Goal: Task Accomplishment & Management: Manage account settings

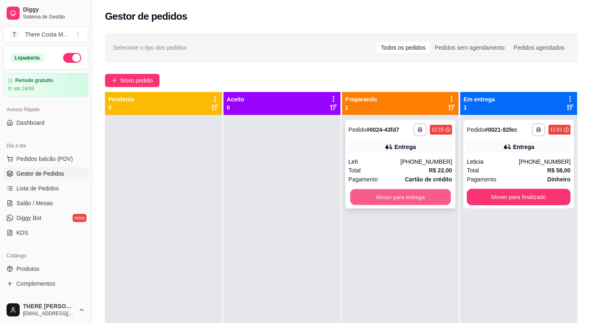
click at [394, 197] on button "Mover para entrega" at bounding box center [400, 197] width 100 height 16
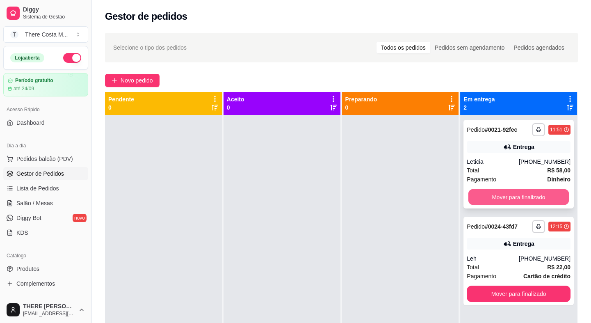
click at [484, 192] on button "Mover para finalizado" at bounding box center [518, 197] width 100 height 16
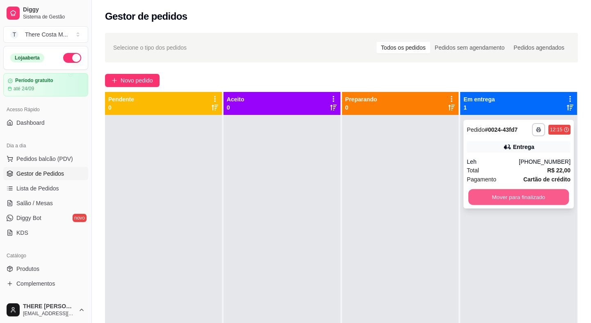
click at [495, 197] on button "Mover para finalizado" at bounding box center [518, 197] width 100 height 16
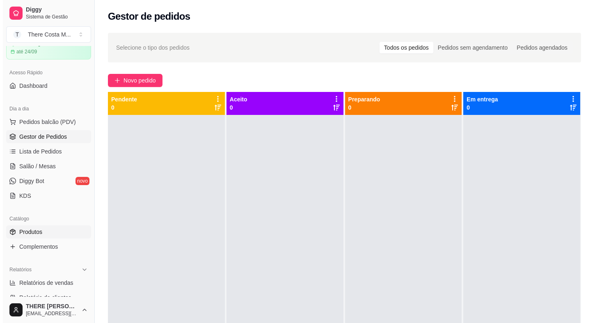
scroll to position [74, 0]
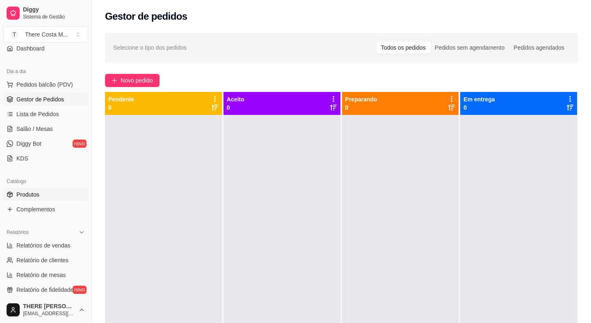
click at [46, 194] on link "Produtos" at bounding box center [45, 194] width 85 height 13
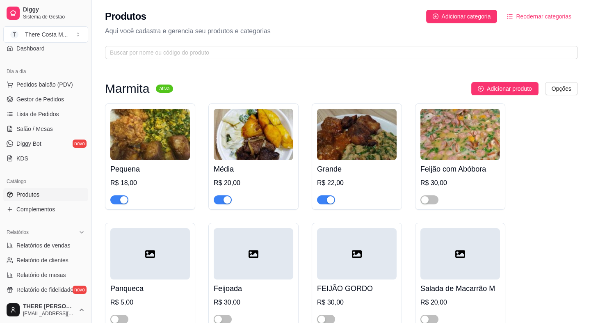
click at [169, 143] on img at bounding box center [150, 134] width 80 height 51
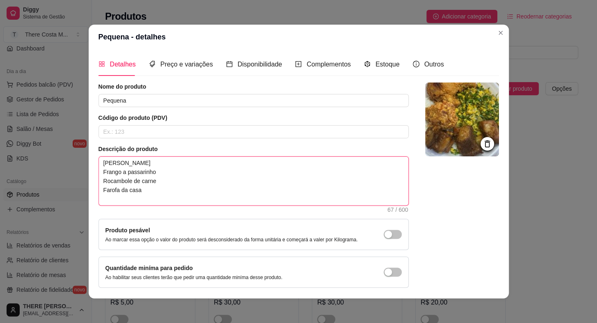
drag, startPoint x: 98, startPoint y: 177, endPoint x: 142, endPoint y: 205, distance: 52.2
click at [142, 205] on div "Descrição do produto Arroz Feijão Frango a passarinho Rocambole de carne Farofa…" at bounding box center [253, 178] width 310 height 67
type textarea "[PERSON_NAME]"
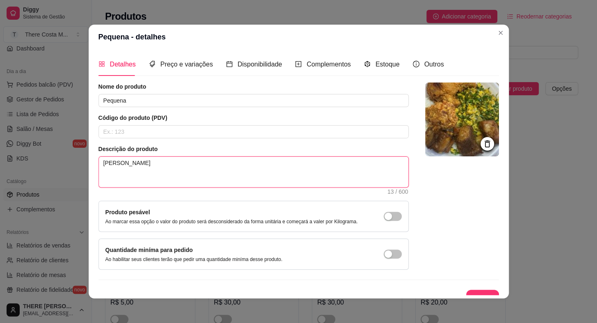
type textarea "[PERSON_NAME]"
type textarea "[PERSON_NAME] C"
type textarea "[PERSON_NAME] Co"
type textarea "[PERSON_NAME]"
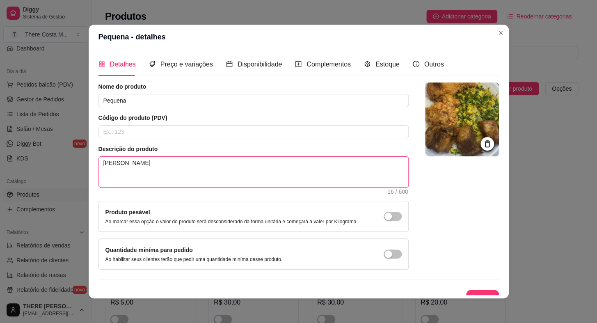
type textarea "[PERSON_NAME]"
type textarea "[PERSON_NAME] s"
type textarea "[PERSON_NAME] Coxa so"
type textarea "[PERSON_NAME] sob"
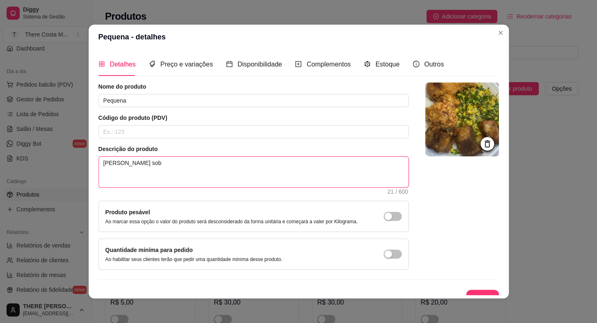
type textarea "[PERSON_NAME] sobr"
type textarea "[PERSON_NAME] sobre"
type textarea "[PERSON_NAME] sobrec"
type textarea "[PERSON_NAME] sobreco"
type textarea "[PERSON_NAME] sobrecox"
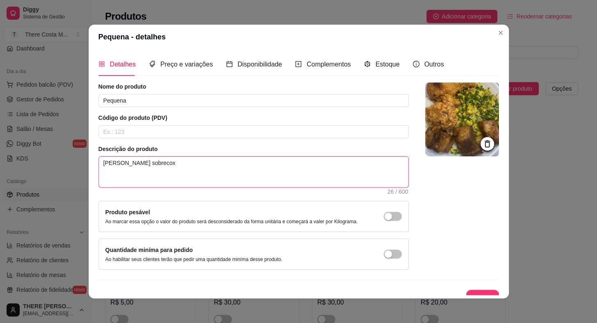
type textarea "[PERSON_NAME] sobrecoxa"
type textarea "[PERSON_NAME] sobrecoxa d"
type textarea "[PERSON_NAME] sobrecoxa de"
type textarea "[PERSON_NAME] sobrecoxa des"
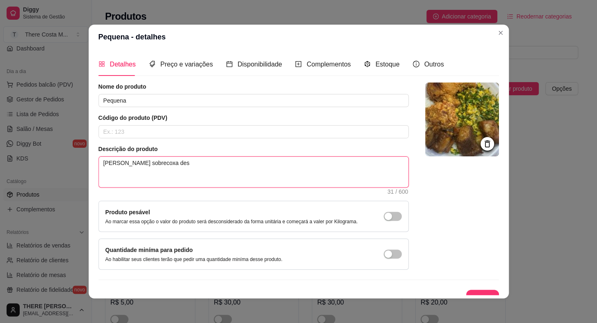
type textarea "[PERSON_NAME] sobrecoxa deso"
type textarea "[PERSON_NAME] sobrecoxa desos"
type textarea "[PERSON_NAME] sobrecoxa desoss"
type textarea "[PERSON_NAME] sobrecoxa desossa"
type textarea "[PERSON_NAME] sobrecoxa desossad"
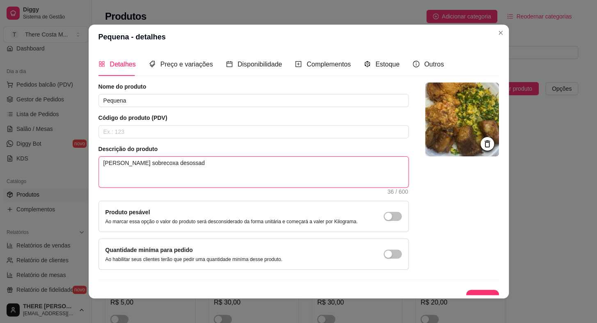
type textarea "[PERSON_NAME] sobrecoxa desossada"
type textarea "[PERSON_NAME] sobrecoxa desossada n"
type textarea "[PERSON_NAME] sobrecoxa desossada na"
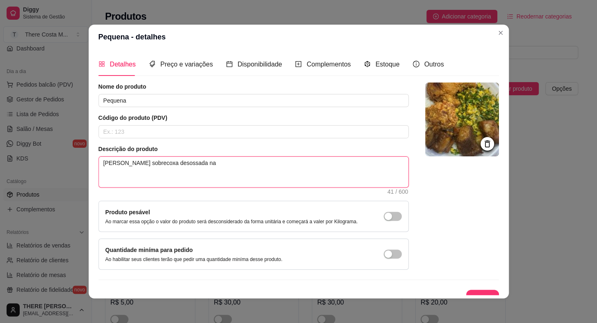
type textarea "[PERSON_NAME] sobrecoxa desossada na b"
type textarea "[PERSON_NAME] sobrecoxa desossada na br"
type textarea "[PERSON_NAME] sobrecoxa desossada na bra"
type textarea "[PERSON_NAME] sobrecoxa desossada na brad"
type textarea "[PERSON_NAME] sobrecoxa desossada na bra"
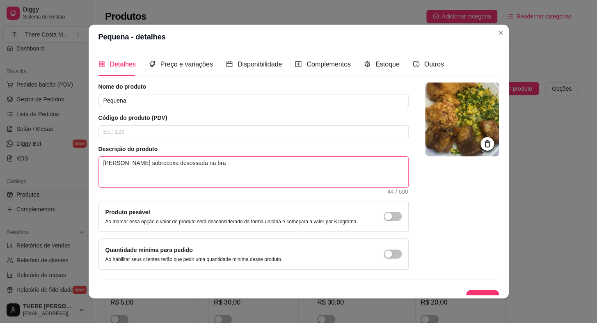
type textarea "[PERSON_NAME] sobrecoxa desossada na bras"
type textarea "[PERSON_NAME] sobrecoxa desossada na brasa"
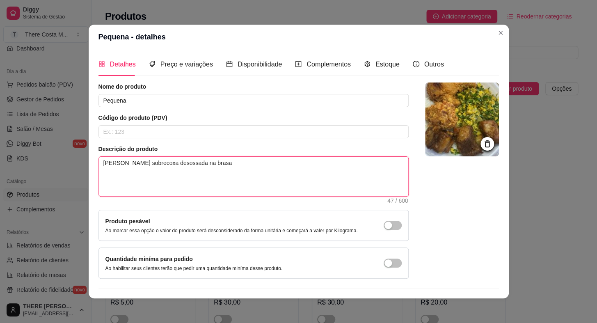
type textarea "[PERSON_NAME] sobrecoxa desossada na brasa B"
type textarea "[PERSON_NAME] sobrecoxa desossada na brasa Bi"
type textarea "[PERSON_NAME] sobrecoxa desossada na brasa Bif"
type textarea "[PERSON_NAME] sobrecoxa desossada na brasa Bife"
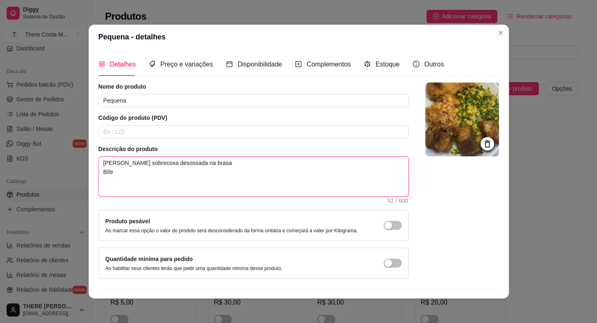
type textarea "Arroz [PERSON_NAME] sobrecoxa desossada na brasa Bife a"
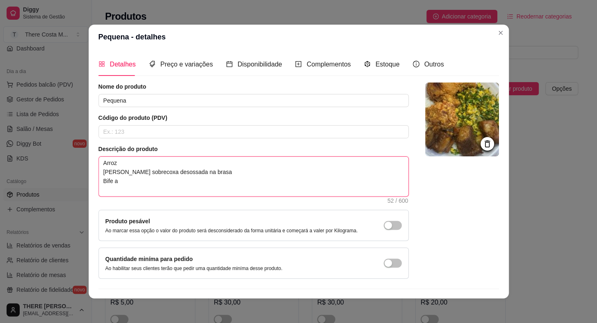
type textarea "Arroz [PERSON_NAME] sobrecoxa desossada na brasa Bife ac"
type textarea "[PERSON_NAME] sobrecoxa desossada na brasa Bife ace"
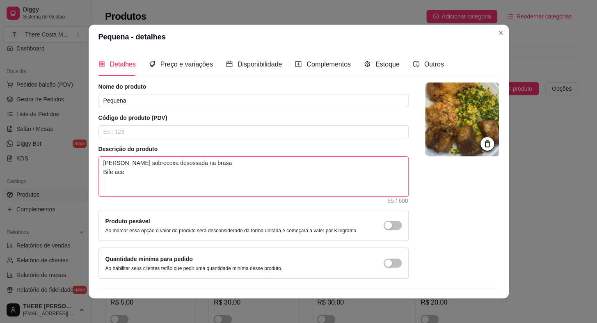
type textarea "[PERSON_NAME] sobrecoxa desossada na brasa Bife aceb"
type textarea "[PERSON_NAME] sobrecoxa desossada na brasa Bife acebo"
type textarea "[PERSON_NAME] sobrecoxa desossada na brasa Bife acebol"
type textarea "[PERSON_NAME] sobrecoxa desossada na brasa Bife acebola"
type textarea "[PERSON_NAME] sobrecoxa desossada na brasa Bife acebolad"
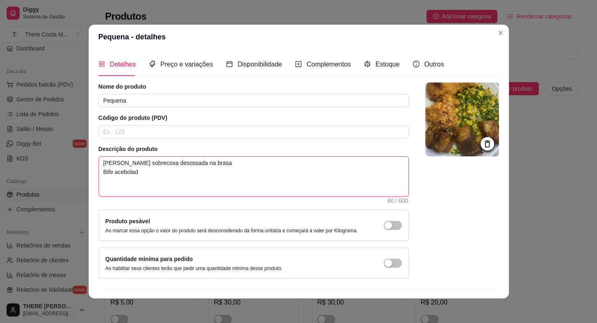
type textarea "[PERSON_NAME] sobrecoxa desossada na brasa Bife acebolado"
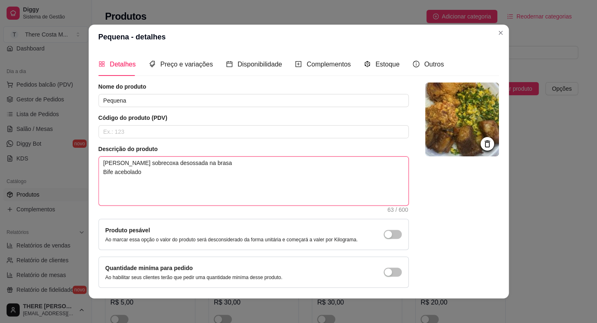
type textarea "[PERSON_NAME] sobrecoxa desossada na brasa Bife acebolado C"
type textarea "[PERSON_NAME] sobrecoxa desossada na brasa Bife acebolado Cr"
type textarea "[PERSON_NAME] sobrecoxa desossada na brasa Bife acebolado Cre"
type textarea "[PERSON_NAME] sobrecoxa desossada na brasa Bife acebolado Crem"
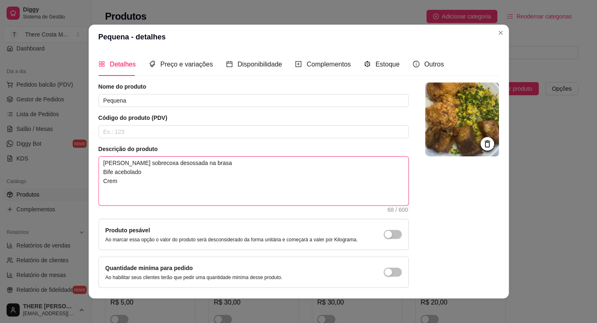
type textarea "[PERSON_NAME] sobrecoxa desossada na brasa Bife acebolado Crem"
type textarea "Arroz [PERSON_NAME] sobrecoxa desossada na brasa Bife acebolado Creme"
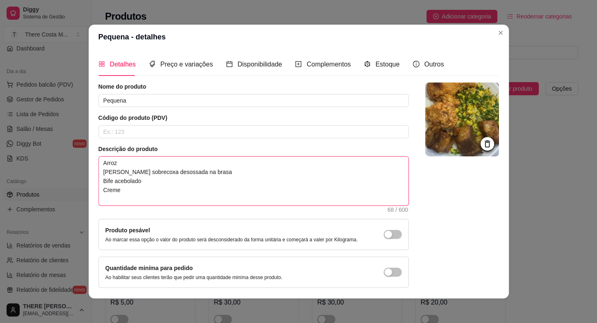
type textarea "Arroz [PERSON_NAME] sobrecoxa desossada na brasa Bife acebolado Creme"
type textarea "Arroz [PERSON_NAME] sobrecoxa desossada na brasa Bife acebolado Creme d"
type textarea "[PERSON_NAME] sobrecoxa desossada na brasa Bife acebolado Creme de"
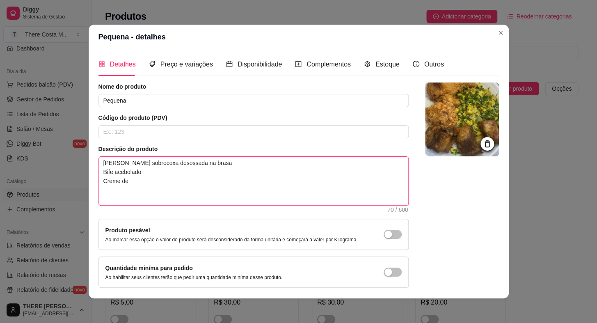
type textarea "[PERSON_NAME] sobrecoxa desossada na brasa Bife acebolado Creme de"
type textarea "[PERSON_NAME] sobrecoxa desossada na brasa Bife acebolado Creme de m"
type textarea "Arroz [PERSON_NAME] sobrecoxa desossada na brasa Bife acebolado Creme de mi"
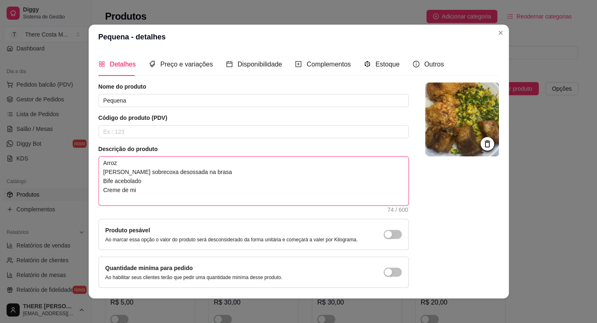
type textarea "[PERSON_NAME] sobrecoxa desossada na brasa Bife acebolado Creme de mil"
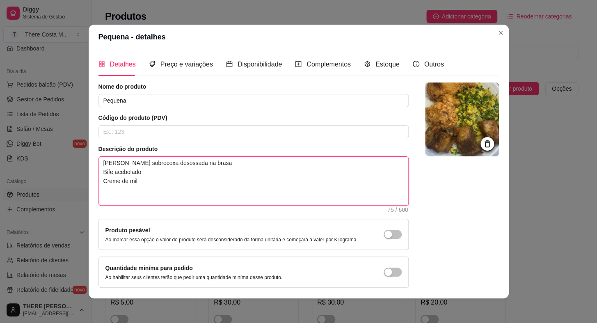
type textarea "[PERSON_NAME] sobrecoxa desossada na brasa Bife acebolado Creme de milh"
type textarea "[PERSON_NAME] sobrecoxa desossada na brasa Bife acebolado Creme de milho"
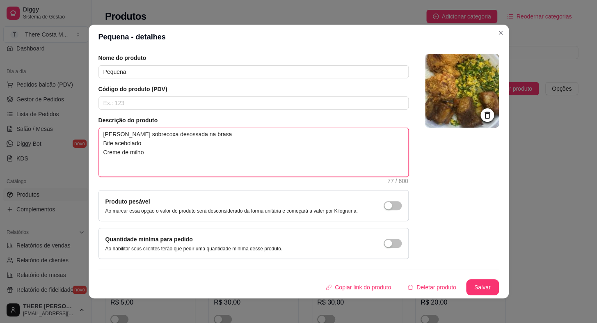
drag, startPoint x: 100, startPoint y: 151, endPoint x: 146, endPoint y: 176, distance: 52.5
click at [146, 176] on span "[PERSON_NAME] sobrecoxa desossada na brasa Bife acebolado Creme de milho 77 / 6…" at bounding box center [253, 152] width 310 height 49
type textarea "[PERSON_NAME] sobrecoxa desossada na brasa Bife acebolado Creme de milho"
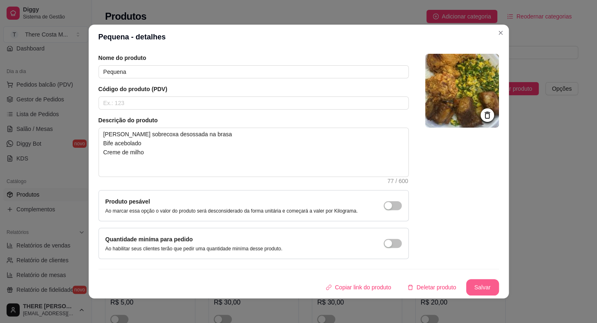
click at [471, 285] on button "Salvar" at bounding box center [482, 287] width 33 height 16
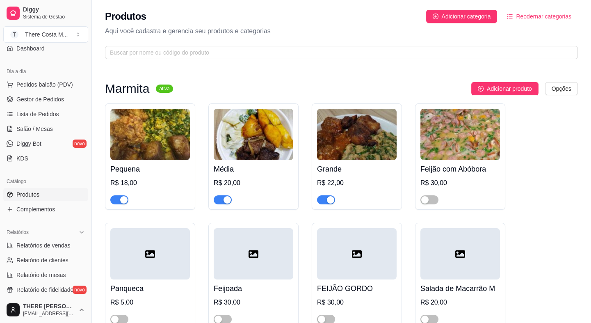
click at [217, 143] on img at bounding box center [254, 134] width 80 height 51
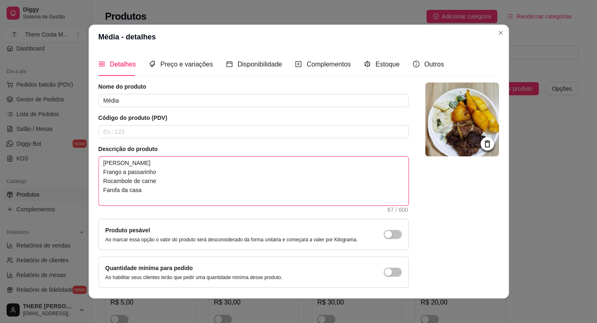
drag, startPoint x: 102, startPoint y: 179, endPoint x: 118, endPoint y: 183, distance: 16.6
click at [118, 183] on textarea "[PERSON_NAME] Frango a passarinho Rocambole de carne Farofa da casa" at bounding box center [253, 181] width 309 height 48
click at [100, 182] on textarea "[PERSON_NAME] Frango a passarinho Rocambole de carne Farofa da casa" at bounding box center [253, 181] width 309 height 48
drag, startPoint x: 100, startPoint y: 182, endPoint x: 143, endPoint y: 197, distance: 45.8
click at [143, 197] on textarea "[PERSON_NAME] Frango a passarinho Rocambole de carne Farofa da casa" at bounding box center [253, 181] width 309 height 48
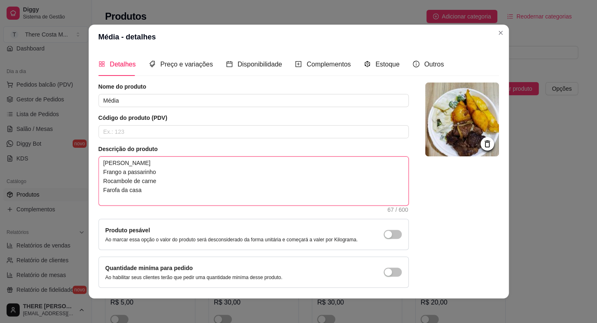
type textarea "[PERSON_NAME]"
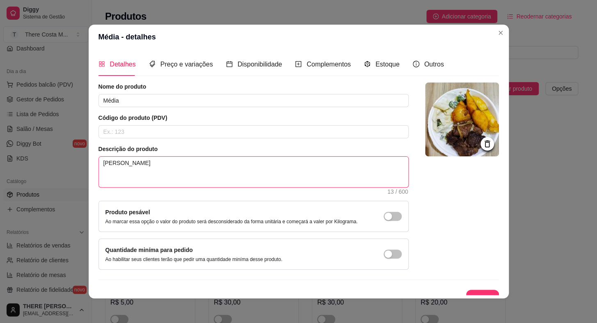
paste textarea "[PERSON_NAME] sobrecoxa desossada na brasa Bife acebolado Creme de milho"
type textarea "[PERSON_NAME] sobrecoxa desossada na brasa Bife acebolado Creme de milho"
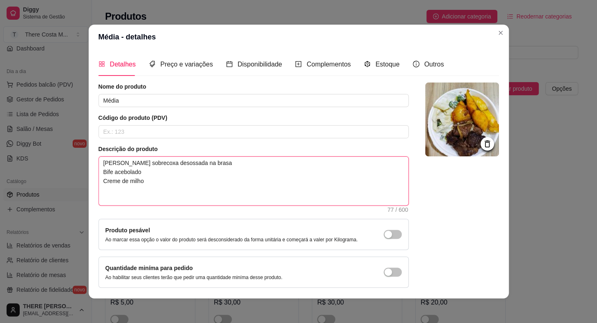
type textarea "[PERSON_NAME] sobrecoxa desossada na brasa Bife acebolado Creme de milho"
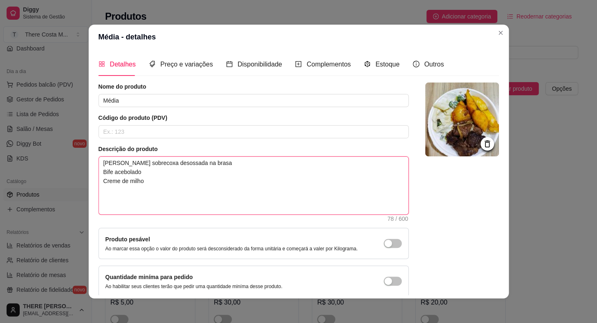
type textarea "[PERSON_NAME] sobrecoxa desossada na brasa Bife acebolado Creme de milho"
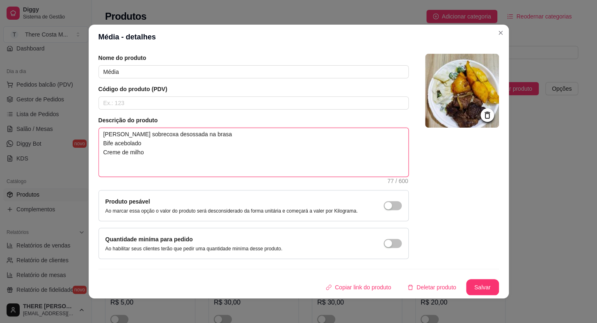
type textarea "[PERSON_NAME] sobrecoxa desossada na brasa Bife acebolado Creme de milho"
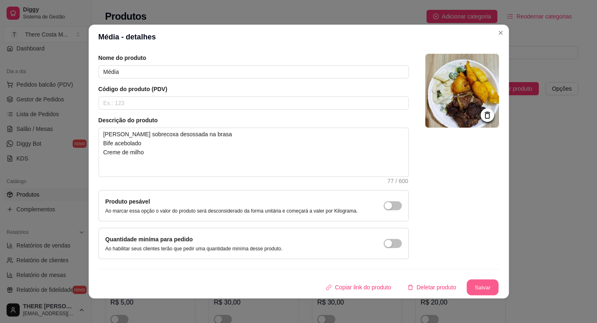
click at [470, 289] on button "Salvar" at bounding box center [482, 287] width 32 height 16
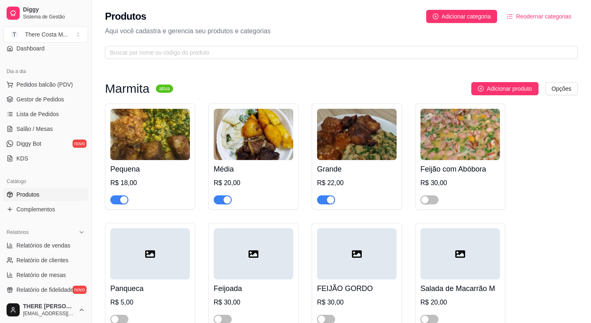
click at [383, 151] on img at bounding box center [357, 134] width 80 height 51
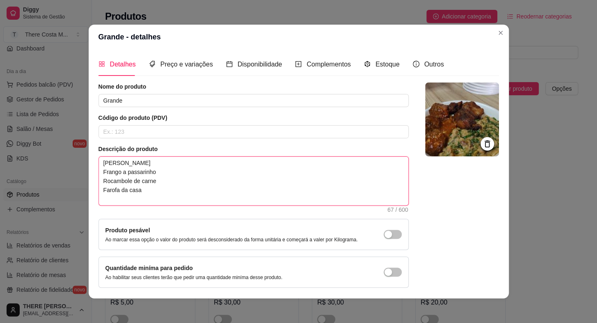
drag, startPoint x: 98, startPoint y: 181, endPoint x: 144, endPoint y: 208, distance: 53.5
click at [144, 208] on div "Descrição do produto Arroz Feijão Frango a passarinho Rocambole de carne Farofa…" at bounding box center [253, 178] width 310 height 67
type textarea "[PERSON_NAME]"
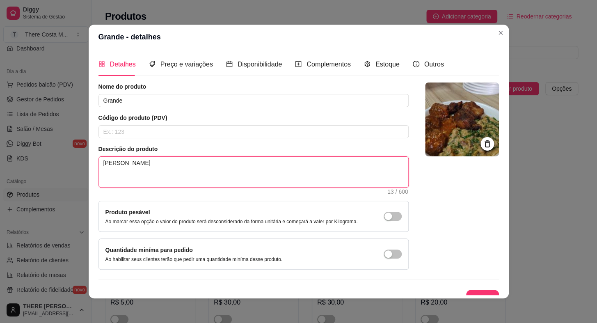
paste textarea "[PERSON_NAME] sobrecoxa desossada na brasa Bife acebolado Creme de milho"
type textarea "[PERSON_NAME] sobrecoxa desossada na brasa Bife acebolado Creme de milho"
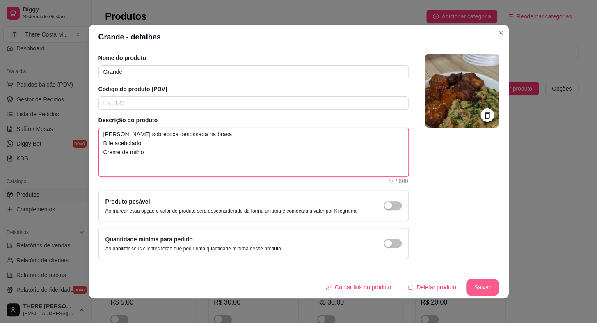
type textarea "[PERSON_NAME] sobrecoxa desossada na brasa Bife acebolado Creme de milho"
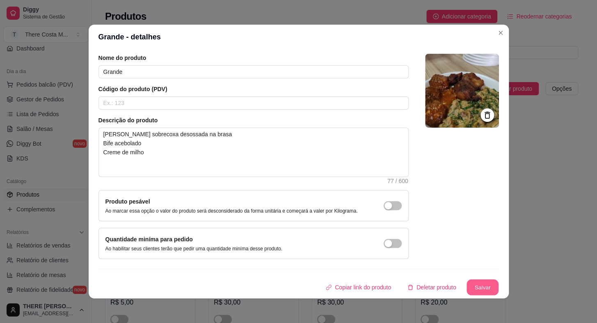
click at [468, 285] on button "Salvar" at bounding box center [482, 287] width 32 height 16
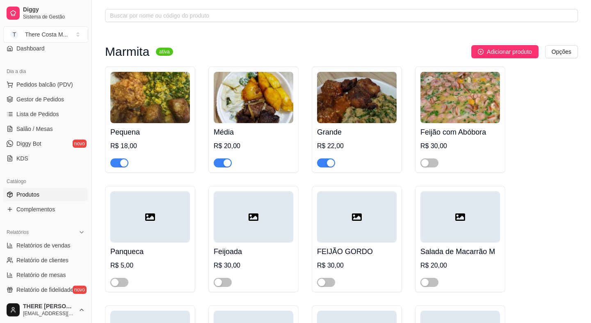
scroll to position [0, 0]
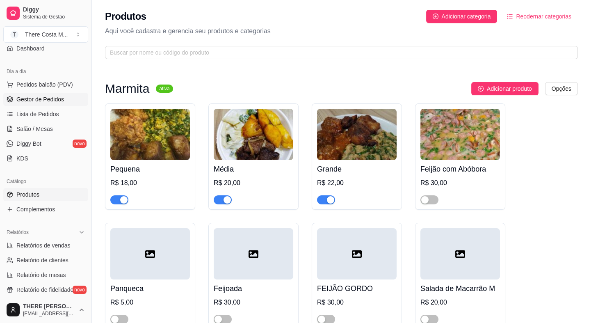
click at [62, 102] on span "Gestor de Pedidos" at bounding box center [40, 99] width 48 height 8
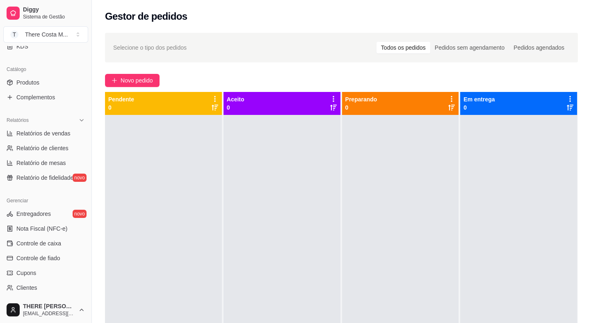
scroll to position [261, 0]
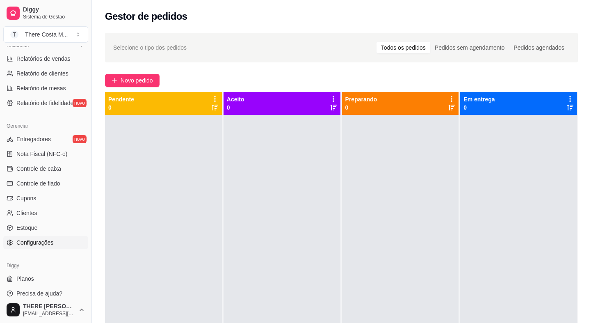
click at [51, 236] on link "Configurações" at bounding box center [45, 242] width 85 height 13
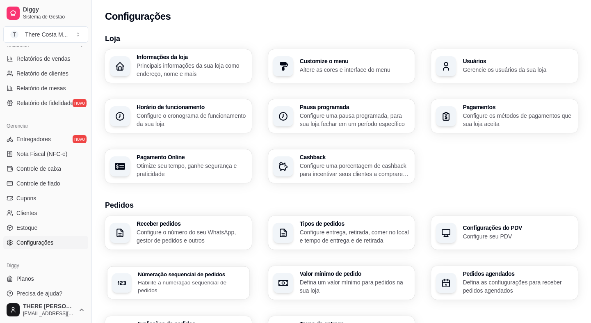
click at [169, 284] on p "Habilite a númeração sequencial de pedidos" at bounding box center [191, 286] width 107 height 16
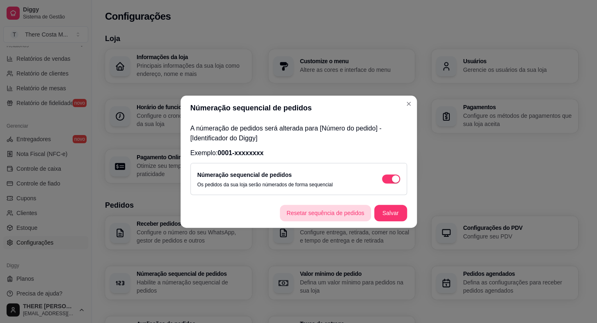
click at [329, 212] on button "Resetar sequência de pedidos" at bounding box center [325, 213] width 91 height 16
click at [383, 217] on button "Salvar" at bounding box center [390, 213] width 33 height 16
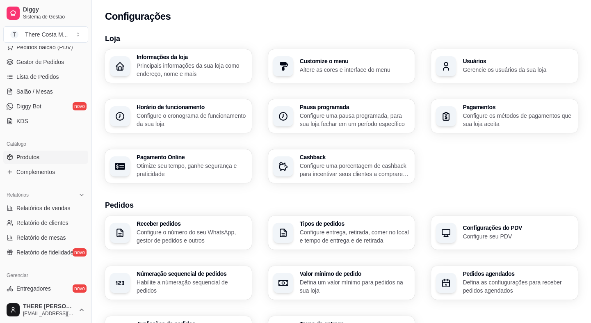
scroll to position [37, 0]
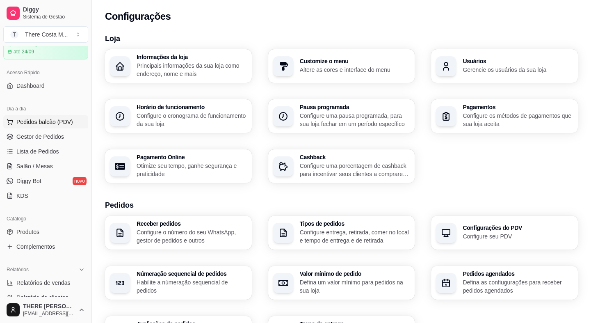
click at [43, 118] on span "Pedidos balcão (PDV)" at bounding box center [44, 122] width 57 height 8
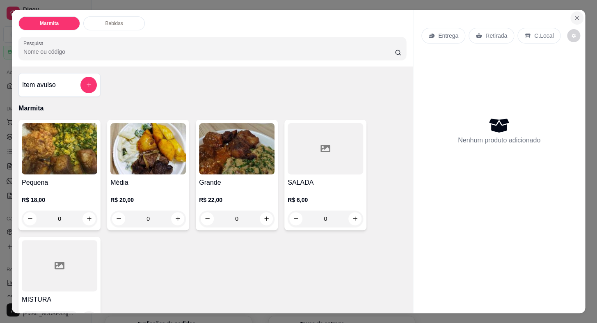
click at [576, 15] on icon "Close" at bounding box center [576, 18] width 7 height 7
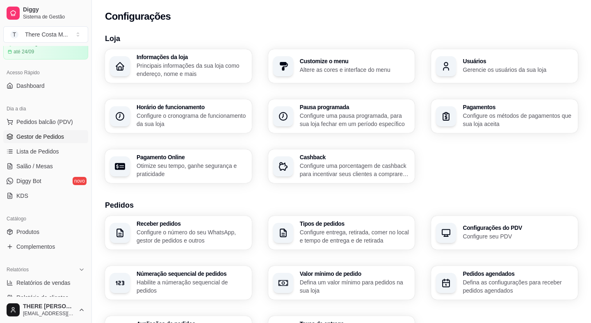
click at [42, 137] on span "Gestor de Pedidos" at bounding box center [40, 136] width 48 height 8
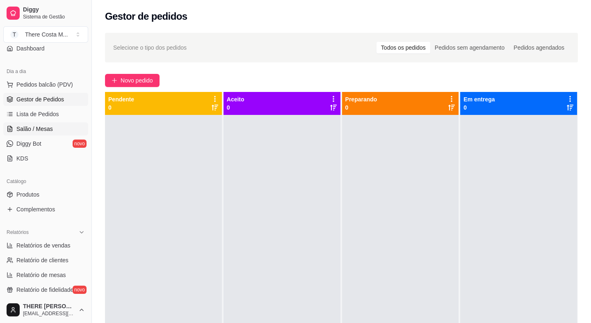
scroll to position [37, 0]
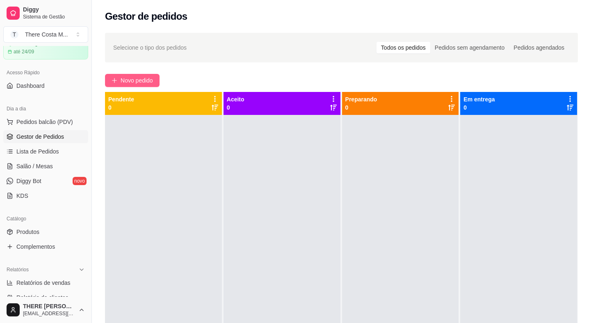
click at [132, 84] on span "Novo pedido" at bounding box center [137, 80] width 32 height 9
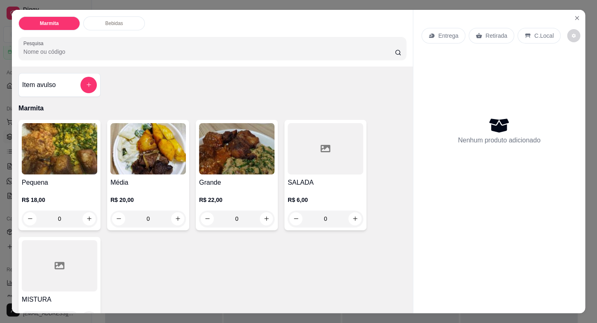
click at [450, 34] on p "Entrega" at bounding box center [448, 36] width 20 height 8
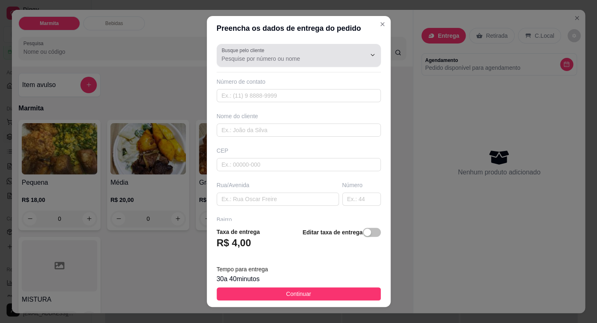
click at [295, 59] on input "Busque pelo cliente" at bounding box center [286, 59] width 131 height 8
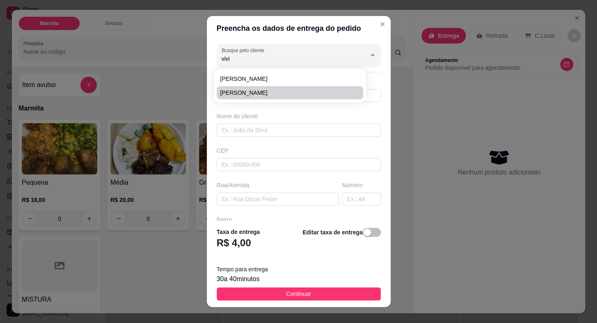
click at [268, 95] on span "[PERSON_NAME]" at bounding box center [286, 93] width 132 height 8
type input "[PERSON_NAME]"
type input "15996314552"
type input "[PERSON_NAME]"
type input "18440000"
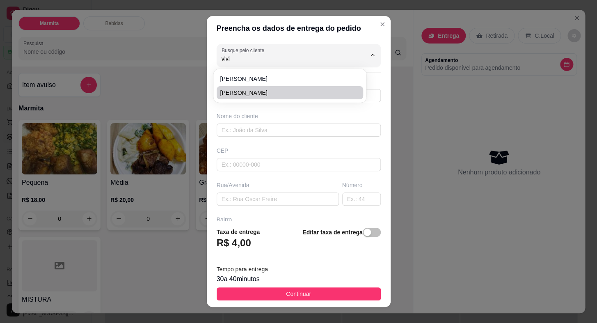
type input "[GEOGRAPHIC_DATA]"
type input "30"
type input "[PERSON_NAME]"
type input "Itaberá"
type input "CASA VERDE"
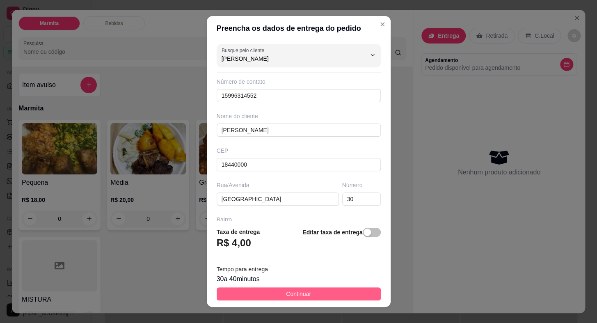
type input "[PERSON_NAME]"
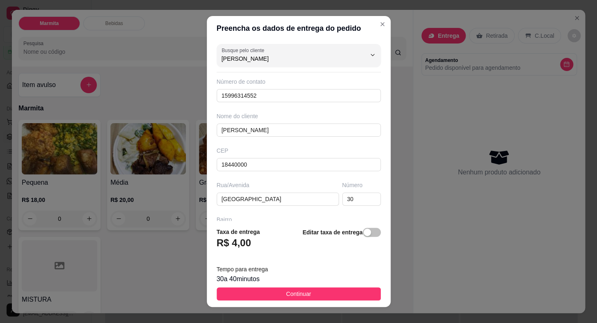
click at [316, 292] on button "Continuar" at bounding box center [299, 293] width 164 height 13
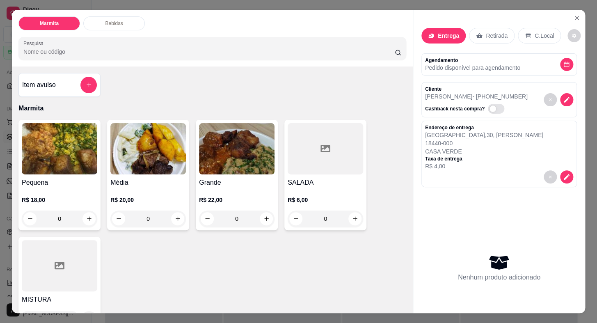
click at [226, 131] on img at bounding box center [236, 148] width 75 height 51
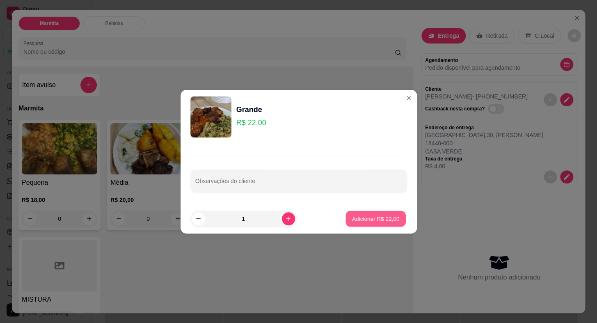
click at [381, 215] on p "Adicionar R$ 22,00" at bounding box center [376, 218] width 48 height 8
type input "1"
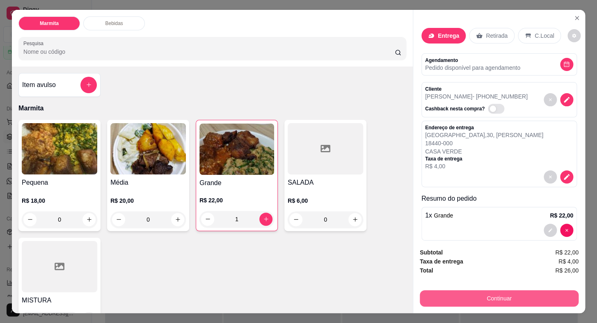
click at [486, 294] on button "Continuar" at bounding box center [499, 298] width 159 height 16
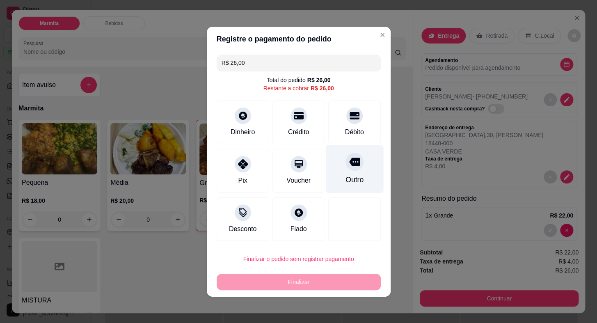
click at [354, 173] on div "Outro" at bounding box center [354, 169] width 58 height 48
type input "R$ 0,00"
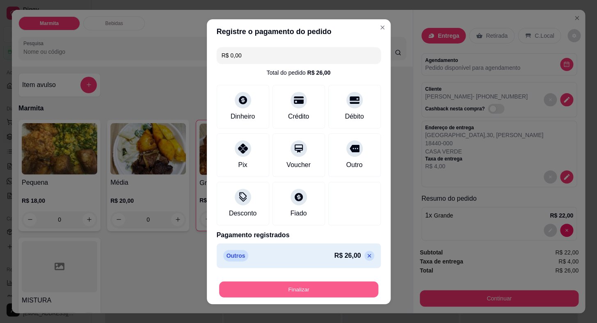
click at [345, 285] on button "Finalizar" at bounding box center [298, 289] width 159 height 16
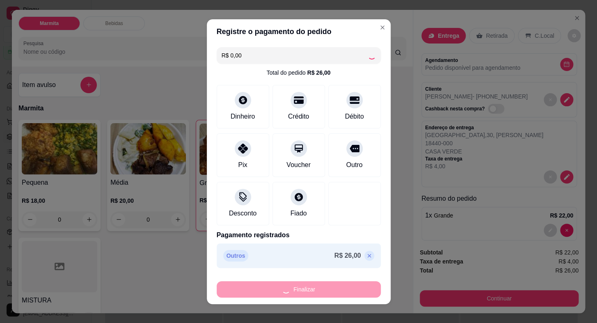
type input "0"
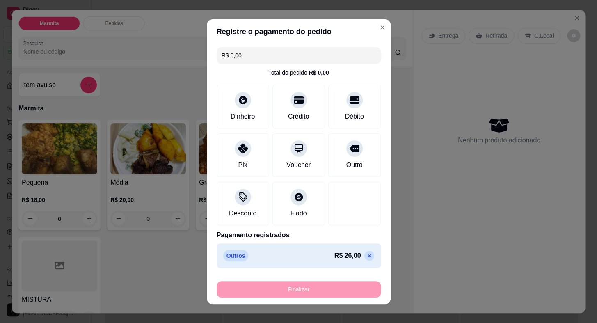
type input "-R$ 26,00"
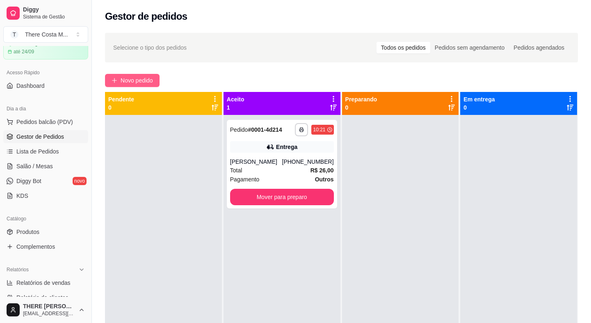
click at [126, 78] on span "Novo pedido" at bounding box center [137, 80] width 32 height 9
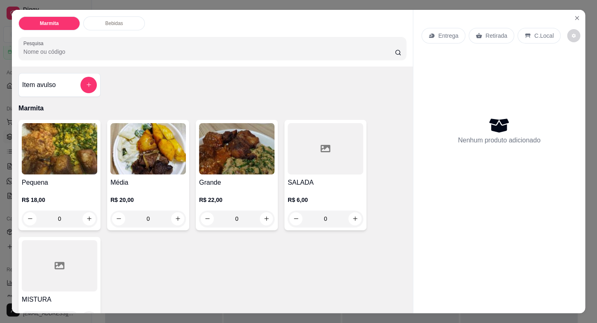
click at [442, 35] on p "Entrega" at bounding box center [448, 36] width 20 height 8
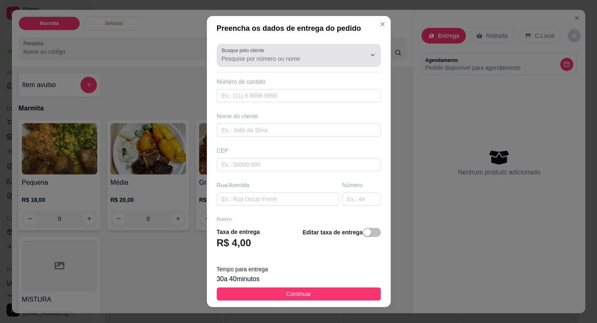
click at [267, 59] on input "Busque pelo cliente" at bounding box center [286, 59] width 131 height 8
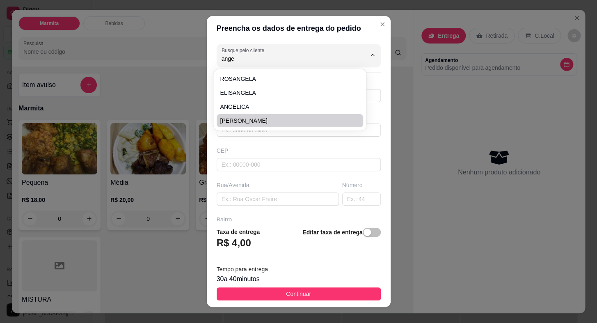
click at [256, 123] on span "[PERSON_NAME]" at bounding box center [286, 120] width 132 height 8
type input "[PERSON_NAME]"
type input "15997506390"
type input "[PERSON_NAME]"
type input "[PERSON_NAME] MARTINS"
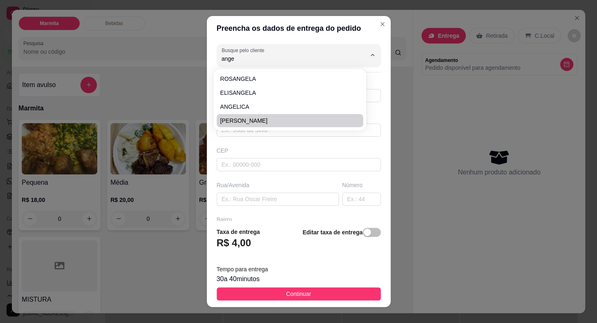
type input "VILA [PERSON_NAME]"
type input "LOJA PONTO E COSTURA"
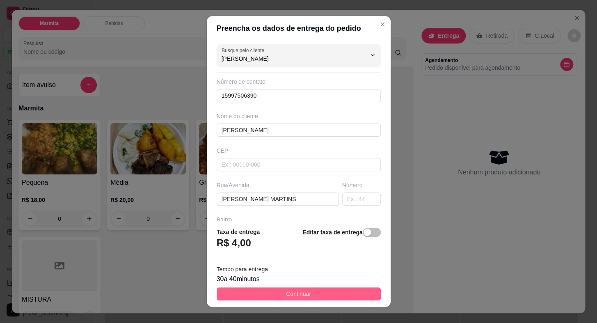
type input "[PERSON_NAME]"
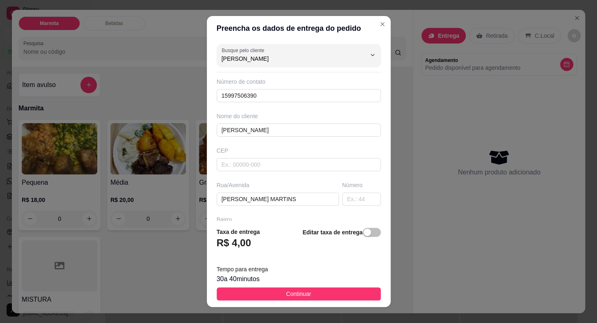
click at [299, 290] on span "Continuar" at bounding box center [298, 293] width 25 height 9
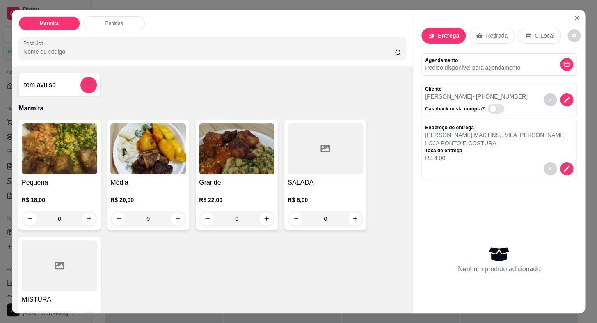
click at [62, 173] on div "Pequena R$ 18,00 0" at bounding box center [59, 175] width 82 height 110
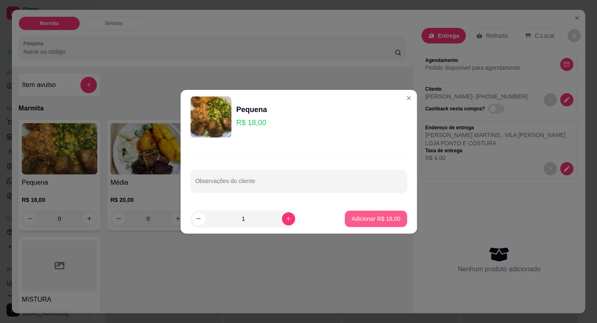
click at [372, 226] on button "Adicionar R$ 18,00" at bounding box center [376, 218] width 62 height 16
type input "1"
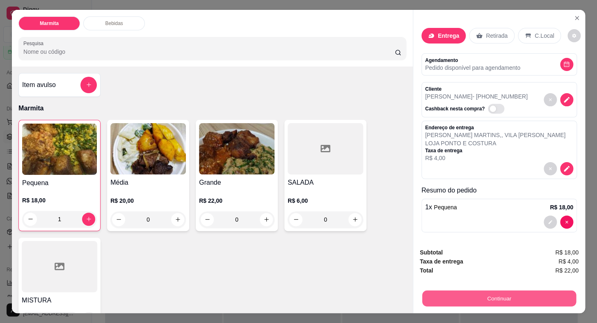
click at [454, 290] on button "Continuar" at bounding box center [499, 298] width 154 height 16
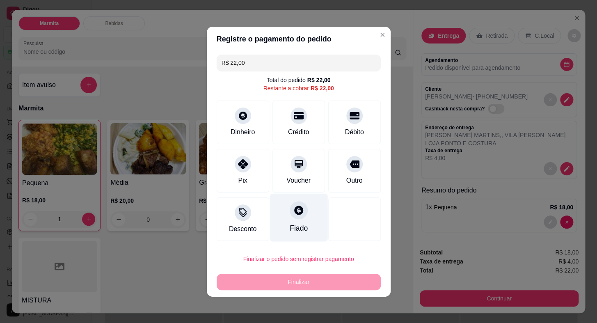
click at [290, 233] on div "Fiado" at bounding box center [298, 228] width 18 height 11
type input "R$ 0,00"
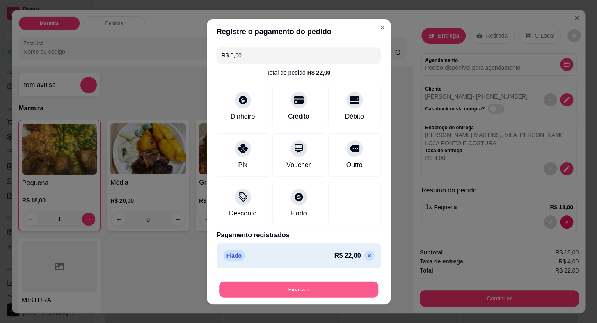
click at [326, 291] on button "Finalizar" at bounding box center [298, 289] width 159 height 16
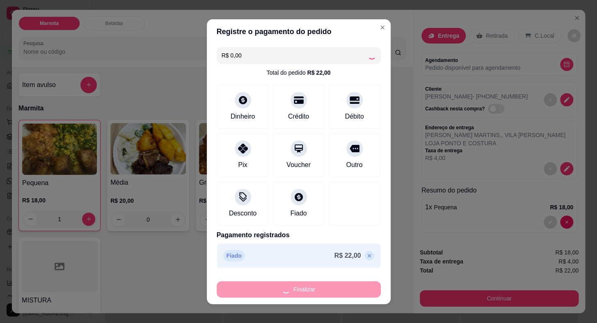
type input "0"
type input "-R$ 22,00"
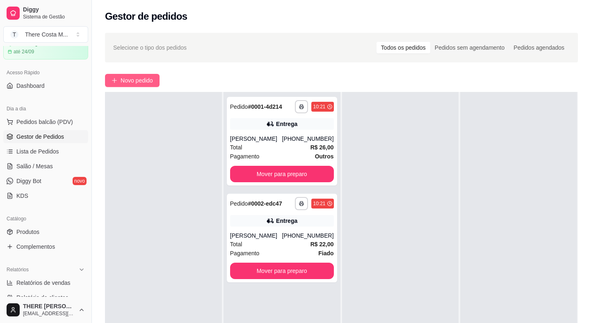
click at [145, 82] on span "Novo pedido" at bounding box center [137, 80] width 32 height 9
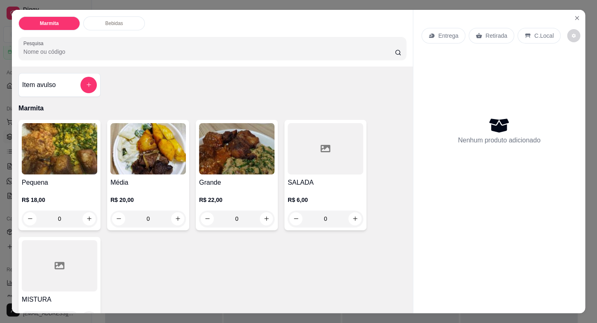
click at [444, 32] on p "Entrega" at bounding box center [448, 36] width 20 height 8
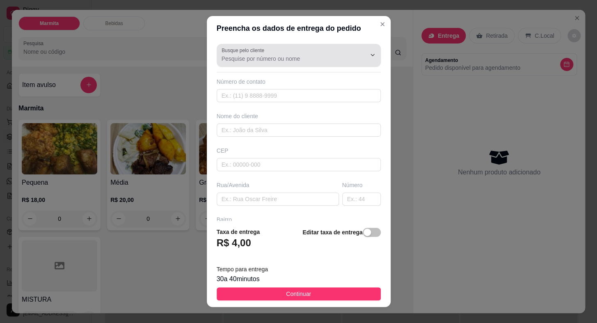
click at [295, 63] on div at bounding box center [298, 55] width 154 height 16
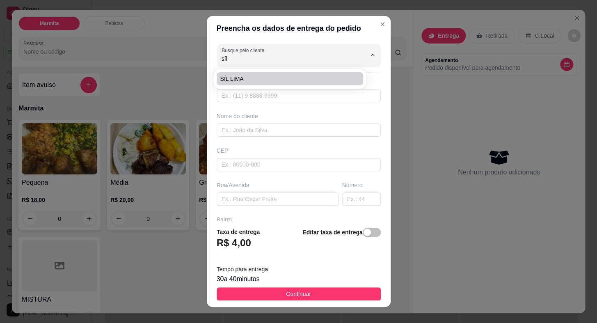
click at [268, 86] on div "SÍL LIMA" at bounding box center [290, 79] width 150 height 16
click at [246, 81] on span "SÍL LIMA" at bounding box center [286, 79] width 132 height 8
type input "SÍL LIMA"
type input "15997179678"
type input "SÍL LIMA"
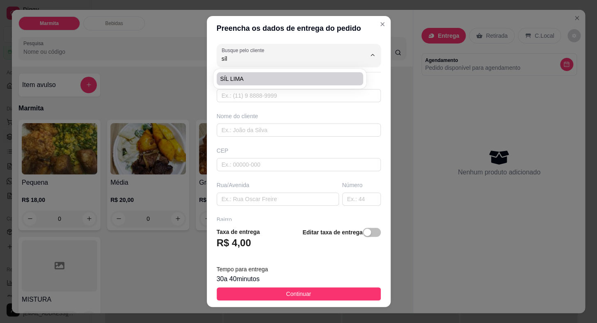
type input "18440000"
type input "X"
type input "Itaberá"
type input "POSTO TREVO"
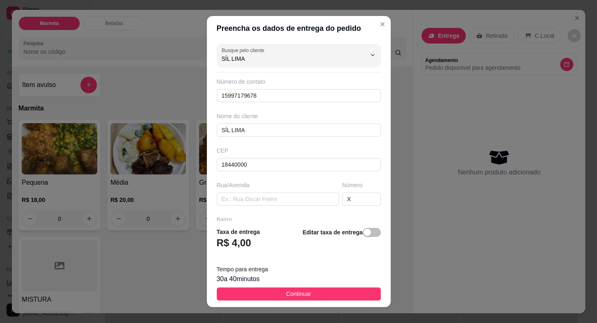
drag, startPoint x: 319, startPoint y: 295, endPoint x: 319, endPoint y: 290, distance: 5.0
click at [319, 295] on button "Continuar" at bounding box center [299, 293] width 164 height 13
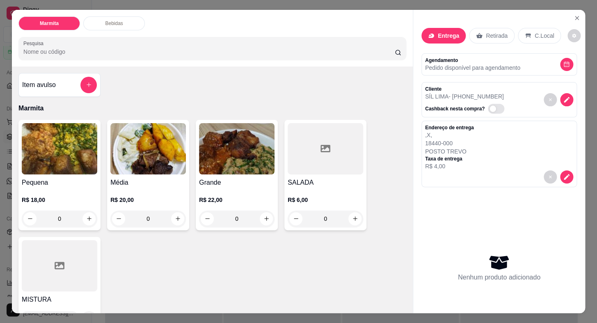
click at [32, 180] on h4 "Pequena" at bounding box center [59, 183] width 75 height 10
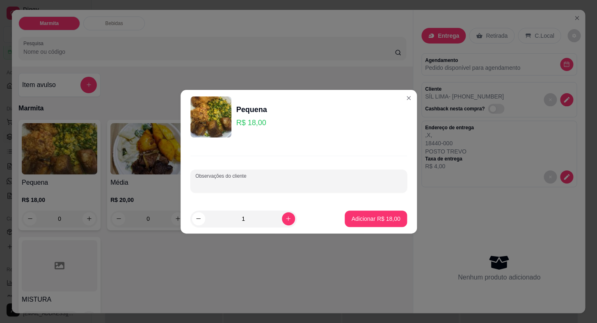
click at [272, 187] on input "Observações do cliente" at bounding box center [298, 184] width 207 height 8
paste input "arroz, feijão e creme de milho"
type input "arroz, feijão e creme de milho"
click at [376, 219] on p "Adicionar R$ 18,00" at bounding box center [376, 218] width 48 height 8
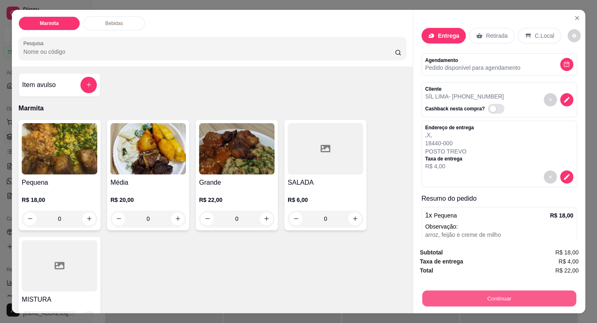
click at [521, 298] on button "Continuar" at bounding box center [499, 298] width 154 height 16
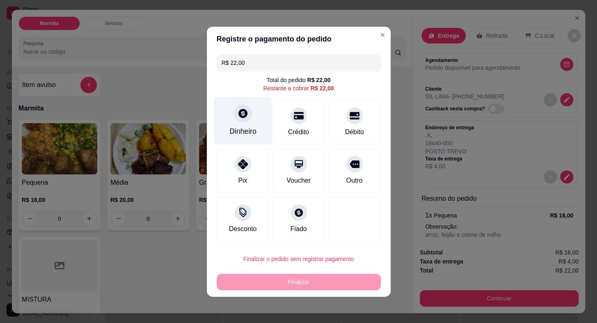
click at [238, 119] on div at bounding box center [243, 113] width 18 height 18
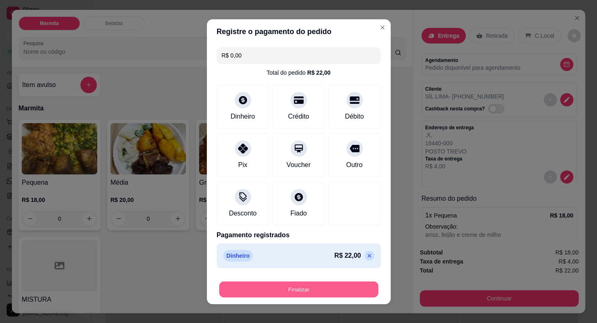
click at [344, 288] on button "Finalizar" at bounding box center [298, 289] width 159 height 16
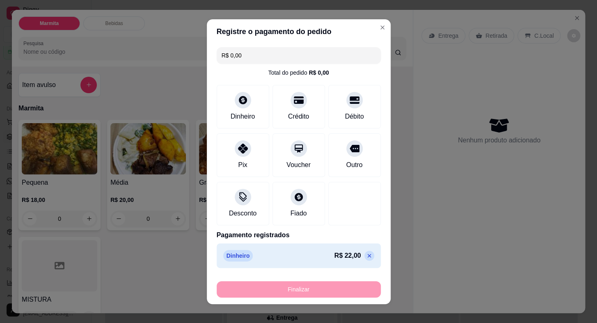
type input "-R$ 22,00"
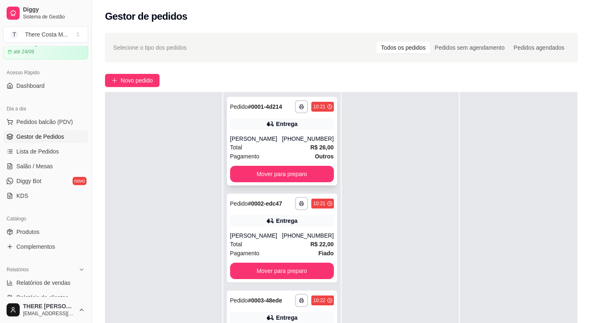
click at [266, 129] on div "Entrega" at bounding box center [282, 123] width 104 height 11
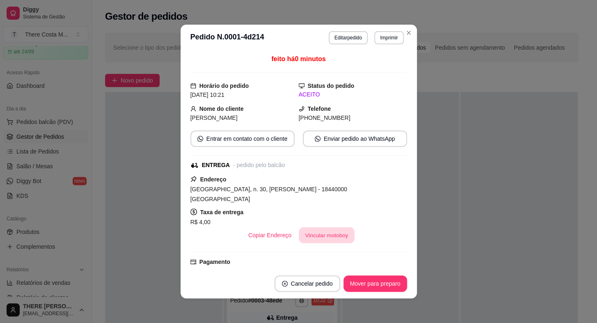
click at [332, 230] on button "Vincular motoboy" at bounding box center [327, 235] width 56 height 16
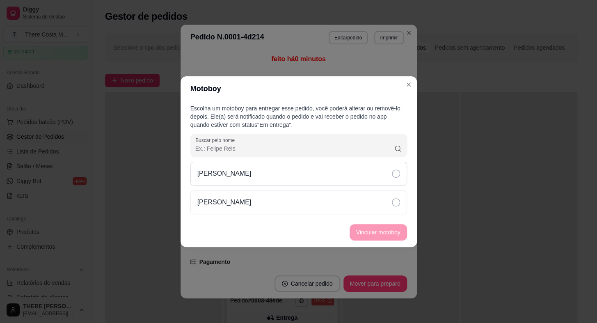
click at [338, 170] on div "[PERSON_NAME]" at bounding box center [298, 174] width 217 height 24
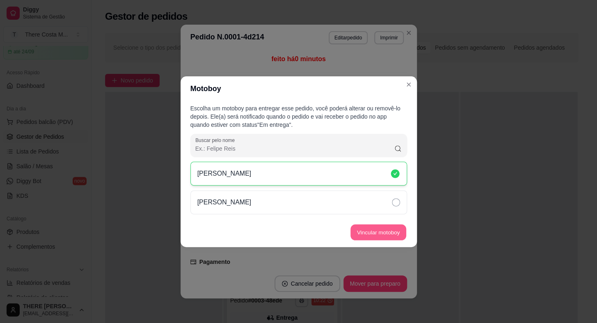
click at [377, 231] on button "Vincular motoboy" at bounding box center [378, 232] width 56 height 16
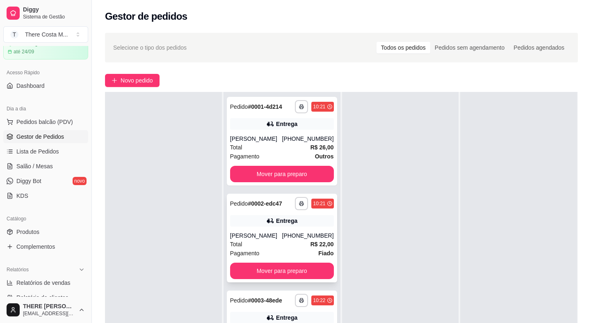
click at [282, 243] on div "Total R$ 22,00" at bounding box center [282, 244] width 104 height 9
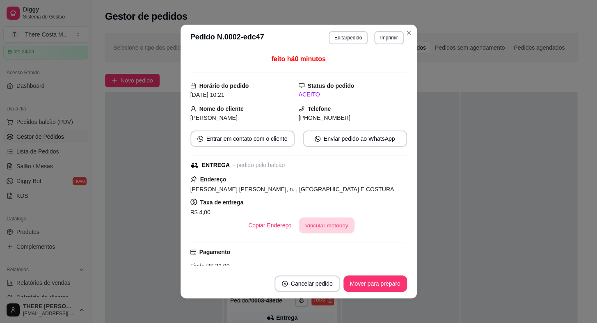
click at [332, 223] on button "Vincular motoboy" at bounding box center [327, 225] width 56 height 16
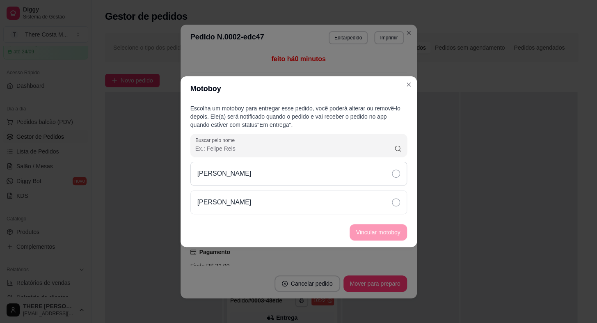
click at [350, 183] on div "[PERSON_NAME]" at bounding box center [298, 174] width 217 height 24
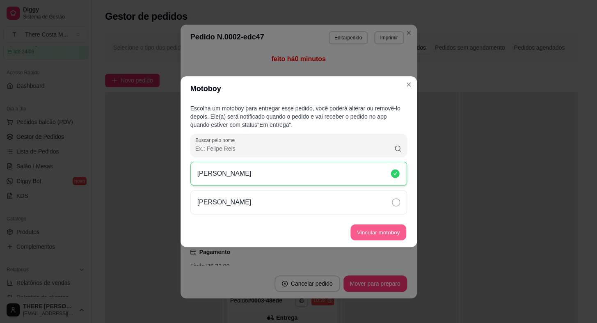
click at [380, 238] on button "Vincular motoboy" at bounding box center [378, 232] width 56 height 16
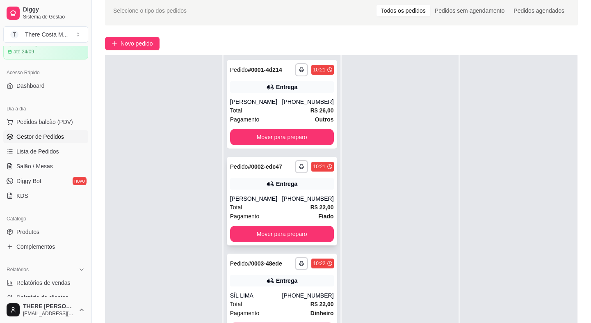
scroll to position [74, 0]
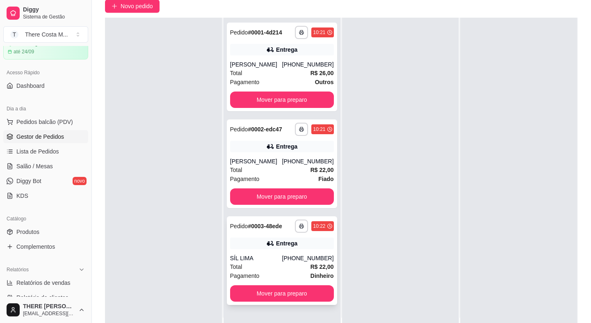
click at [283, 231] on div "**********" at bounding box center [282, 225] width 104 height 13
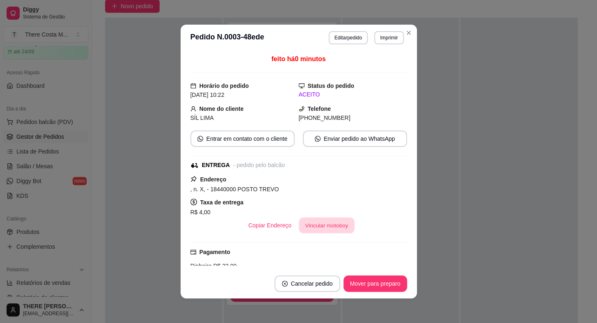
click at [313, 221] on button "Vincular motoboy" at bounding box center [327, 225] width 56 height 16
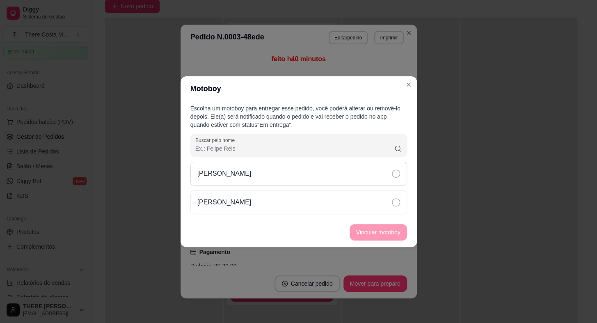
click at [387, 179] on div "[PERSON_NAME]" at bounding box center [298, 174] width 217 height 24
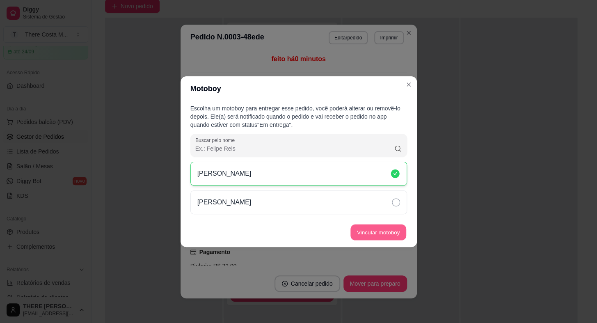
click at [390, 235] on button "Vincular motoboy" at bounding box center [378, 232] width 56 height 16
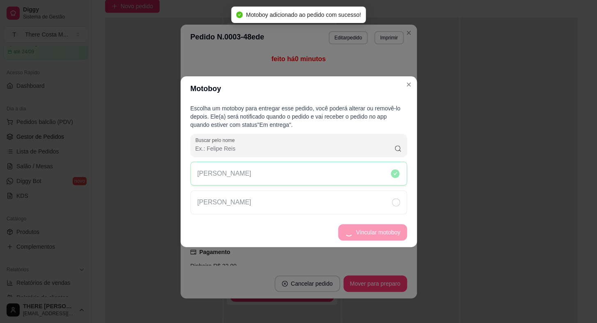
click at [395, 204] on icon at bounding box center [396, 202] width 8 height 8
click at [387, 175] on div "[PERSON_NAME]" at bounding box center [298, 174] width 217 height 24
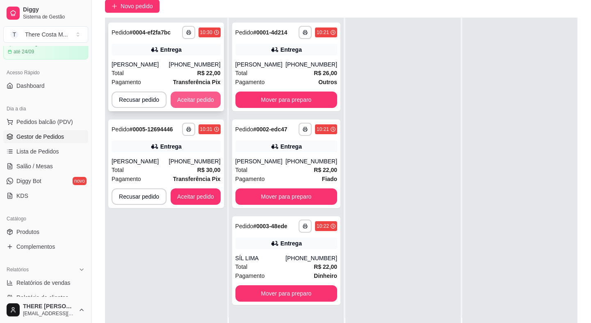
click at [188, 104] on button "Aceitar pedido" at bounding box center [196, 99] width 50 height 16
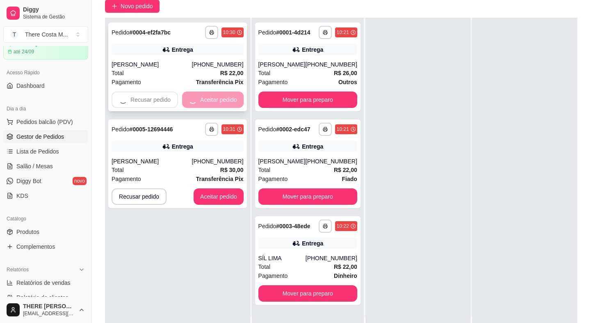
scroll to position [0, 0]
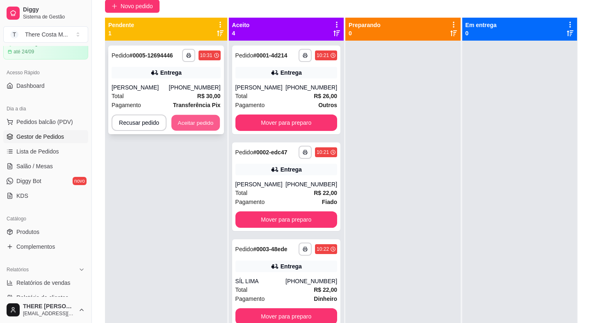
click at [192, 119] on button "Aceitar pedido" at bounding box center [195, 123] width 48 height 16
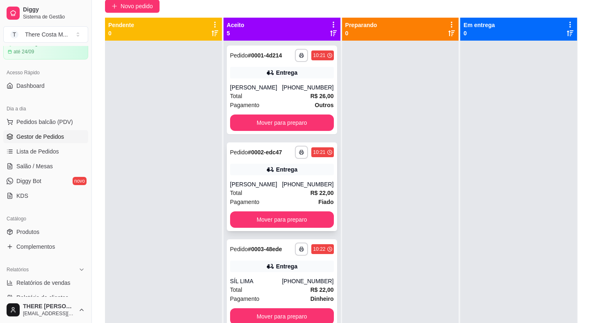
scroll to position [182, 0]
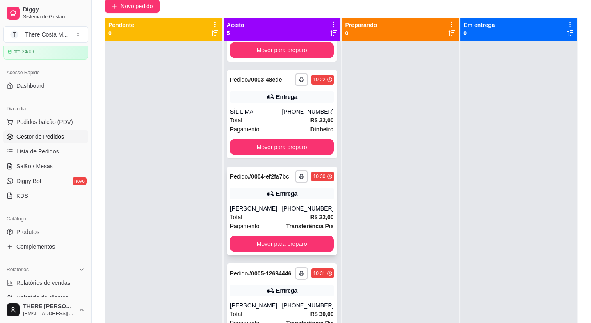
click at [255, 190] on div "Entrega" at bounding box center [282, 193] width 104 height 11
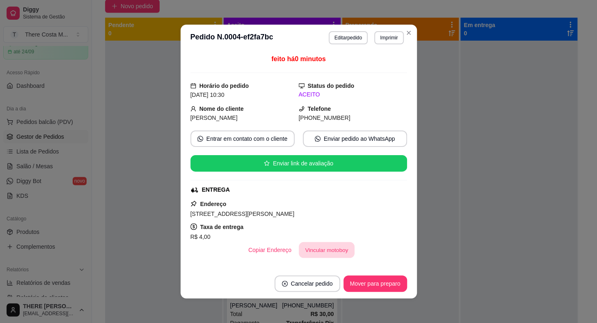
click at [323, 251] on button "Vincular motoboy" at bounding box center [327, 250] width 56 height 16
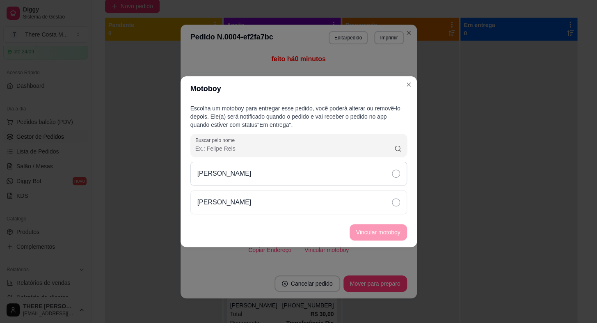
click at [369, 178] on div "[PERSON_NAME]" at bounding box center [298, 174] width 217 height 24
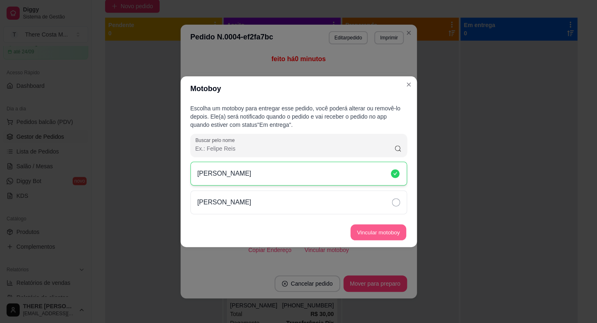
click at [365, 231] on button "Vincular motoboy" at bounding box center [378, 232] width 56 height 16
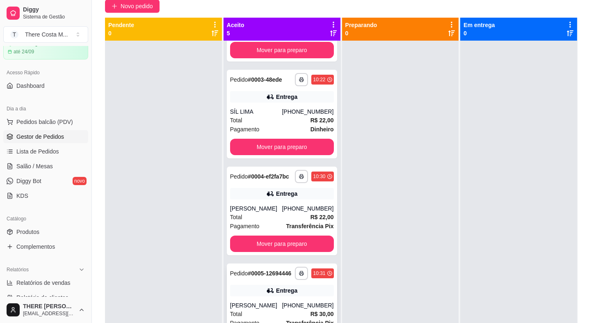
click at [276, 291] on div "Entrega" at bounding box center [286, 290] width 21 height 8
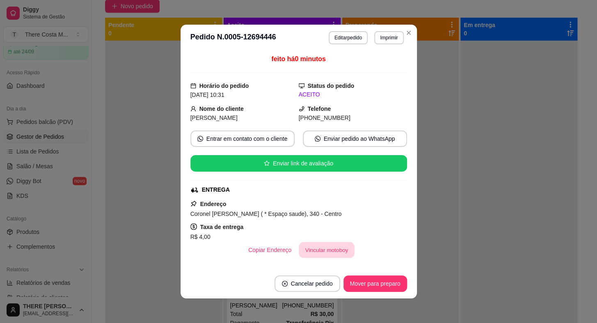
click at [329, 243] on button "Vincular motoboy" at bounding box center [327, 250] width 56 height 16
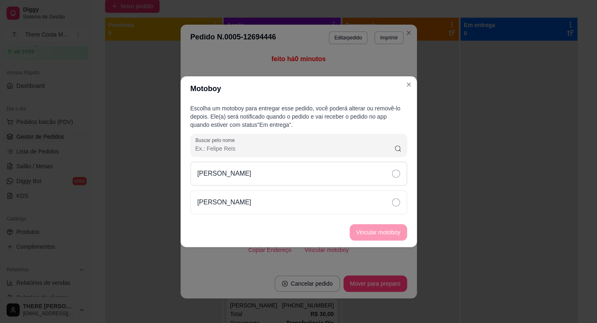
click at [389, 168] on div "[PERSON_NAME]" at bounding box center [298, 174] width 217 height 24
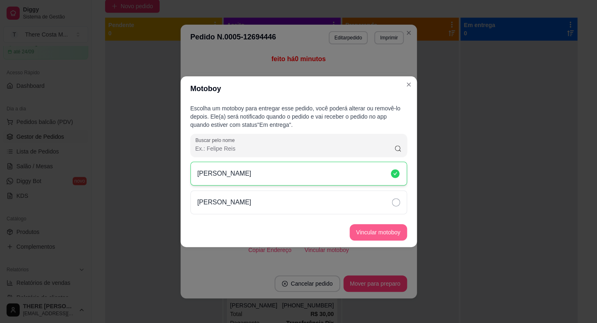
click at [380, 231] on button "Vincular motoboy" at bounding box center [377, 232] width 57 height 16
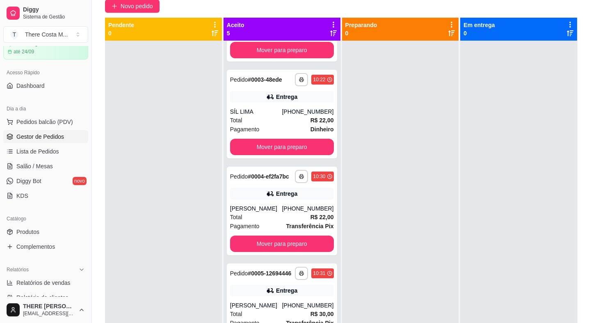
scroll to position [0, 0]
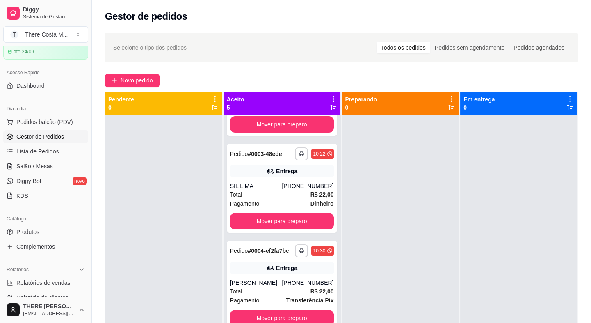
click at [140, 69] on div "**********" at bounding box center [341, 226] width 499 height 397
click at [132, 80] on span "Novo pedido" at bounding box center [137, 80] width 32 height 9
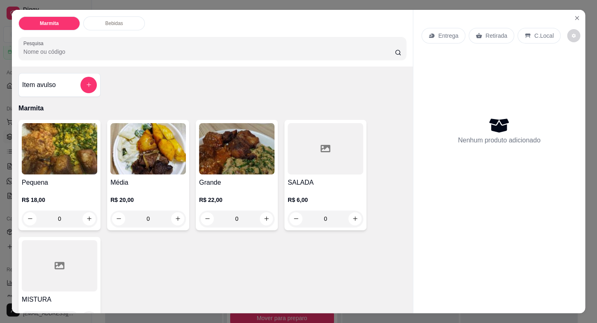
click at [485, 32] on p "Retirada" at bounding box center [496, 36] width 22 height 8
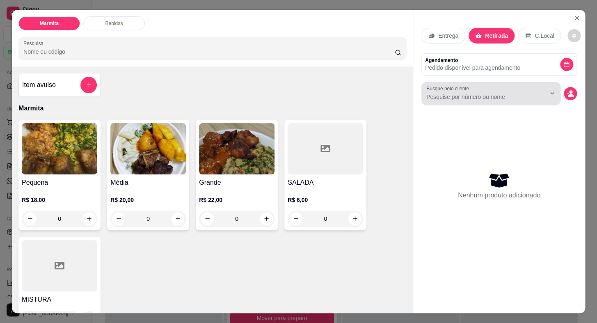
click at [462, 98] on div at bounding box center [490, 93] width 129 height 16
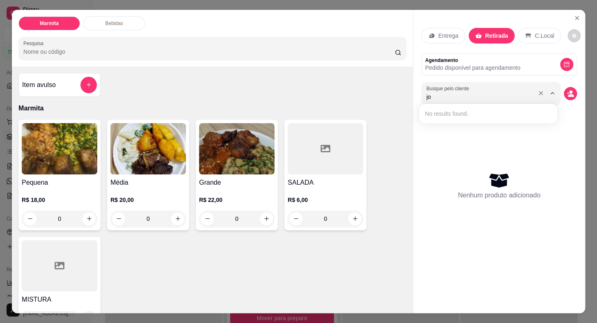
type input "j"
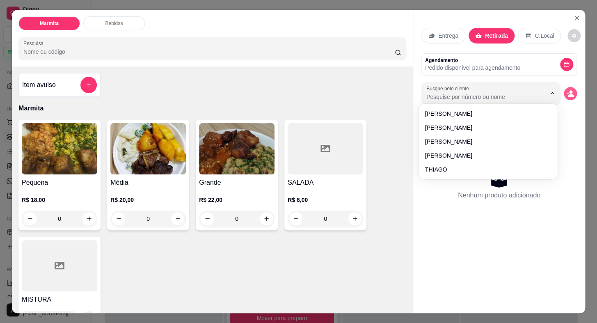
click at [564, 88] on button "decrease-product-quantity" at bounding box center [570, 93] width 13 height 13
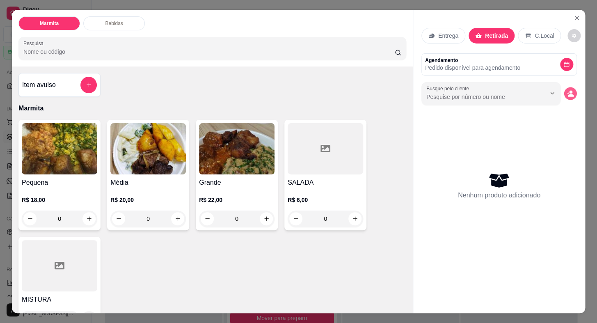
click at [564, 90] on button "decrease-product-quantity" at bounding box center [570, 93] width 13 height 13
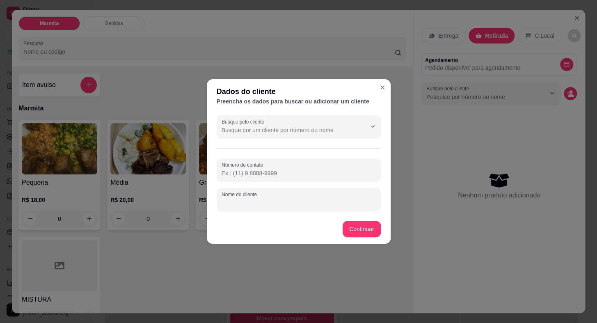
click at [322, 201] on input "Nome do cliente" at bounding box center [298, 203] width 154 height 8
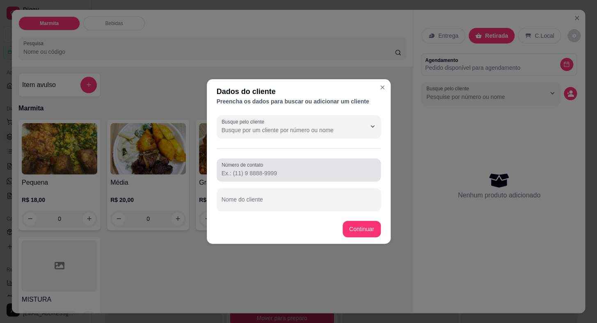
click at [268, 177] on div at bounding box center [298, 170] width 154 height 16
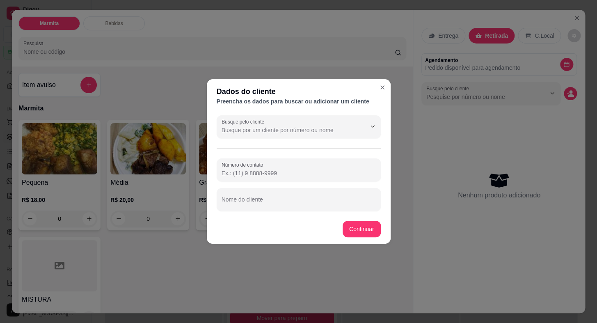
paste input "[PHONE_NUMBER]"
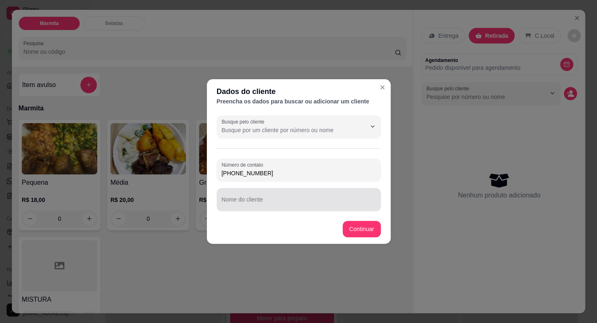
type input "[PHONE_NUMBER]"
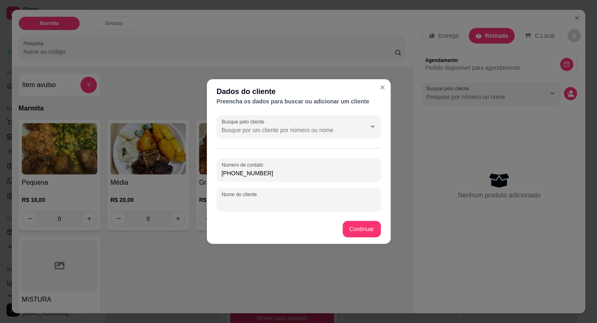
click at [263, 201] on input "Nome do cliente" at bounding box center [298, 203] width 154 height 8
type input "[PERSON_NAME]"
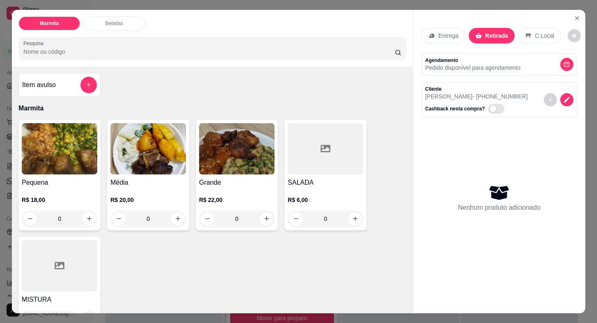
click at [69, 183] on h4 "Pequena" at bounding box center [59, 183] width 75 height 10
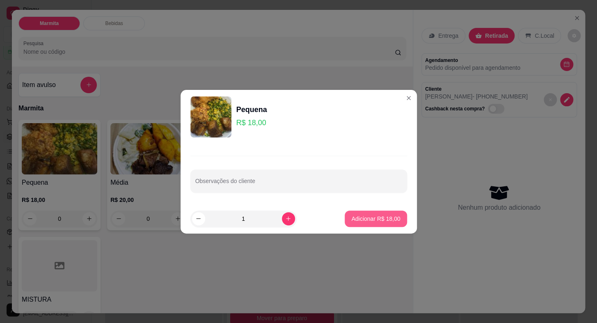
click at [360, 217] on p "Adicionar R$ 18,00" at bounding box center [375, 218] width 49 height 8
type input "1"
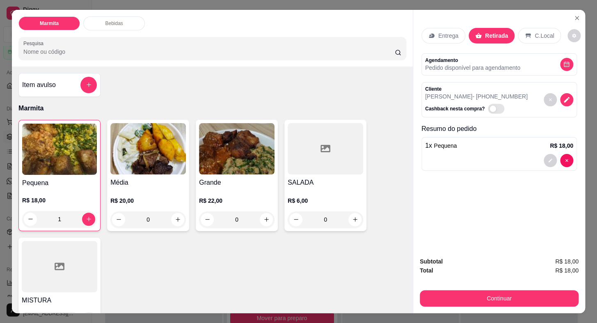
click at [177, 188] on div "R$ 20,00 0" at bounding box center [147, 207] width 75 height 39
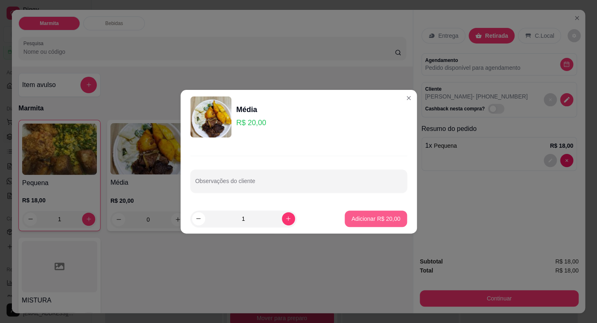
click at [371, 215] on p "Adicionar R$ 20,00" at bounding box center [375, 218] width 49 height 8
type input "1"
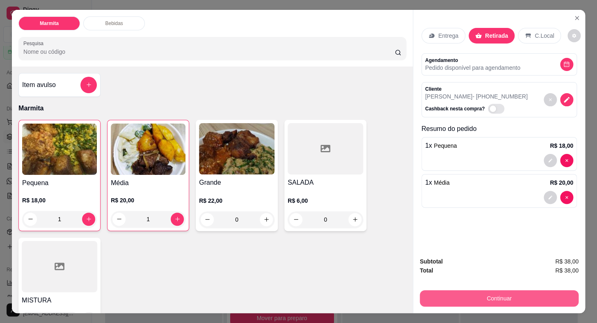
click at [495, 297] on button "Continuar" at bounding box center [499, 298] width 159 height 16
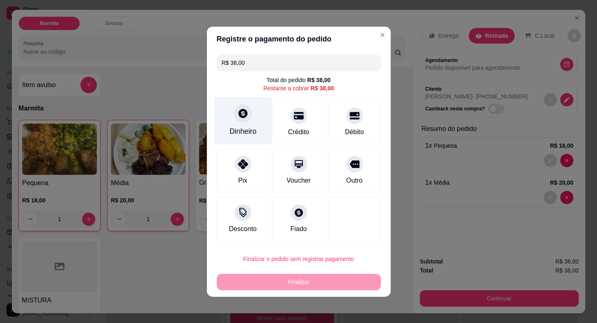
click at [226, 138] on div "Dinheiro" at bounding box center [243, 120] width 58 height 48
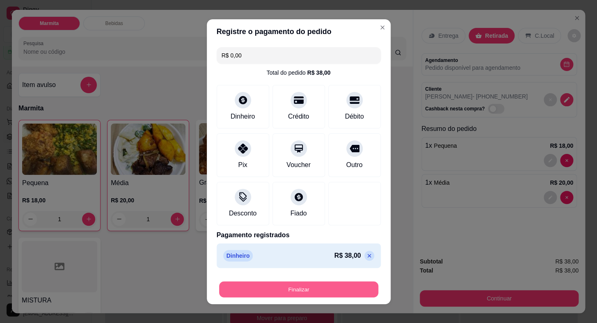
click at [349, 287] on button "Finalizar" at bounding box center [298, 289] width 159 height 16
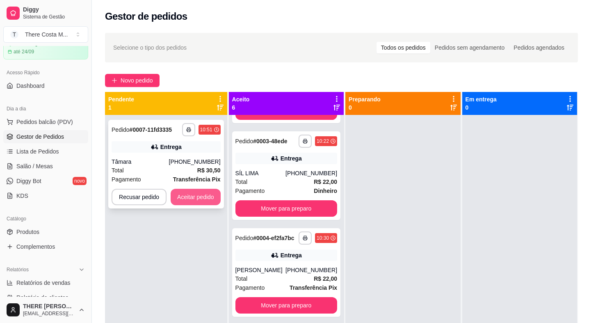
click at [206, 200] on button "Aceitar pedido" at bounding box center [196, 197] width 50 height 16
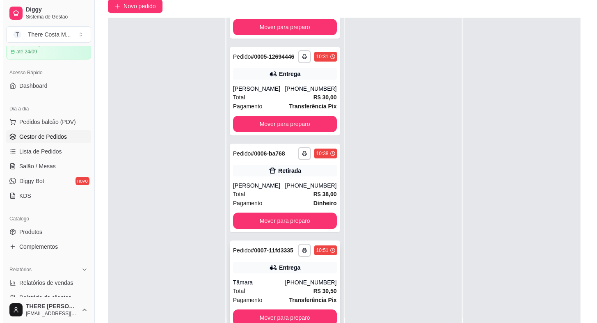
scroll to position [112, 0]
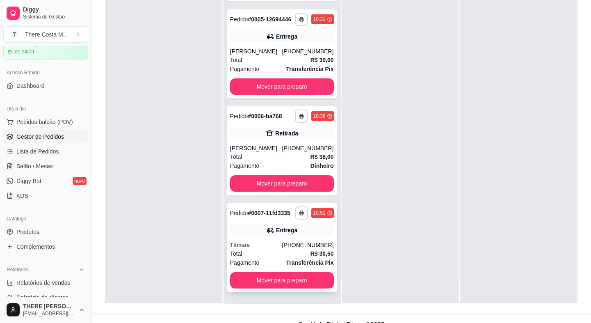
click at [276, 232] on div "Entrega" at bounding box center [286, 230] width 21 height 8
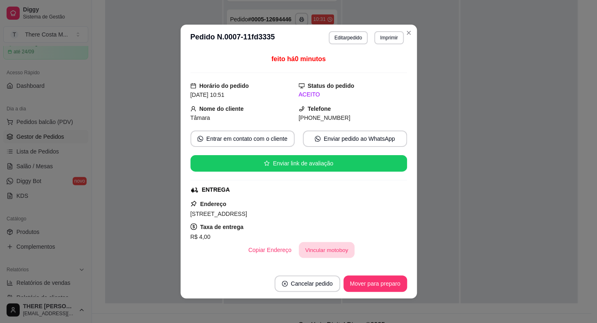
click at [320, 249] on button "Vincular motoboy" at bounding box center [327, 250] width 56 height 16
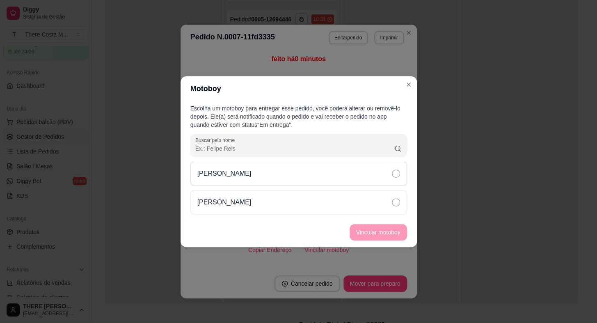
click at [392, 170] on icon at bounding box center [396, 173] width 8 height 8
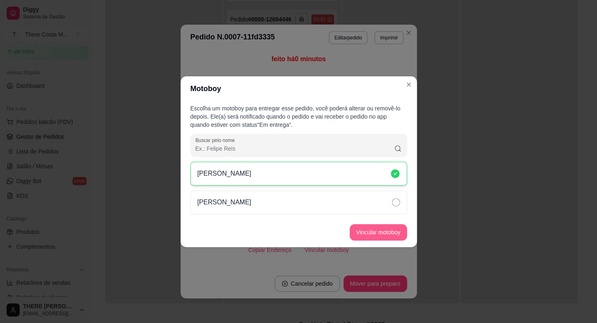
click at [379, 230] on button "Vincular motoboy" at bounding box center [377, 232] width 57 height 16
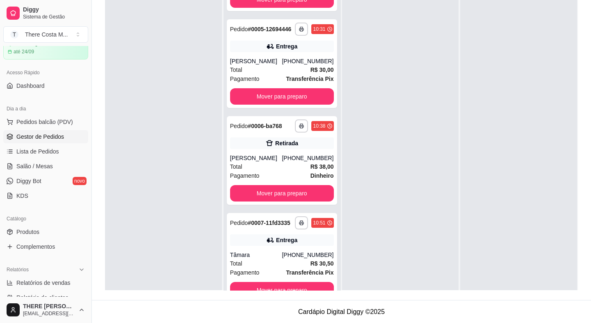
scroll to position [0, 0]
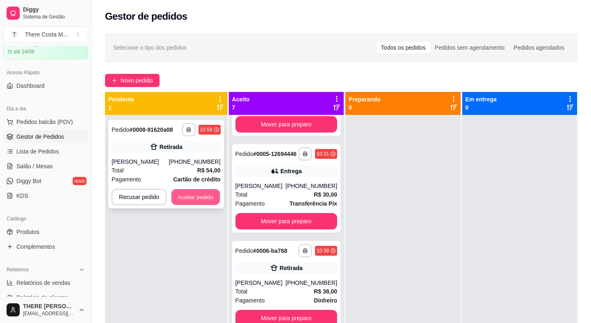
click at [195, 196] on button "Aceitar pedido" at bounding box center [195, 197] width 48 height 16
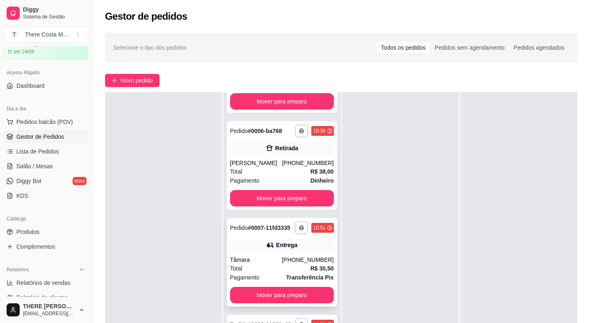
scroll to position [112, 0]
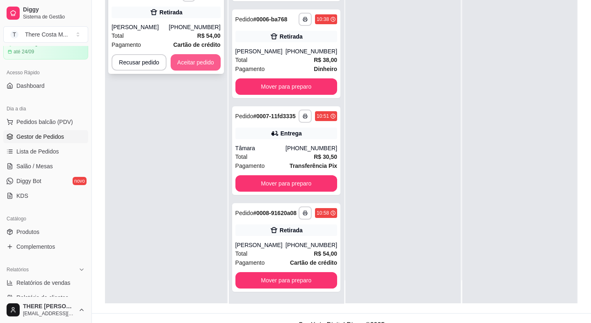
click at [189, 65] on button "Aceitar pedido" at bounding box center [196, 62] width 50 height 16
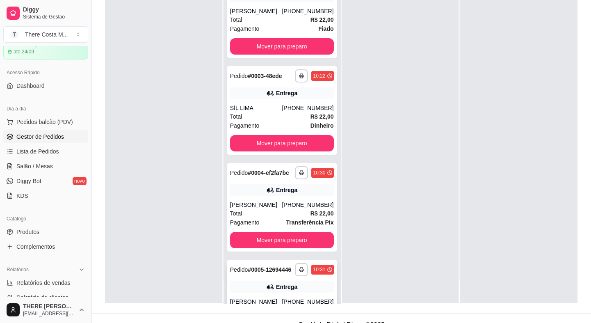
scroll to position [0, 0]
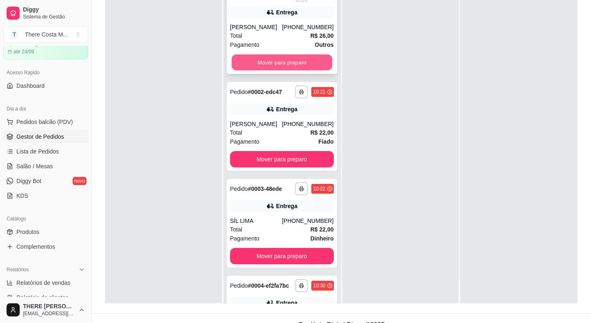
click at [282, 63] on button "Mover para preparo" at bounding box center [282, 63] width 100 height 16
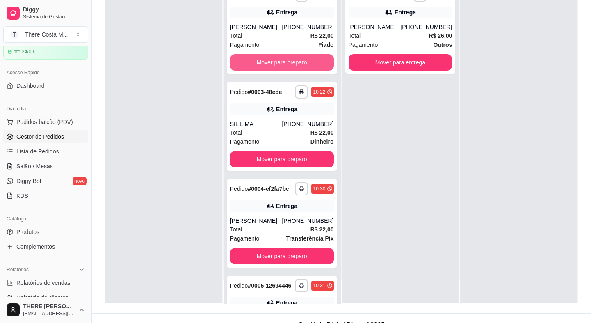
click at [282, 63] on button "Mover para preparo" at bounding box center [282, 62] width 104 height 16
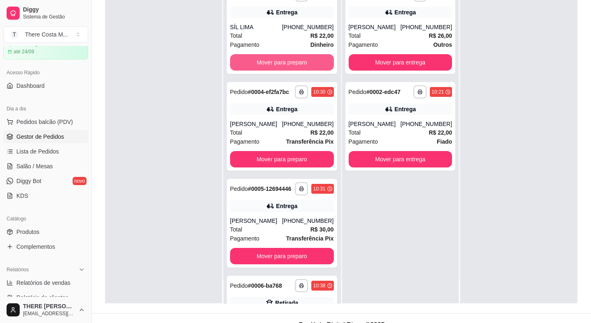
click at [282, 63] on button "Mover para preparo" at bounding box center [282, 62] width 104 height 16
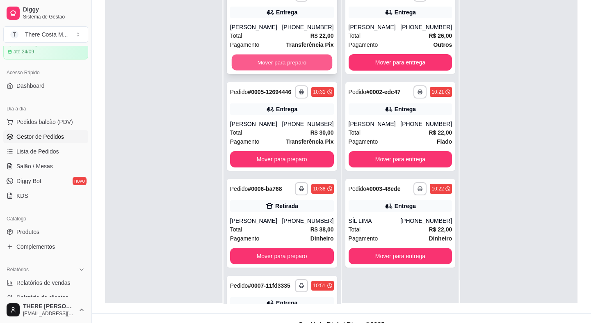
click at [282, 62] on button "Mover para preparo" at bounding box center [282, 63] width 100 height 16
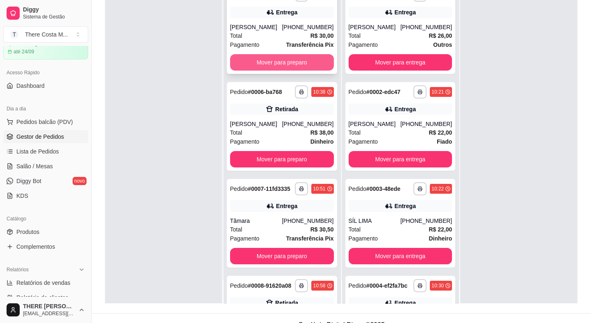
click at [280, 66] on button "Mover para preparo" at bounding box center [282, 62] width 104 height 16
click at [281, 63] on button "Mover para preparo" at bounding box center [282, 63] width 100 height 16
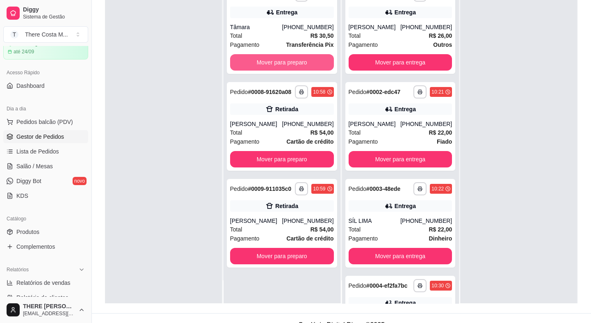
click at [281, 63] on button "Mover para preparo" at bounding box center [282, 62] width 104 height 16
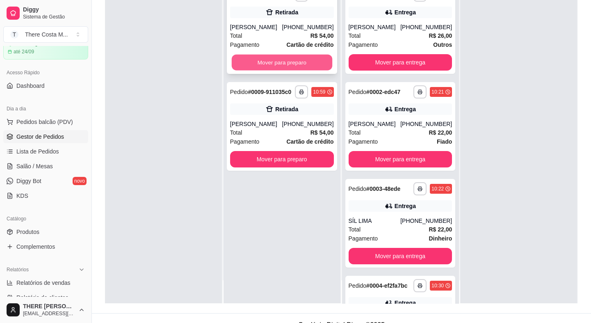
click at [277, 62] on button "Mover para preparo" at bounding box center [282, 63] width 100 height 16
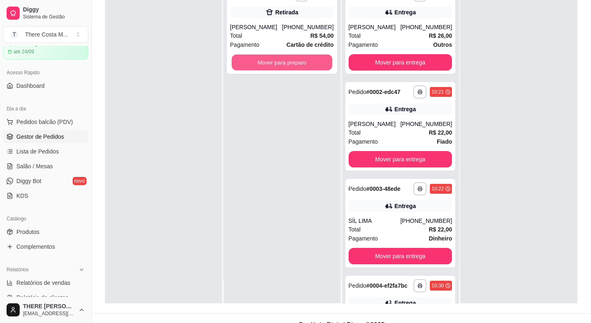
click at [277, 62] on button "Mover para preparo" at bounding box center [282, 63] width 100 height 16
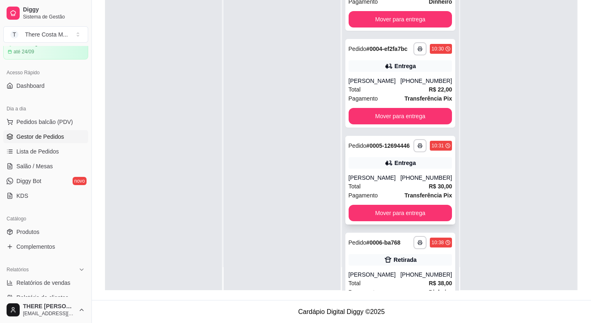
scroll to position [298, 0]
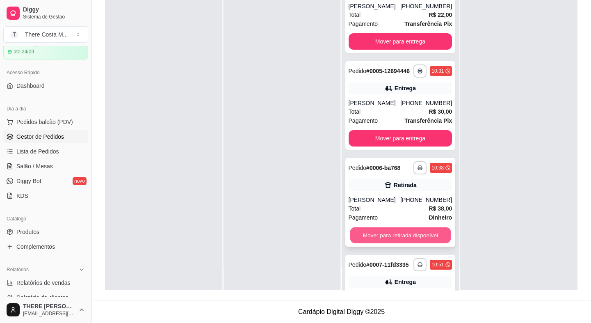
click at [411, 239] on div "Mover para retirada disponível" at bounding box center [401, 235] width 104 height 16
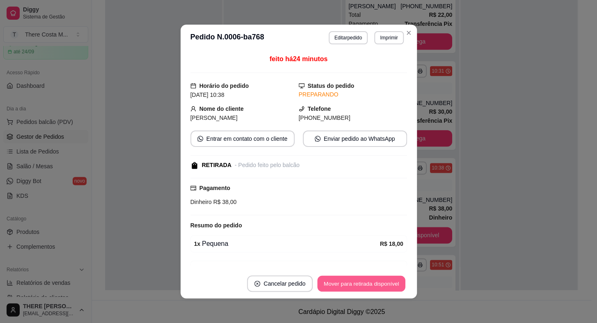
click at [382, 285] on button "Mover para retirada disponível" at bounding box center [361, 284] width 88 height 16
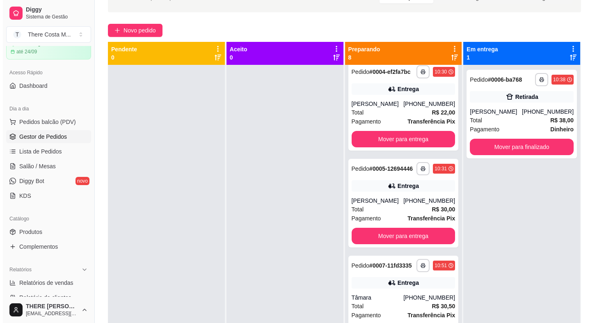
scroll to position [0, 0]
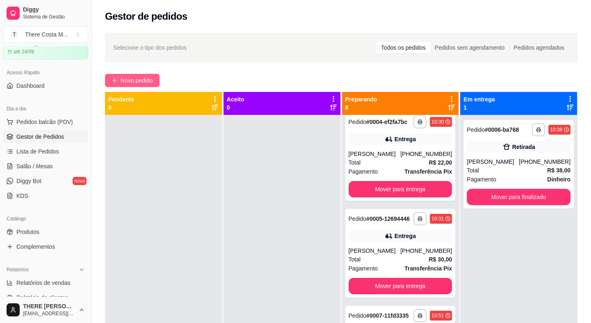
click at [141, 75] on button "Novo pedido" at bounding box center [132, 80] width 55 height 13
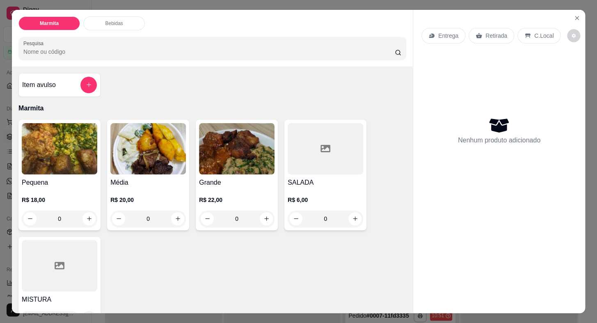
click at [448, 32] on p "Entrega" at bounding box center [448, 36] width 20 height 8
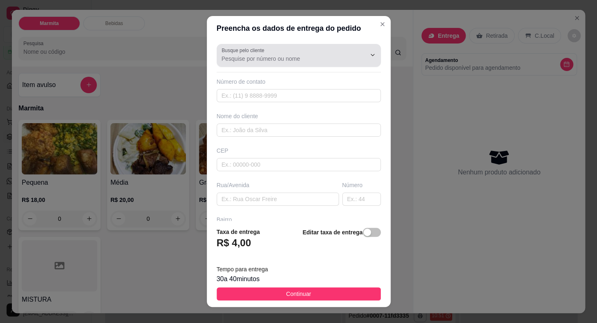
click at [299, 57] on input "Busque pelo cliente" at bounding box center [286, 59] width 131 height 8
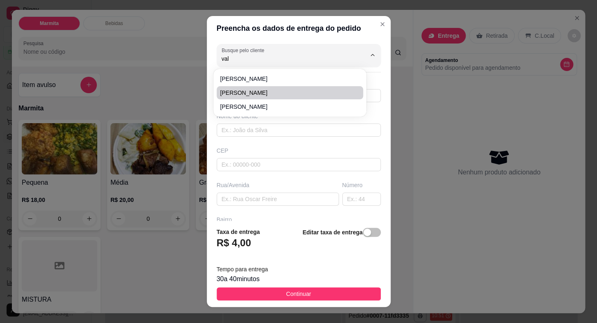
click at [229, 95] on span "[PERSON_NAME]" at bounding box center [286, 93] width 132 height 8
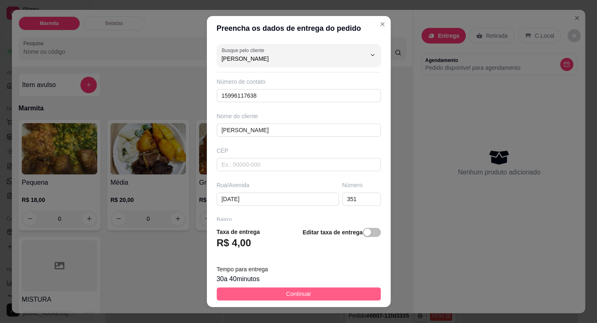
click at [319, 290] on button "Continuar" at bounding box center [299, 293] width 164 height 13
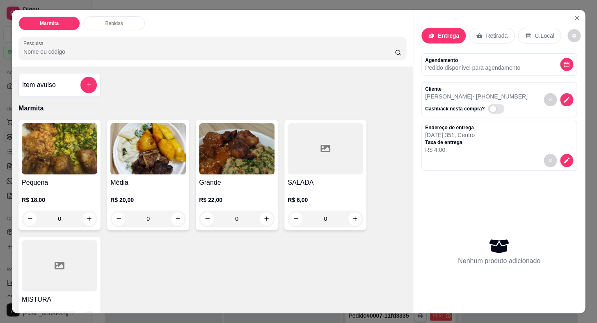
click at [57, 157] on img at bounding box center [59, 148] width 75 height 51
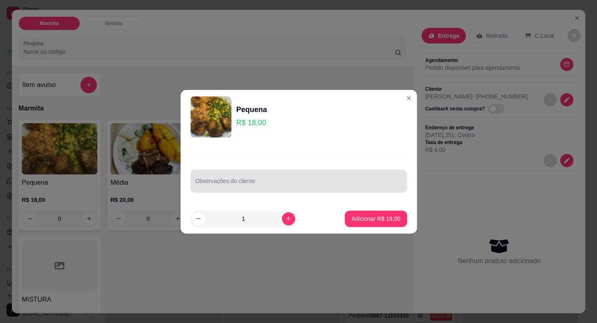
click at [213, 179] on div at bounding box center [298, 181] width 207 height 16
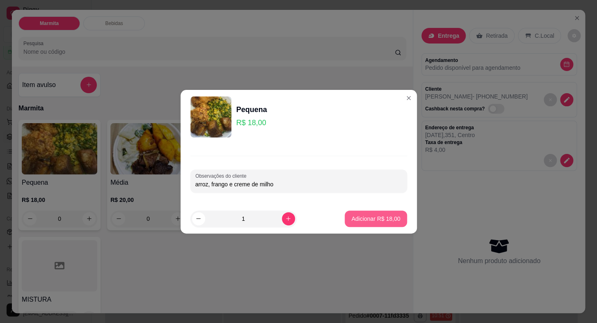
click at [361, 225] on button "Adicionar R$ 18,00" at bounding box center [376, 218] width 62 height 16
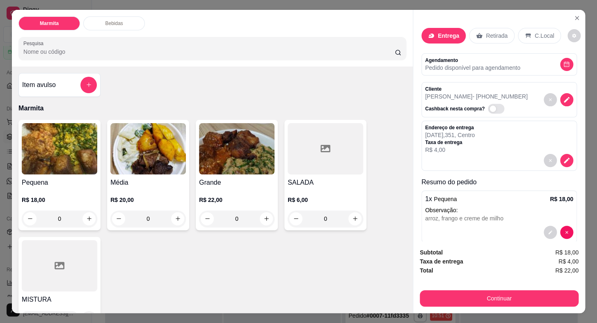
scroll to position [11, 0]
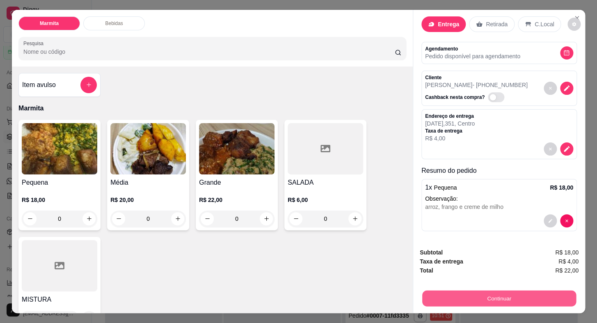
click at [507, 301] on button "Continuar" at bounding box center [499, 298] width 154 height 16
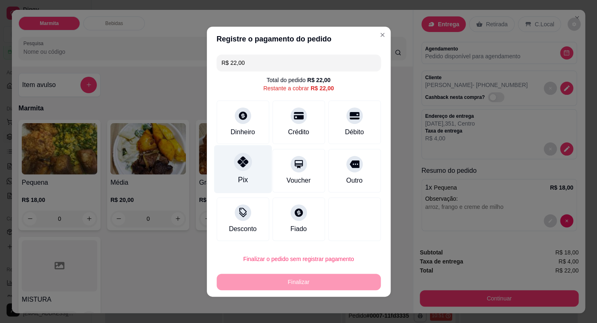
click at [246, 173] on div "Pix" at bounding box center [243, 169] width 58 height 48
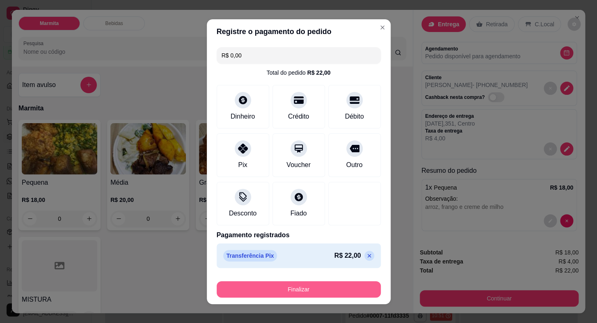
click at [334, 289] on button "Finalizar" at bounding box center [299, 289] width 164 height 16
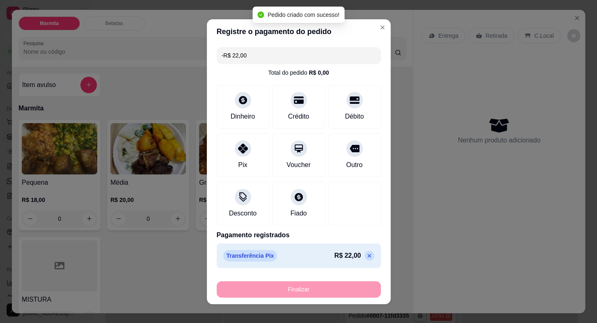
scroll to position [0, 0]
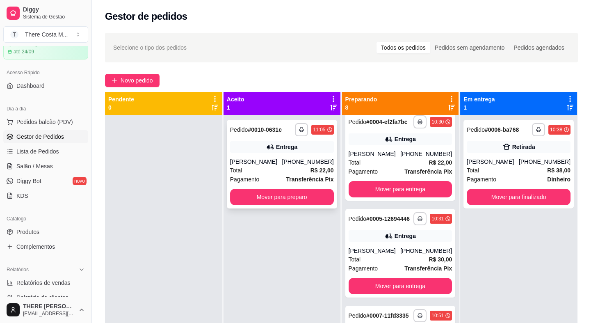
click at [278, 170] on div "Total R$ 22,00" at bounding box center [282, 170] width 104 height 9
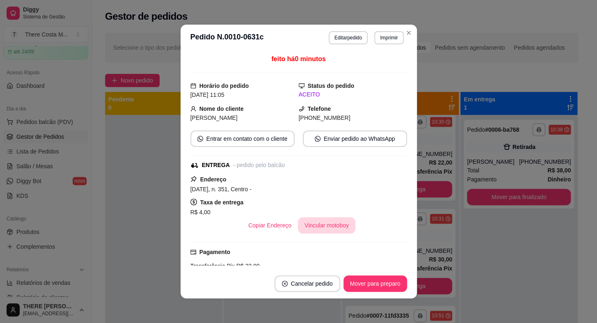
click at [326, 231] on button "Vincular motoboy" at bounding box center [326, 225] width 57 height 16
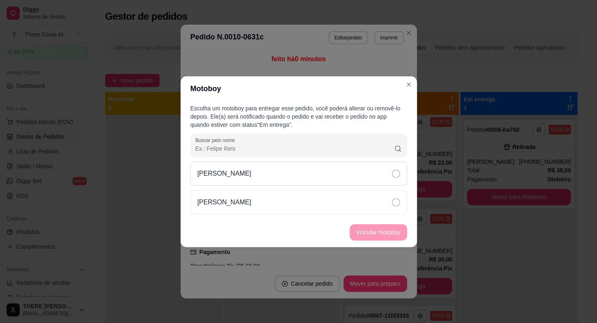
click at [313, 181] on div "[PERSON_NAME]" at bounding box center [298, 174] width 217 height 24
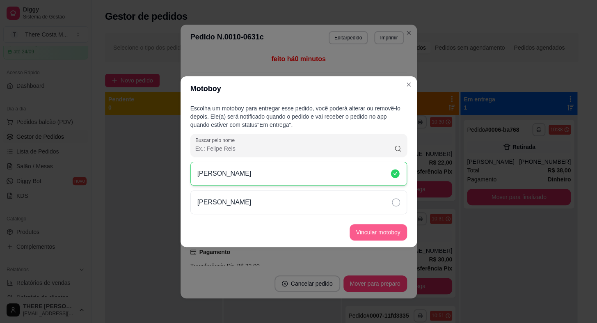
click at [367, 231] on button "Vincular motoboy" at bounding box center [377, 232] width 57 height 16
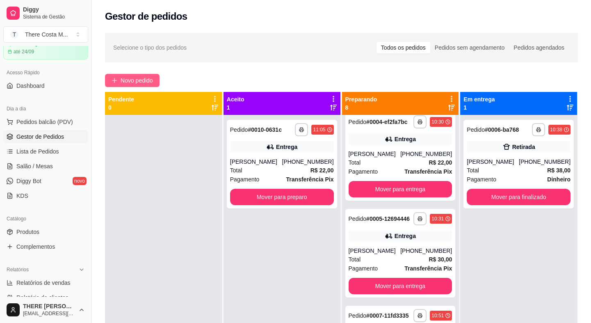
click at [139, 77] on span "Novo pedido" at bounding box center [137, 80] width 32 height 9
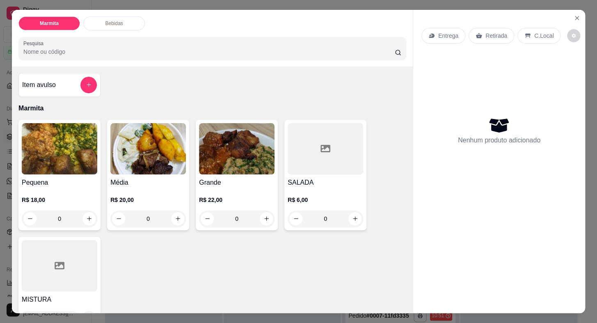
click at [455, 30] on div "Entrega" at bounding box center [443, 36] width 44 height 16
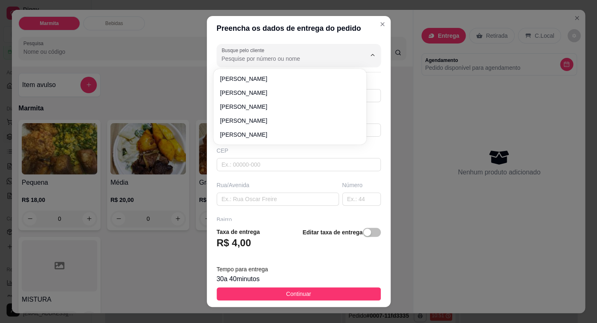
click at [267, 59] on input "Busque pelo cliente" at bounding box center [286, 59] width 131 height 8
click at [415, 116] on div "Preencha os dados de entrega do pedido Busque pelo cliente Número de contato No…" at bounding box center [298, 161] width 597 height 323
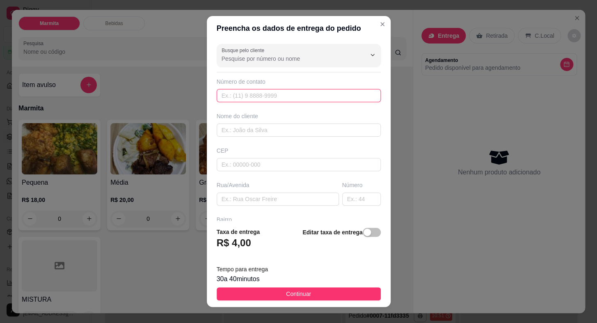
click at [308, 98] on input "text" at bounding box center [299, 95] width 164 height 13
paste input "[PHONE_NUMBER]"
click at [291, 130] on input "text" at bounding box center [299, 129] width 164 height 13
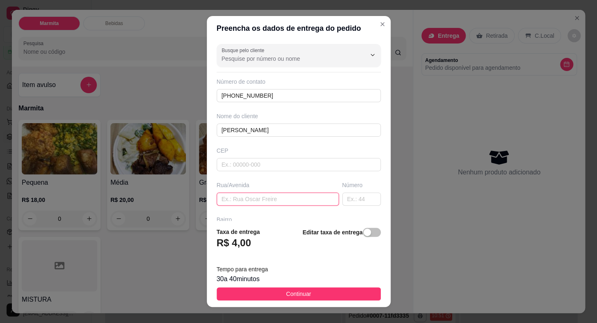
click at [257, 197] on input "text" at bounding box center [278, 198] width 122 height 13
click at [342, 200] on input "text" at bounding box center [361, 198] width 39 height 13
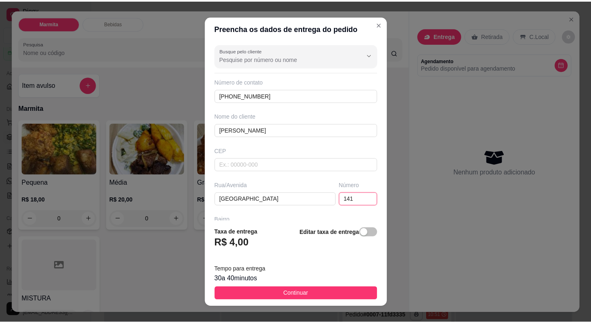
scroll to position [96, 0]
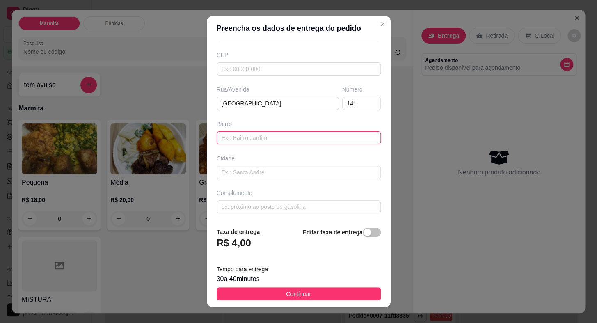
click at [294, 134] on input "text" at bounding box center [299, 137] width 164 height 13
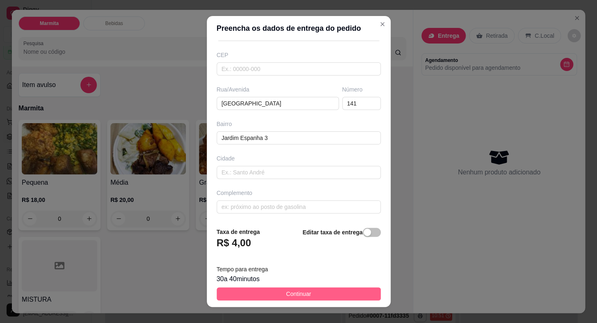
click at [331, 296] on button "Continuar" at bounding box center [299, 293] width 164 height 13
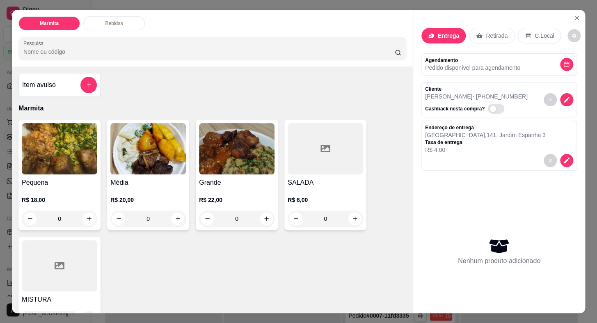
click at [64, 264] on div at bounding box center [59, 265] width 75 height 51
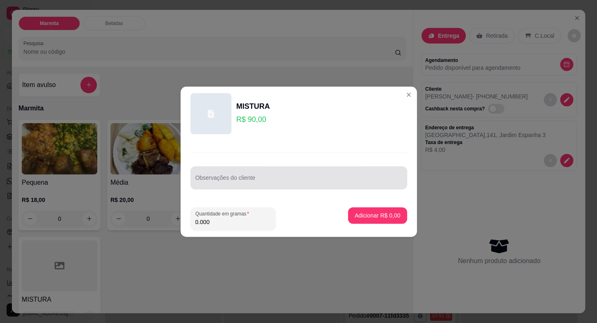
click at [234, 185] on div at bounding box center [298, 177] width 207 height 16
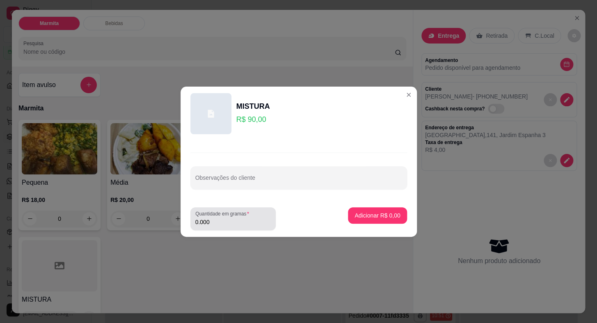
click at [236, 226] on div "Quantidade em gramas 0.000" at bounding box center [232, 218] width 85 height 23
click at [205, 185] on div "Observações do cliente" at bounding box center [298, 177] width 217 height 23
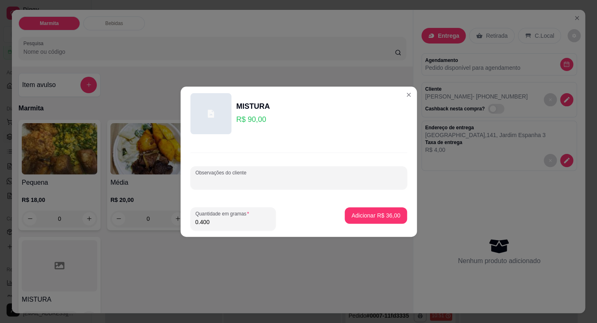
click at [220, 185] on div "Observações do cliente" at bounding box center [298, 177] width 217 height 23
click at [356, 216] on p "Adicionar R$ 36,00" at bounding box center [376, 215] width 48 height 8
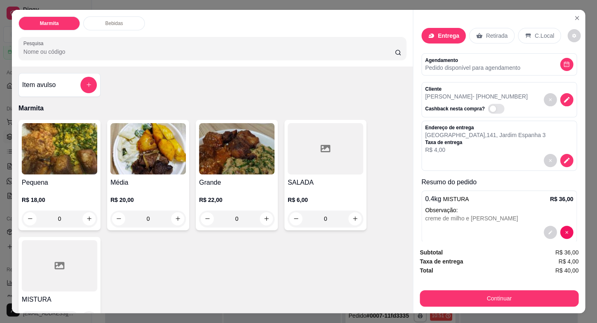
click at [472, 305] on div "Subtotal R$ 36,00 Taxa de entrega R$ 4,00 Total R$ 40,00 Continuar" at bounding box center [499, 277] width 172 height 72
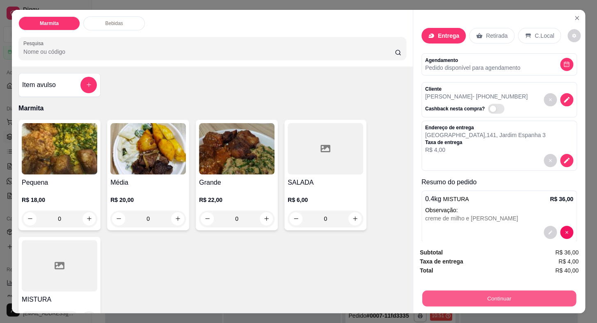
click at [463, 290] on button "Continuar" at bounding box center [499, 298] width 154 height 16
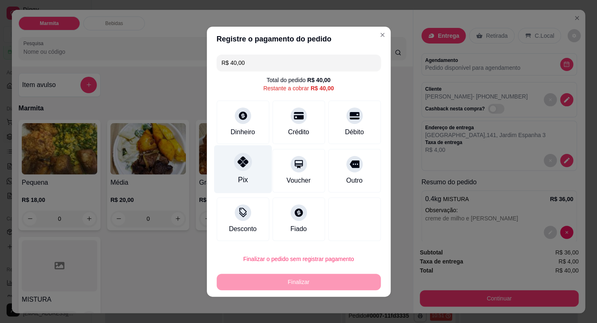
click at [256, 169] on div "Pix" at bounding box center [243, 169] width 58 height 48
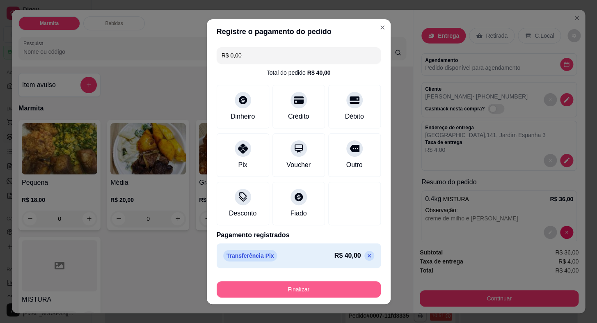
click at [327, 290] on button "Finalizar" at bounding box center [299, 289] width 164 height 16
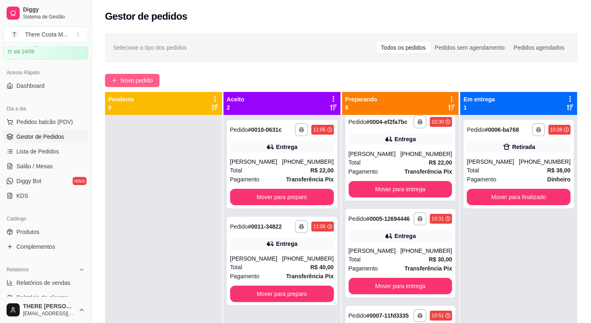
click at [157, 74] on button "Novo pedido" at bounding box center [132, 80] width 55 height 13
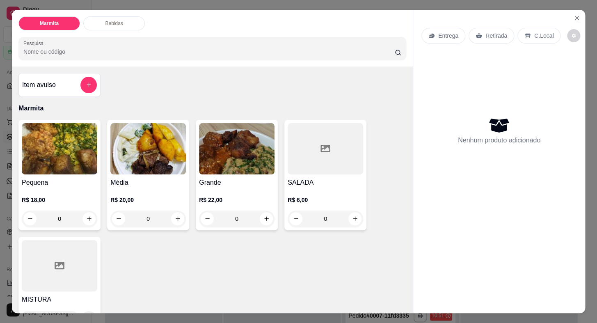
click at [439, 35] on p "Entrega" at bounding box center [448, 36] width 20 height 8
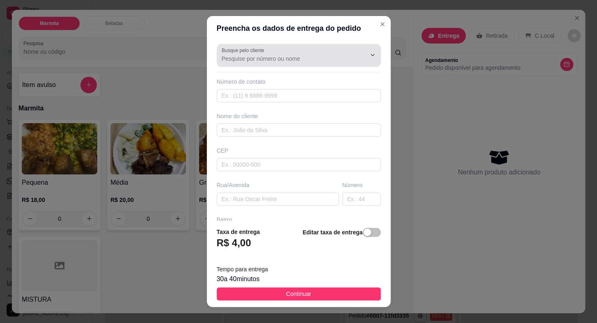
click at [290, 58] on input "Busque pelo cliente" at bounding box center [286, 59] width 131 height 8
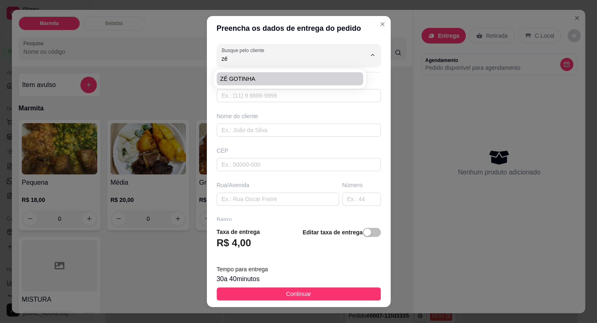
click at [257, 74] on li "ZÉ GOTINHA" at bounding box center [290, 78] width 146 height 13
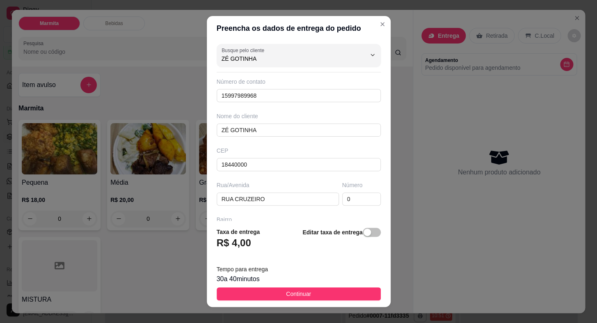
click at [312, 294] on button "Continuar" at bounding box center [299, 293] width 164 height 13
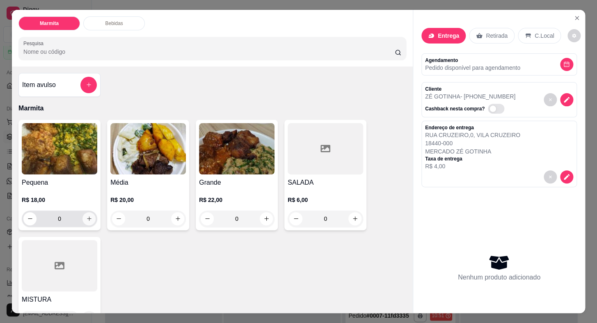
click at [87, 216] on icon "increase-product-quantity" at bounding box center [89, 218] width 5 height 5
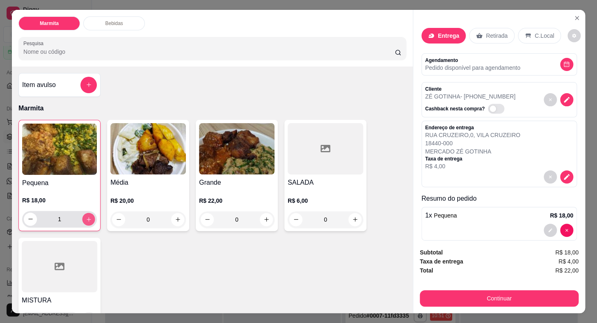
click at [87, 216] on icon "increase-product-quantity" at bounding box center [89, 219] width 6 height 6
click at [27, 220] on button "decrease-product-quantity" at bounding box center [30, 218] width 13 height 13
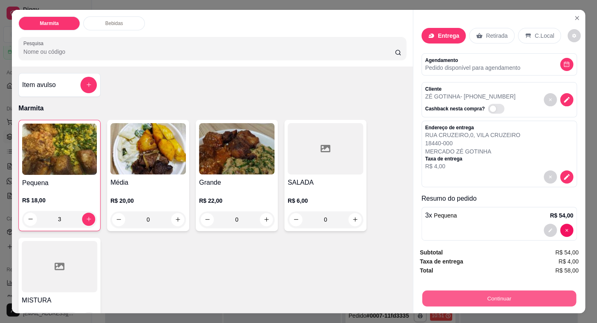
click at [457, 297] on button "Continuar" at bounding box center [499, 298] width 154 height 16
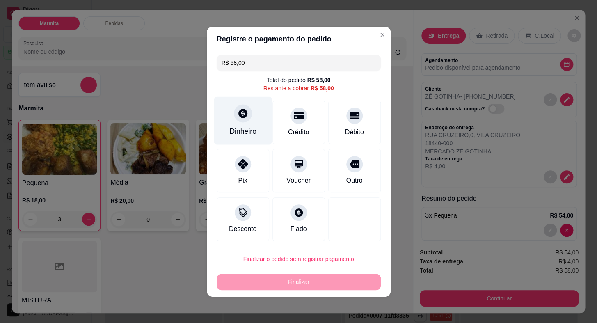
click at [242, 117] on icon at bounding box center [242, 113] width 9 height 9
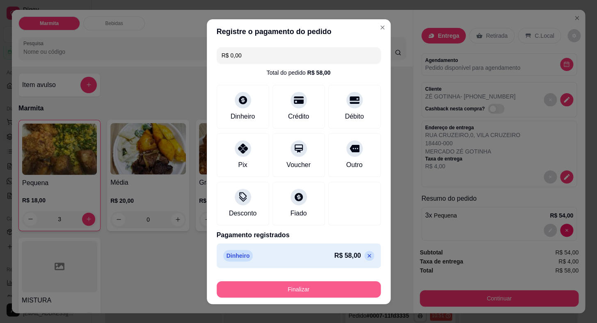
click at [323, 293] on button "Finalizar" at bounding box center [299, 289] width 164 height 16
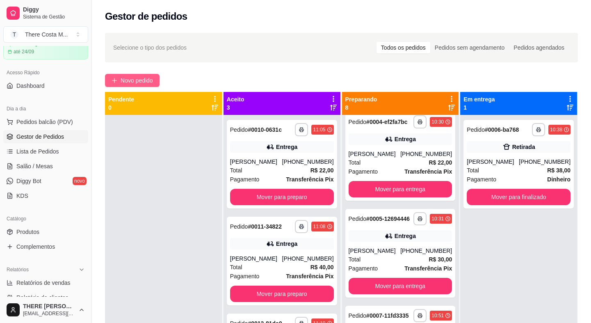
click at [126, 77] on span "Novo pedido" at bounding box center [137, 80] width 32 height 9
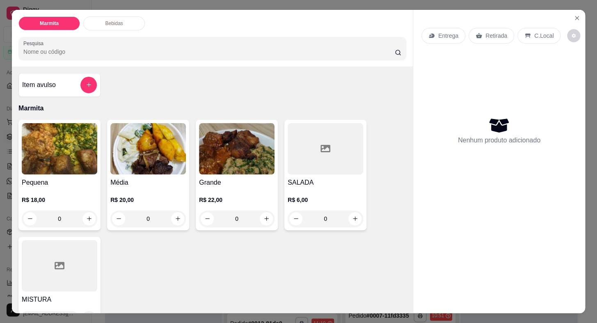
click at [478, 33] on icon at bounding box center [478, 35] width 7 height 7
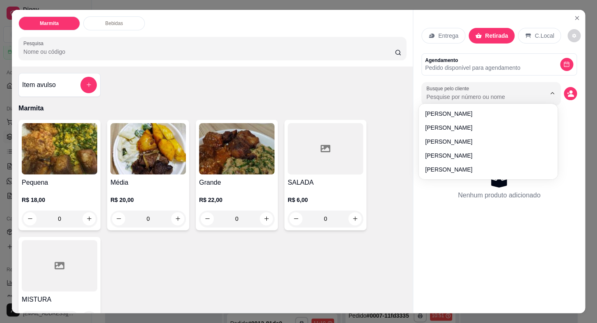
click at [463, 94] on input "Busque pelo cliente" at bounding box center [479, 97] width 106 height 8
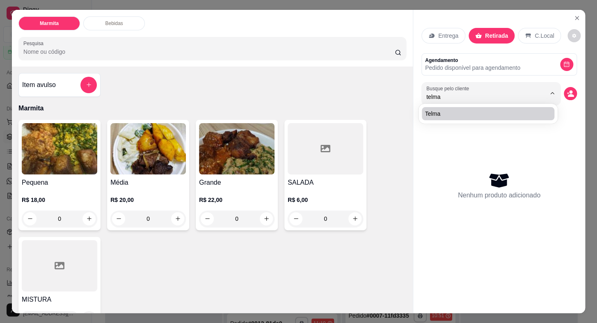
click at [429, 123] on div "Telma" at bounding box center [487, 114] width 139 height 20
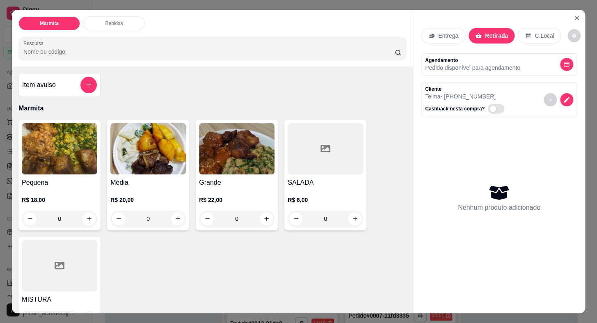
click at [191, 177] on div "Pequena R$ 18,00 0 Média R$ 20,00 0 Grande R$ 22,00 0 SALADA R$ 6,00 0 MISTURA …" at bounding box center [212, 225] width 388 height 211
click at [216, 178] on h4 "Grande" at bounding box center [236, 183] width 75 height 10
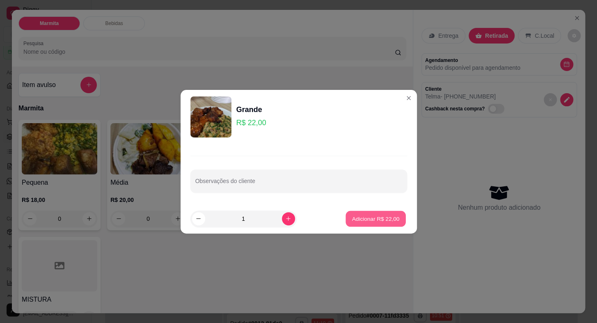
click at [370, 223] on button "Adicionar R$ 22,00" at bounding box center [376, 218] width 60 height 16
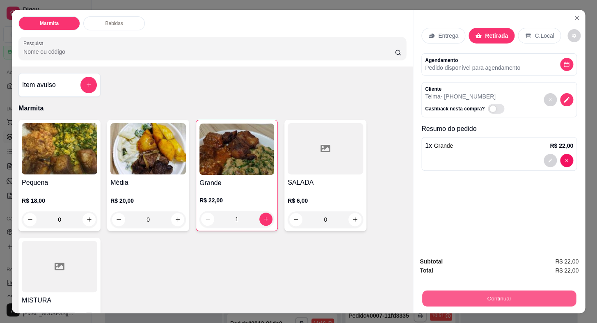
click at [483, 299] on button "Continuar" at bounding box center [499, 298] width 154 height 16
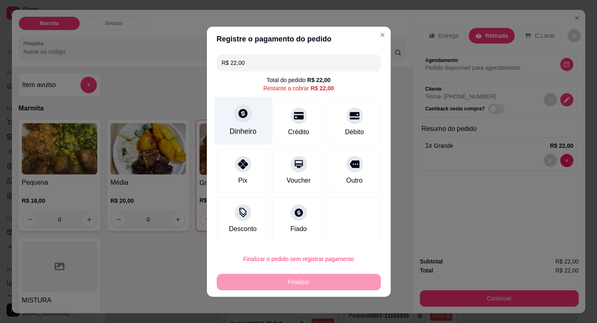
click at [250, 124] on div "Dinheiro" at bounding box center [243, 120] width 58 height 48
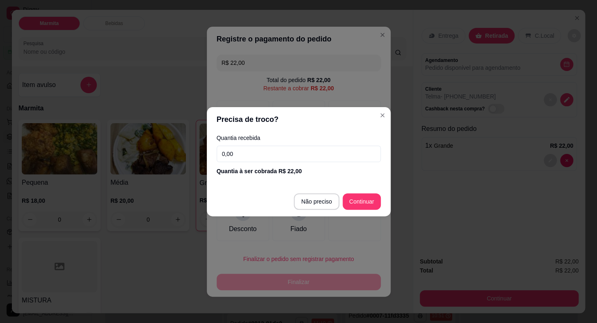
click at [361, 192] on footer "Não preciso Continuar" at bounding box center [299, 202] width 184 height 30
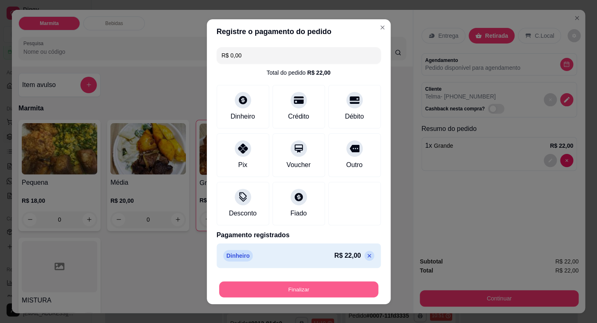
click at [335, 293] on button "Finalizar" at bounding box center [298, 289] width 159 height 16
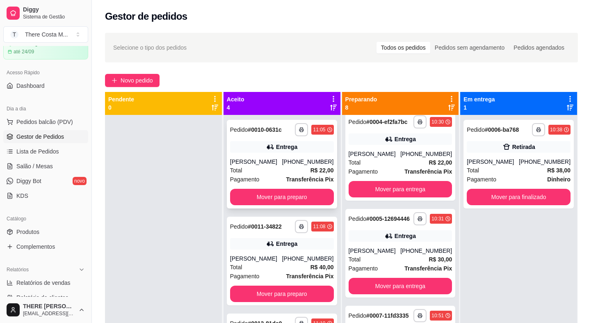
click at [286, 156] on div "**********" at bounding box center [282, 164] width 110 height 89
click at [271, 192] on button "Mover para preparo" at bounding box center [282, 197] width 104 height 16
click at [267, 267] on div "Total R$ 58,00" at bounding box center [282, 266] width 104 height 9
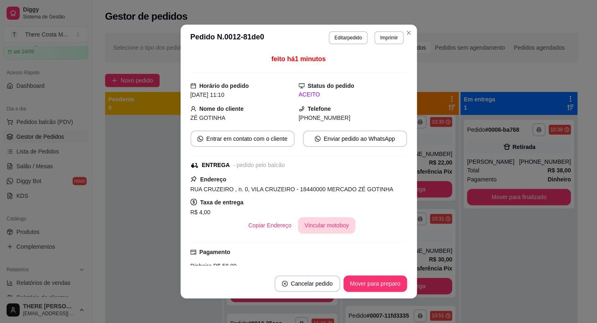
click at [319, 224] on button "Vincular motoboy" at bounding box center [326, 225] width 57 height 16
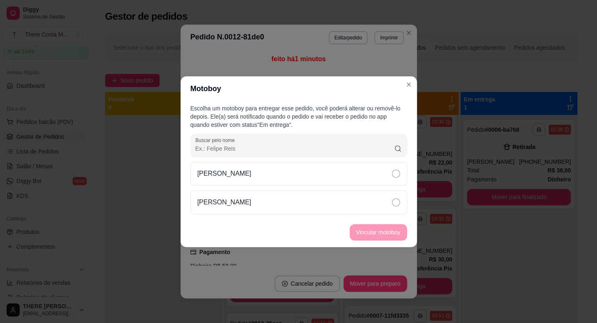
click at [336, 185] on div "[PERSON_NAME]" at bounding box center [298, 188] width 217 height 52
click at [392, 174] on icon at bounding box center [396, 173] width 8 height 8
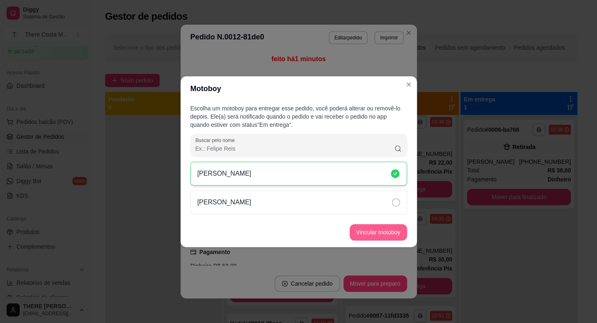
click at [371, 234] on button "Vincular motoboy" at bounding box center [377, 232] width 57 height 16
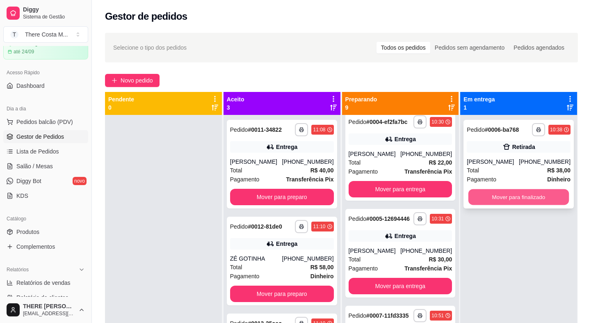
click at [509, 196] on button "Mover para finalizado" at bounding box center [518, 197] width 100 height 16
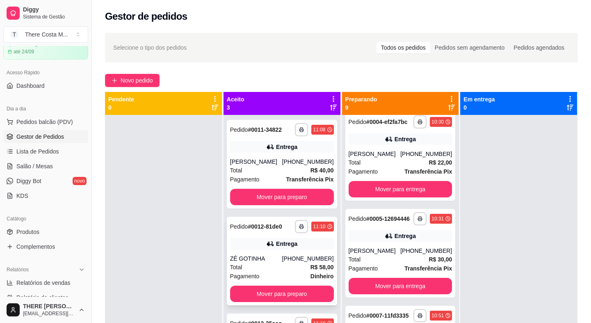
scroll to position [23, 0]
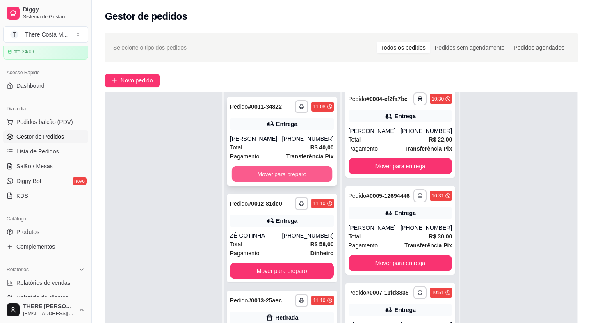
click at [264, 175] on button "Mover para preparo" at bounding box center [282, 174] width 100 height 16
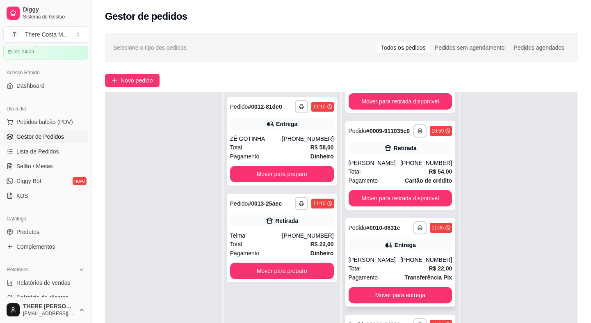
scroll to position [125, 0]
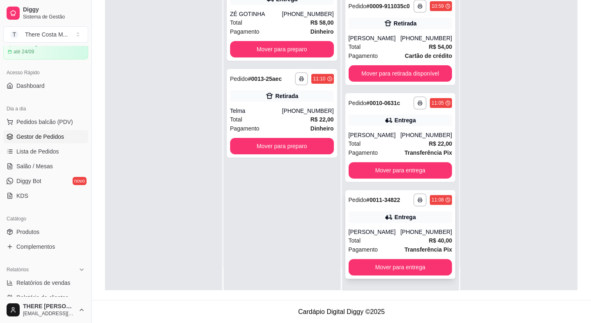
click at [389, 234] on div "[PERSON_NAME]" at bounding box center [375, 232] width 52 height 8
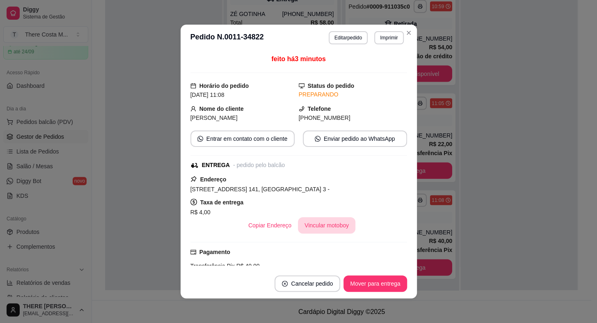
click at [326, 228] on button "Vincular motoboy" at bounding box center [326, 225] width 57 height 16
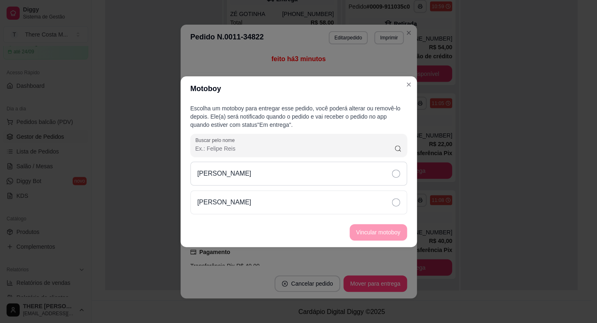
click at [324, 175] on div "[PERSON_NAME]" at bounding box center [298, 174] width 217 height 24
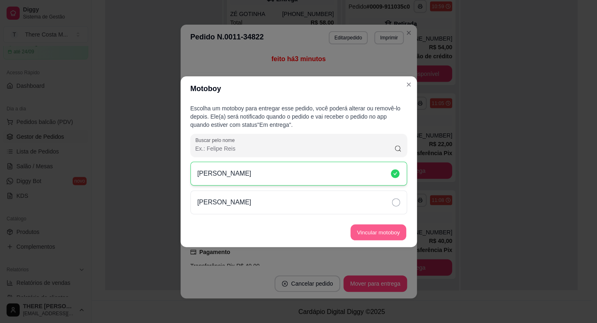
click at [377, 233] on button "Vincular motoboy" at bounding box center [378, 232] width 56 height 16
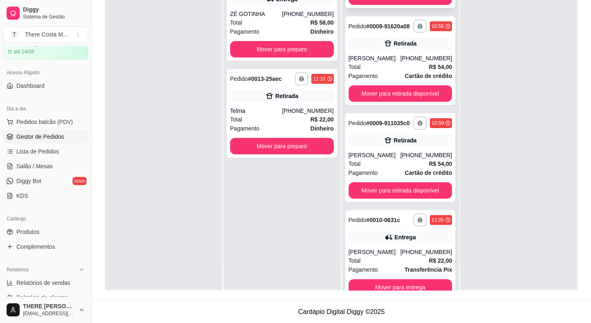
scroll to position [574, 0]
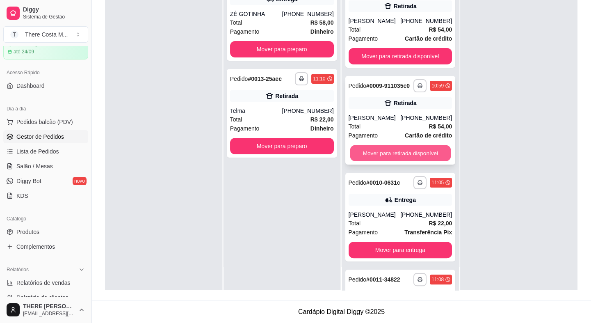
click at [369, 161] on button "Mover para retirada disponível" at bounding box center [400, 153] width 100 height 16
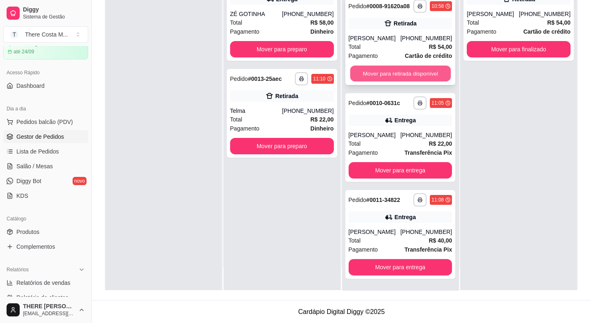
click at [392, 80] on button "Mover para retirada disponível" at bounding box center [400, 74] width 100 height 16
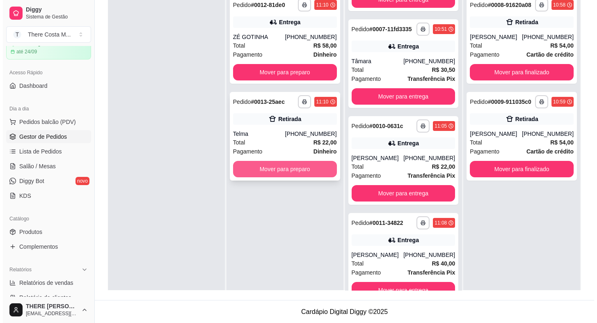
scroll to position [87, 0]
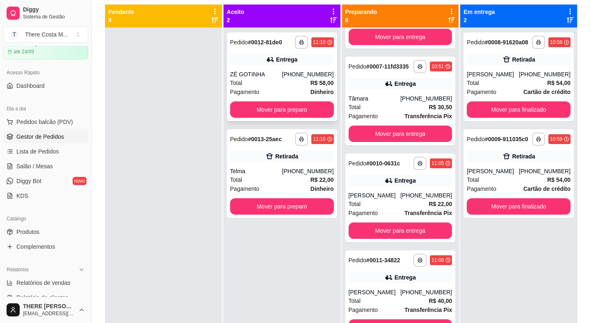
click at [282, 77] on div "ZÉ GOTINHA" at bounding box center [256, 74] width 52 height 8
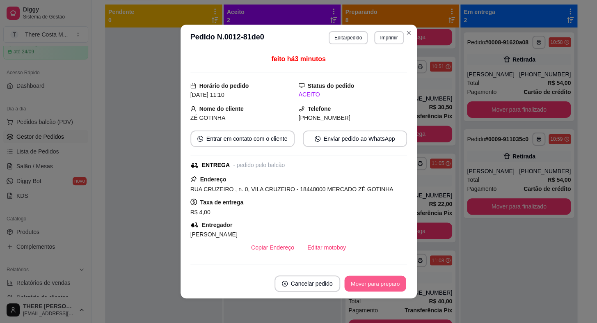
click at [382, 281] on button "Mover para preparo" at bounding box center [375, 284] width 62 height 16
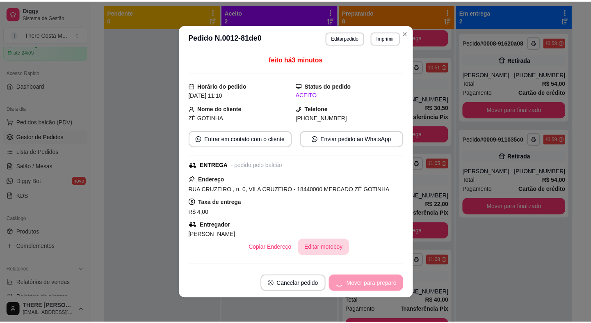
scroll to position [574, 0]
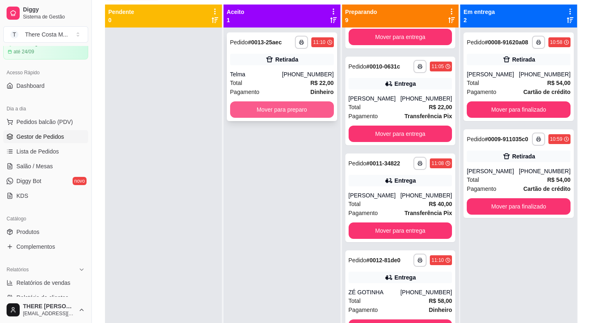
click at [286, 108] on button "Mover para preparo" at bounding box center [282, 109] width 104 height 16
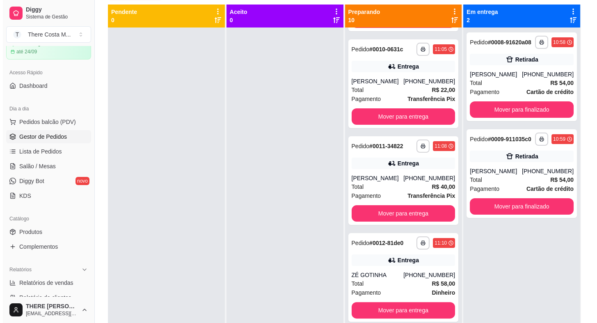
scroll to position [0, 0]
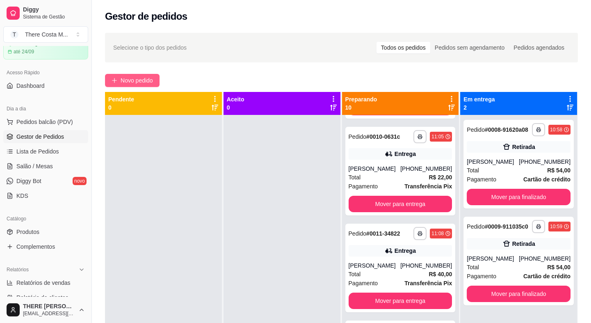
click at [133, 79] on span "Novo pedido" at bounding box center [137, 80] width 32 height 9
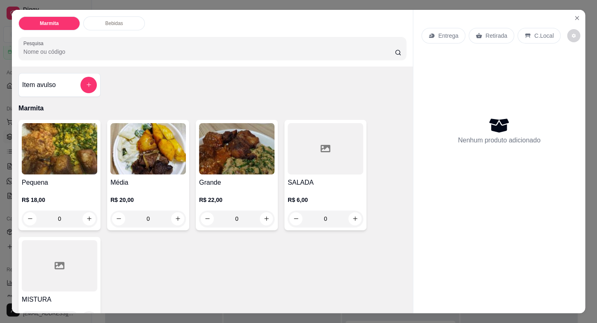
click at [447, 34] on p "Entrega" at bounding box center [448, 36] width 20 height 8
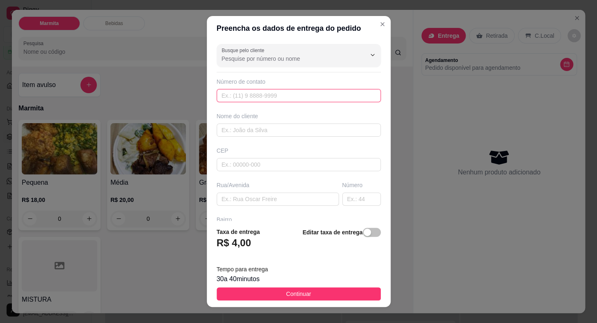
click at [260, 94] on input "text" at bounding box center [299, 95] width 164 height 13
paste input "[PHONE_NUMBER]"
drag, startPoint x: 244, startPoint y: 138, endPoint x: 244, endPoint y: 134, distance: 4.2
click at [244, 137] on div "Busque pelo cliente Número de contato [PHONE_NUMBER] Nome do cliente CEP Rua/[G…" at bounding box center [299, 131] width 184 height 180
click at [245, 129] on input "text" at bounding box center [299, 129] width 164 height 13
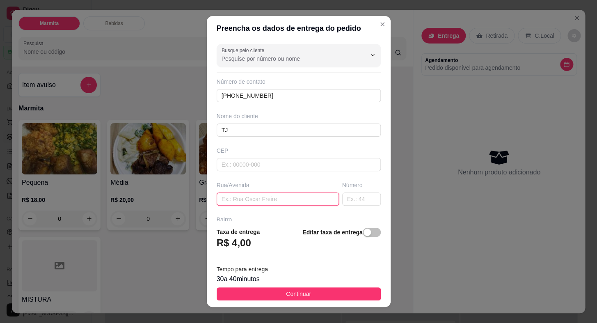
click at [267, 201] on input "text" at bounding box center [278, 198] width 122 height 13
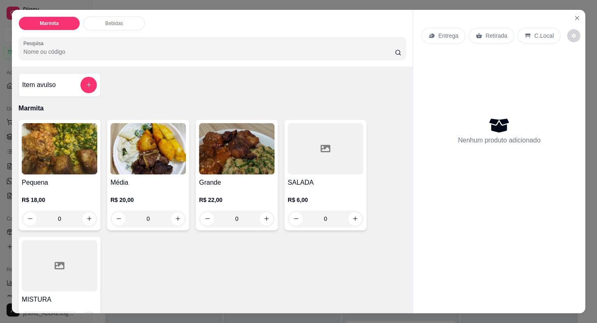
click at [495, 33] on p "Retirada" at bounding box center [496, 36] width 22 height 8
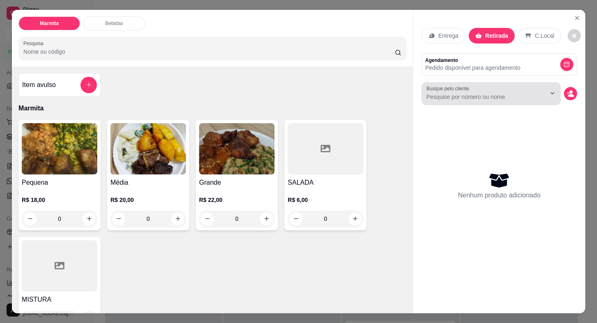
click at [502, 101] on div "Busque pelo cliente" at bounding box center [490, 93] width 139 height 23
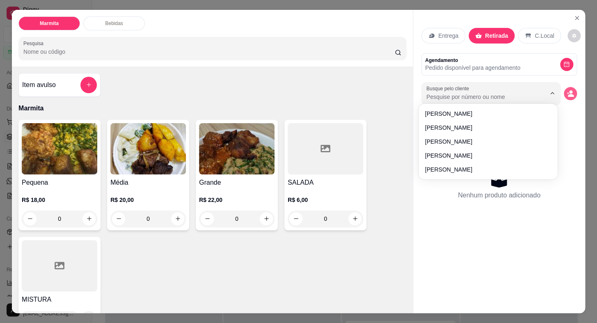
click at [564, 90] on button "decrease-product-quantity" at bounding box center [570, 93] width 13 height 13
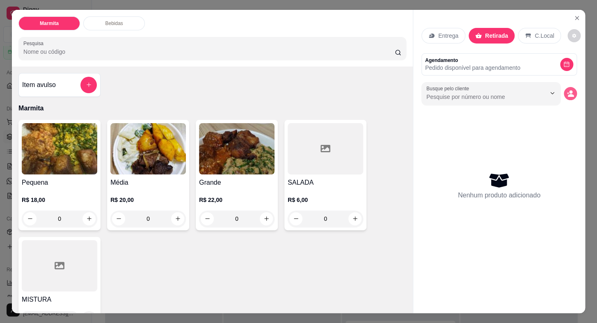
click at [569, 90] on icon "decrease-product-quantity" at bounding box center [569, 93] width 7 height 7
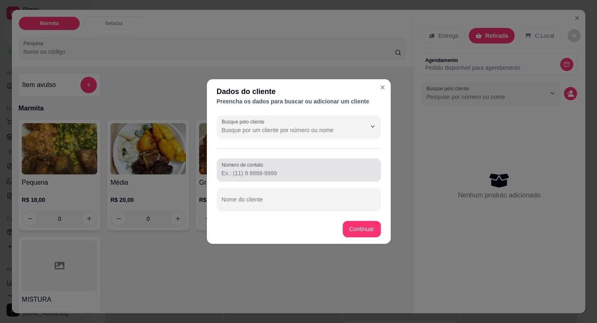
click at [278, 169] on input "Número de contato" at bounding box center [298, 173] width 154 height 8
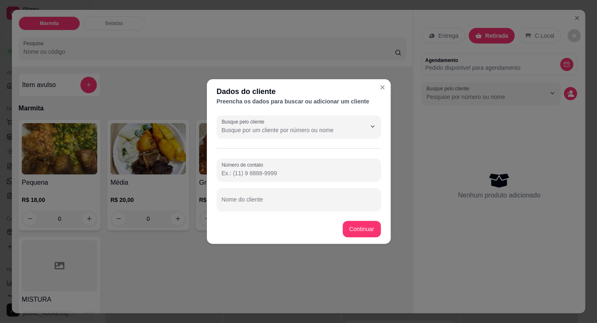
paste input "[PHONE_NUMBER]"
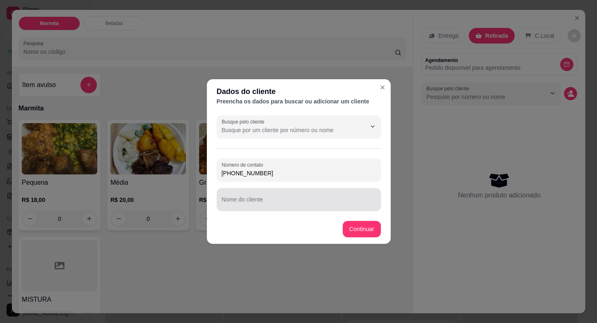
click at [267, 194] on div at bounding box center [298, 199] width 154 height 16
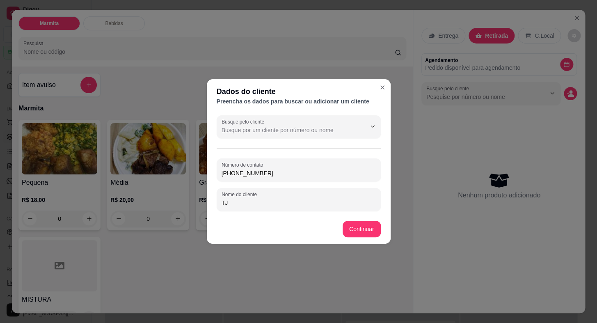
click at [241, 205] on input "TJ" at bounding box center [298, 203] width 154 height 8
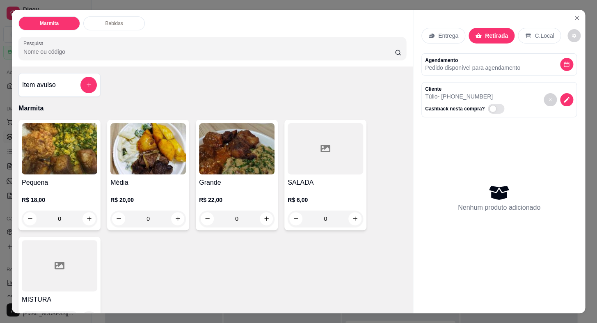
click at [229, 178] on h4 "Grande" at bounding box center [236, 183] width 75 height 10
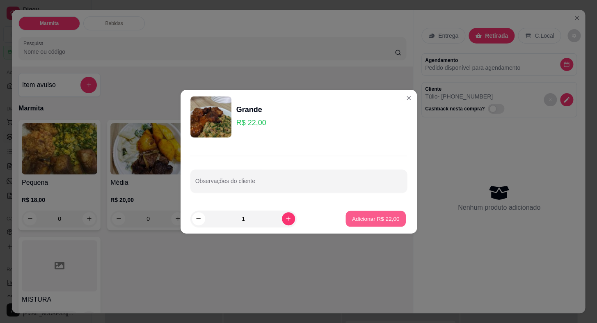
click at [355, 221] on p "Adicionar R$ 22,00" at bounding box center [376, 218] width 48 height 8
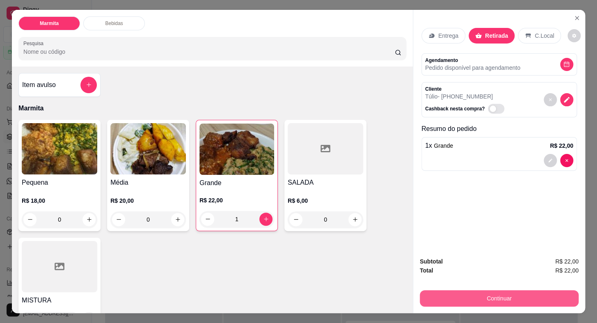
click at [516, 300] on button "Continuar" at bounding box center [499, 298] width 159 height 16
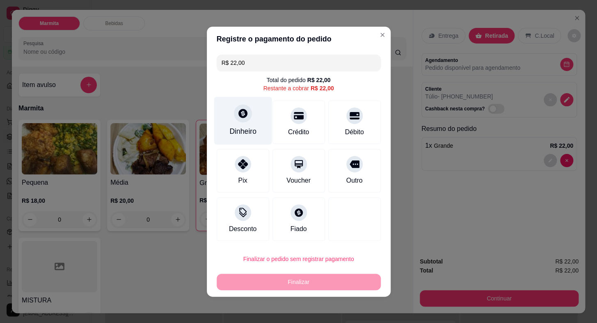
click at [246, 128] on div "Dinheiro" at bounding box center [242, 131] width 27 height 11
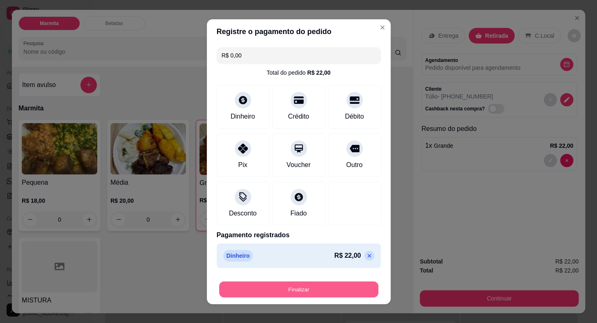
click at [340, 289] on button "Finalizar" at bounding box center [298, 289] width 159 height 16
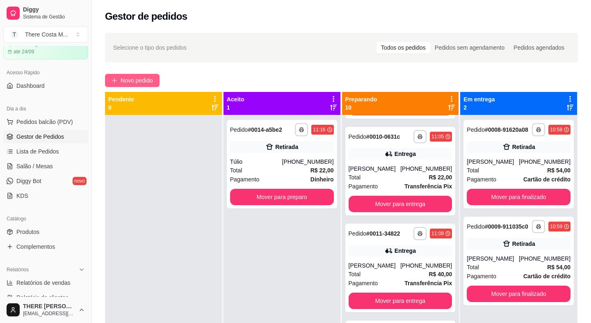
click at [142, 79] on span "Novo pedido" at bounding box center [137, 80] width 32 height 9
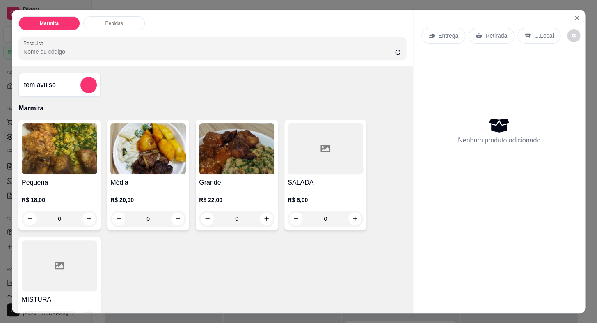
click at [477, 34] on icon at bounding box center [478, 35] width 7 height 7
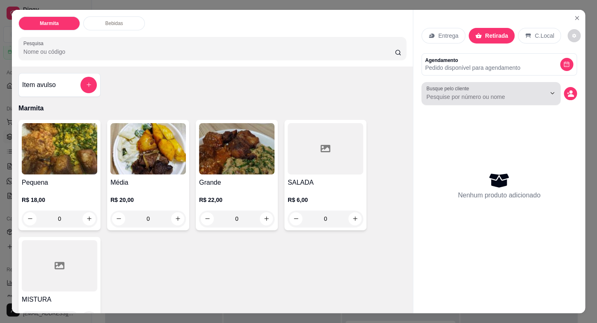
click at [439, 93] on input "Busque pelo cliente" at bounding box center [479, 97] width 106 height 8
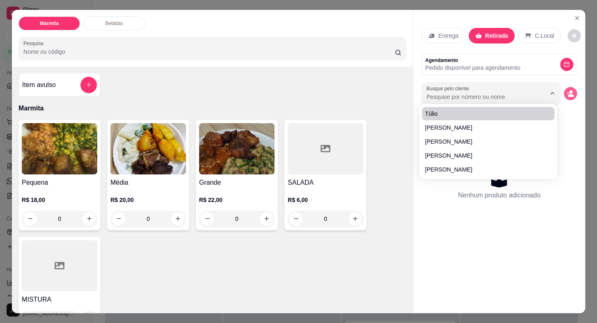
click at [570, 91] on button "decrease-product-quantity" at bounding box center [570, 93] width 13 height 13
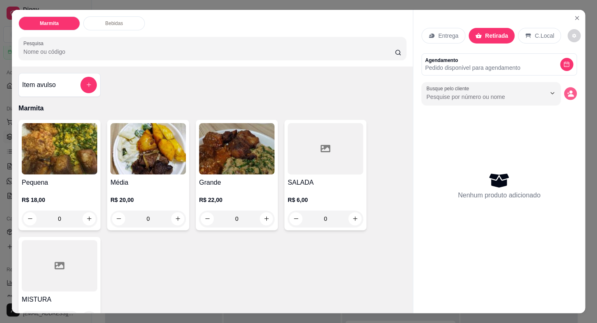
click at [568, 94] on icon "decrease-product-quantity" at bounding box center [571, 95] width 6 height 3
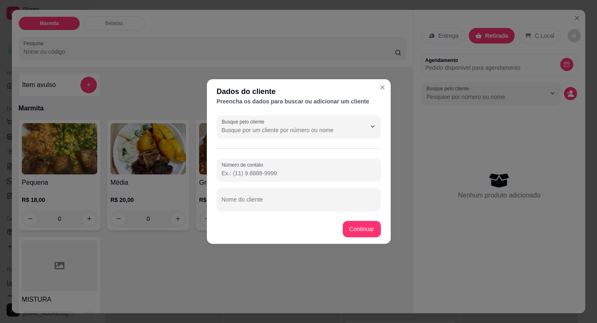
click at [279, 182] on div "Número de contato Nome do cliente" at bounding box center [299, 184] width 164 height 52
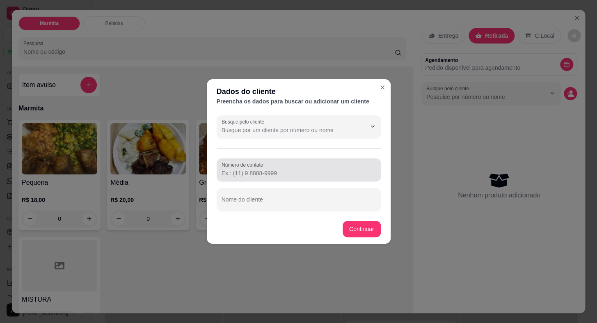
click at [282, 168] on div at bounding box center [298, 170] width 154 height 16
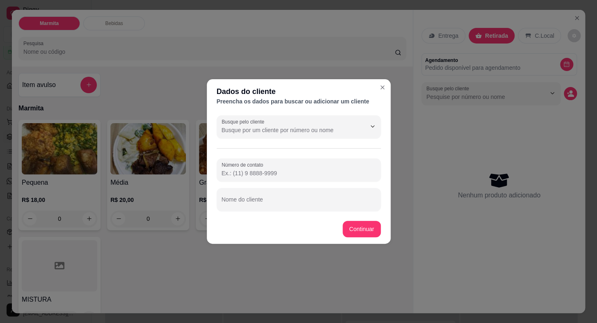
paste input "[PHONE_NUMBER]"
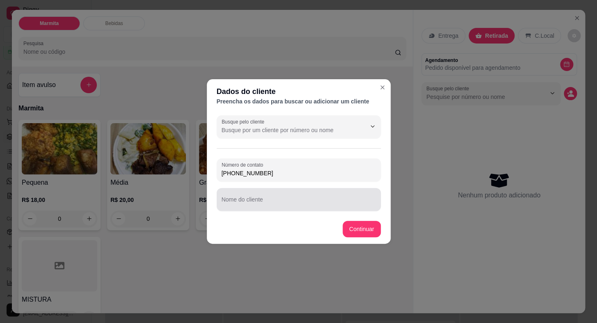
click at [296, 194] on div at bounding box center [298, 199] width 154 height 16
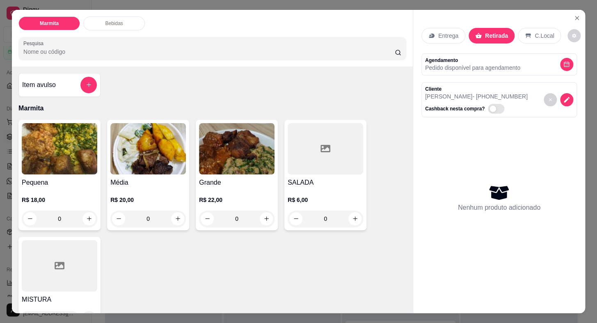
click at [71, 180] on h4 "Pequena" at bounding box center [59, 183] width 75 height 10
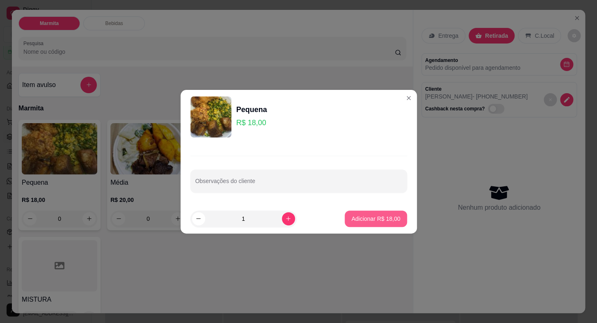
click at [377, 216] on p "Adicionar R$ 18,00" at bounding box center [375, 218] width 49 height 8
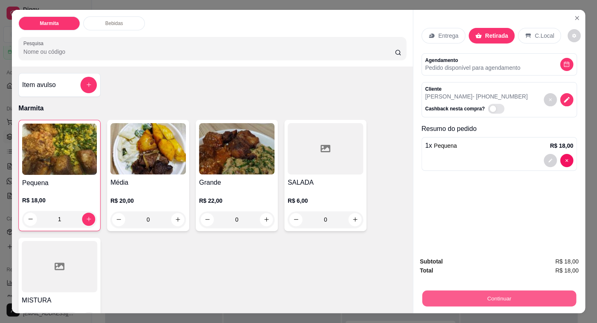
click at [473, 291] on button "Continuar" at bounding box center [499, 298] width 154 height 16
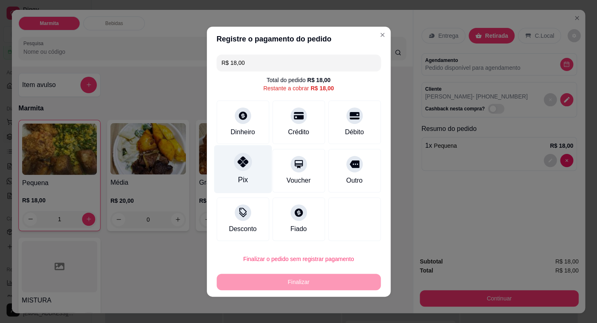
click at [244, 157] on icon at bounding box center [242, 161] width 11 height 11
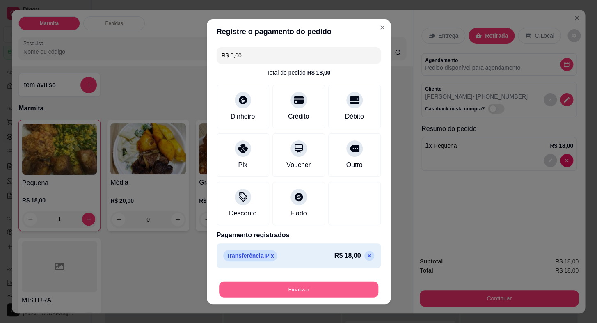
click at [323, 293] on button "Finalizar" at bounding box center [298, 289] width 159 height 16
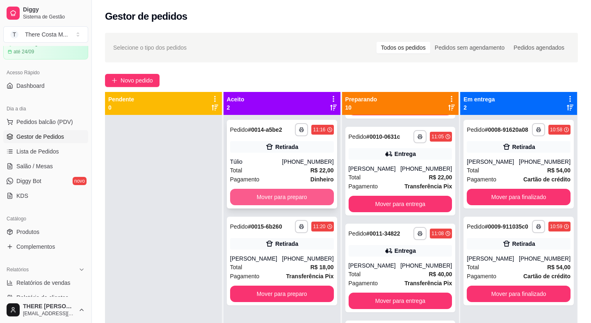
click at [273, 192] on button "Mover para preparo" at bounding box center [282, 197] width 104 height 16
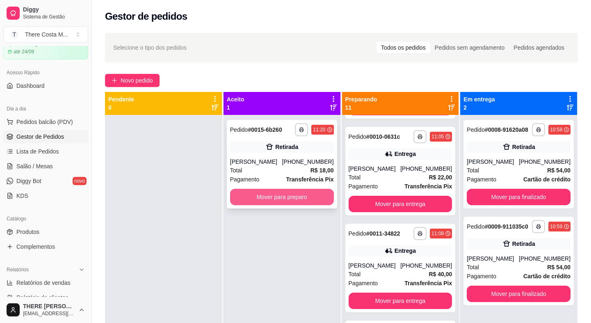
click at [275, 192] on button "Mover para preparo" at bounding box center [282, 197] width 104 height 16
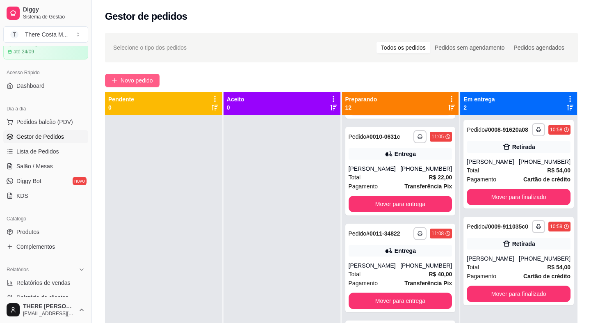
click at [131, 82] on span "Novo pedido" at bounding box center [137, 80] width 32 height 9
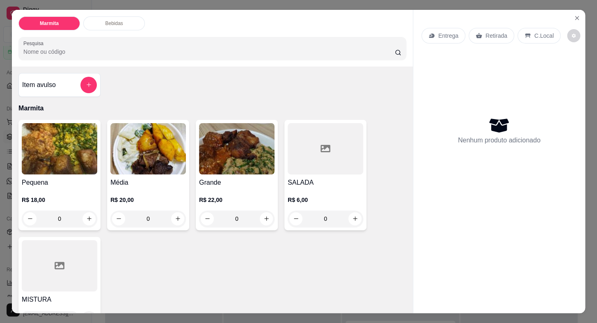
click at [447, 32] on p "Entrega" at bounding box center [448, 36] width 20 height 8
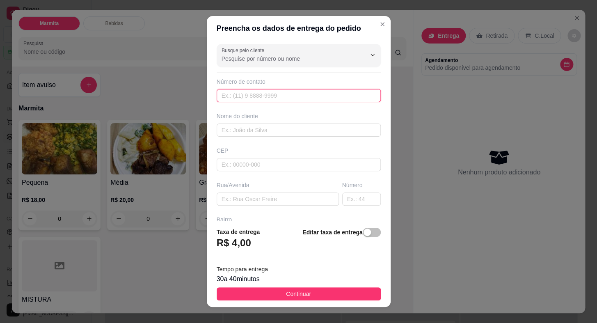
click at [324, 98] on input "text" at bounding box center [299, 95] width 164 height 13
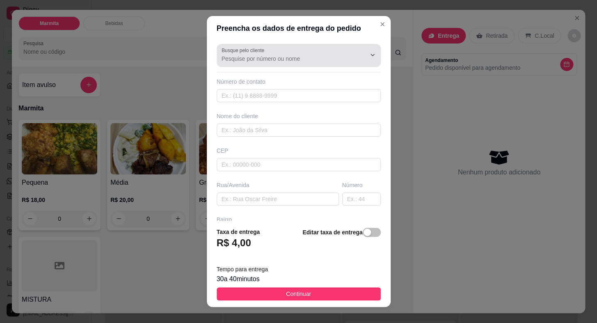
click at [308, 55] on input "Busque pelo cliente" at bounding box center [286, 59] width 131 height 8
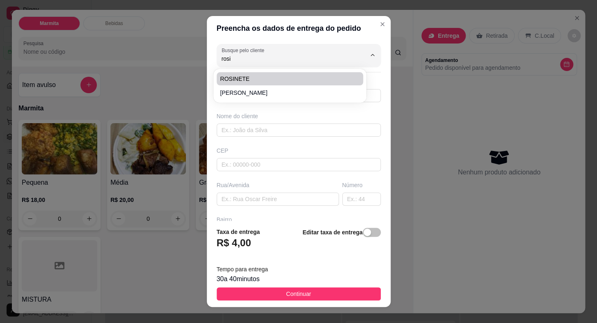
click at [230, 74] on li "ROSINETE" at bounding box center [290, 78] width 146 height 13
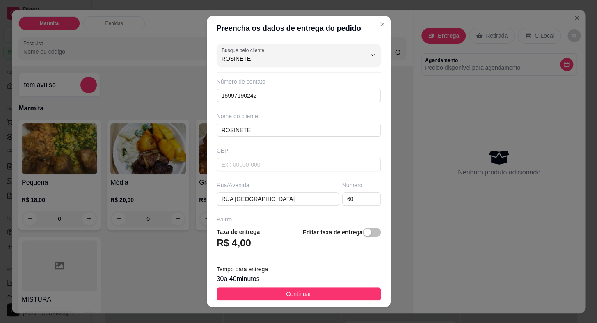
click at [303, 299] on button "Continuar" at bounding box center [299, 293] width 164 height 13
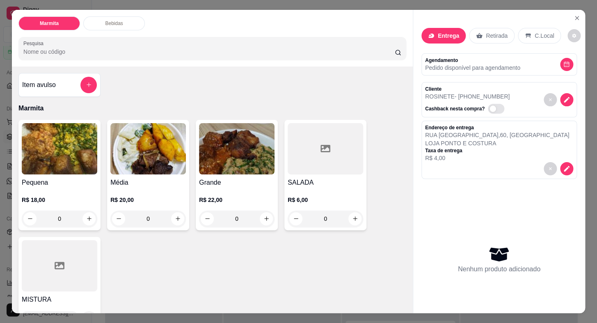
click at [55, 167] on img at bounding box center [59, 148] width 75 height 51
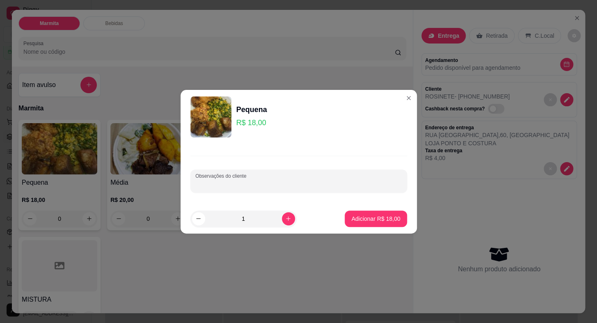
click at [298, 185] on input "Observações do cliente" at bounding box center [298, 184] width 207 height 8
click at [381, 219] on p "Adicionar R$ 18,00" at bounding box center [375, 218] width 49 height 8
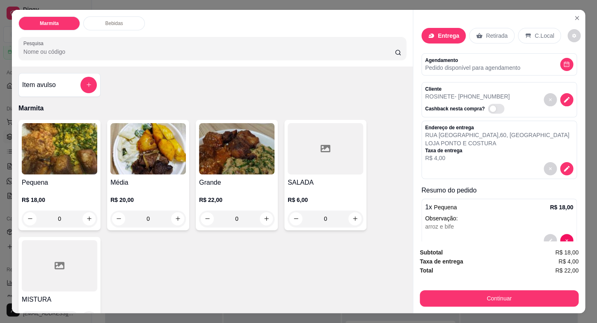
click at [68, 183] on h4 "Pequena" at bounding box center [59, 183] width 75 height 10
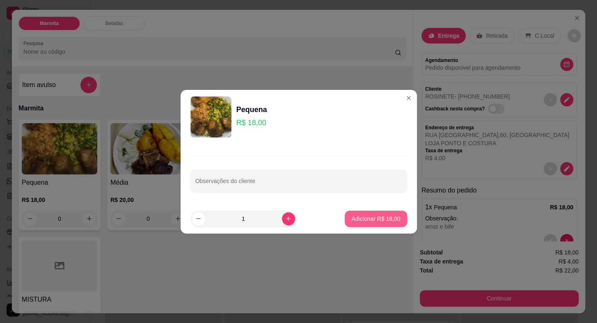
click at [364, 219] on p "Adicionar R$ 18,00" at bounding box center [375, 218] width 49 height 8
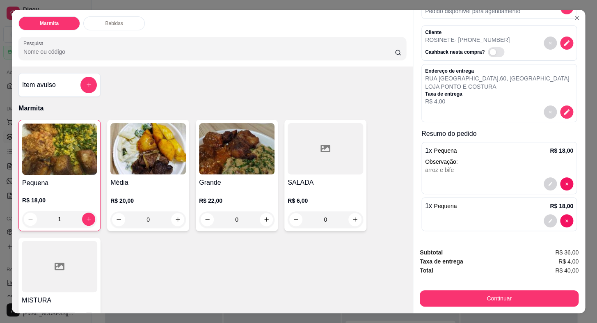
scroll to position [19, 0]
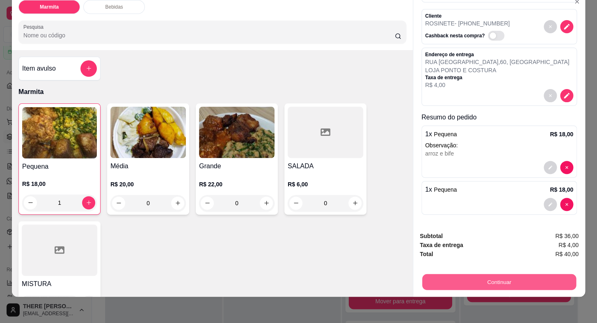
click at [498, 278] on button "Continuar" at bounding box center [499, 282] width 154 height 16
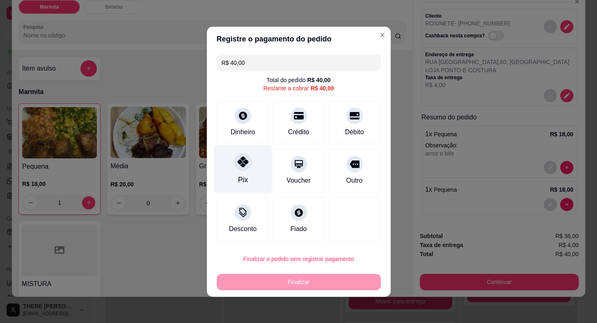
click at [239, 164] on icon at bounding box center [242, 161] width 11 height 11
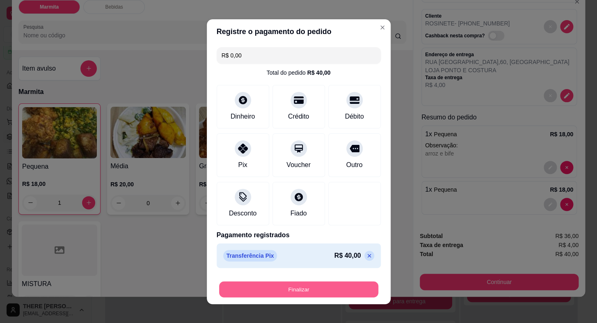
click at [329, 290] on button "Finalizar" at bounding box center [298, 289] width 159 height 16
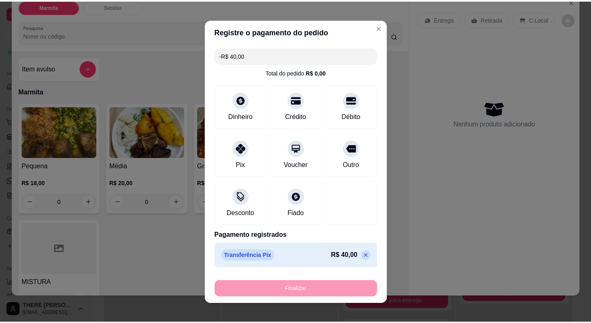
scroll to position [0, 0]
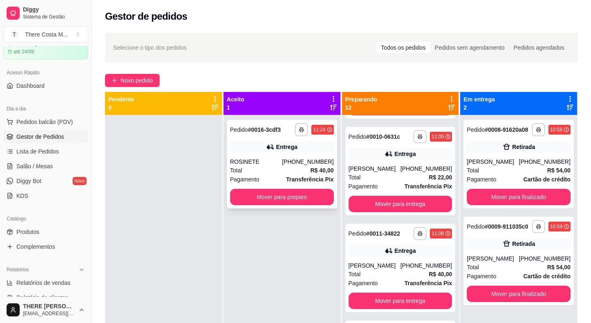
click at [291, 172] on div "Total R$ 40,00" at bounding box center [282, 170] width 104 height 9
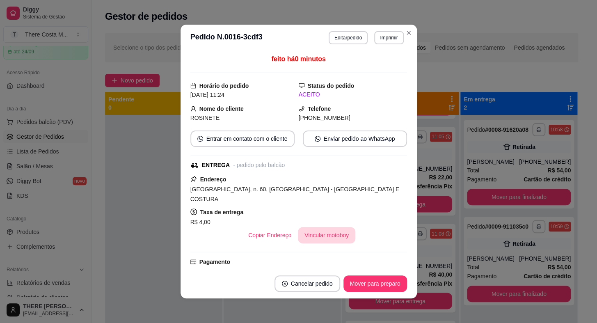
click at [315, 227] on button "Vincular motoboy" at bounding box center [326, 235] width 57 height 16
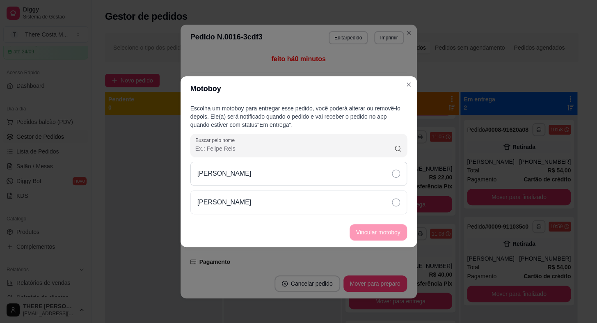
click at [341, 180] on div "[PERSON_NAME]" at bounding box center [298, 174] width 217 height 24
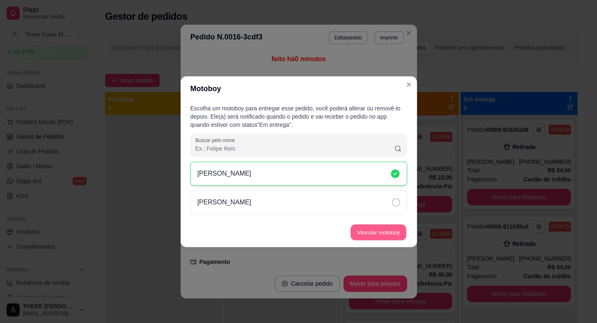
click at [365, 228] on button "Vincular motoboy" at bounding box center [378, 232] width 56 height 16
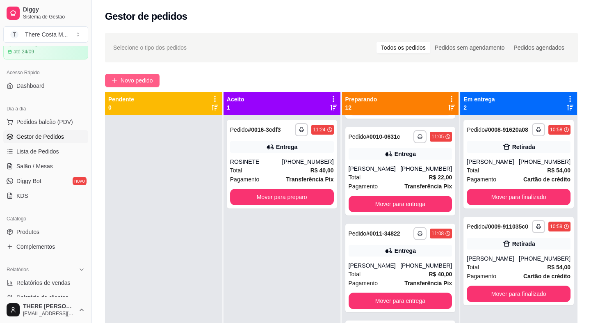
click at [114, 74] on button "Novo pedido" at bounding box center [132, 80] width 55 height 13
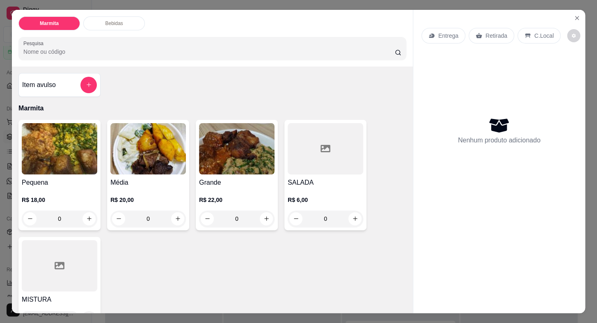
click at [443, 32] on p "Entrega" at bounding box center [448, 36] width 20 height 8
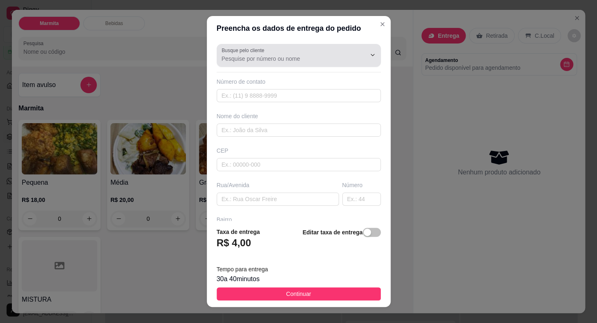
click at [306, 49] on div at bounding box center [298, 55] width 154 height 16
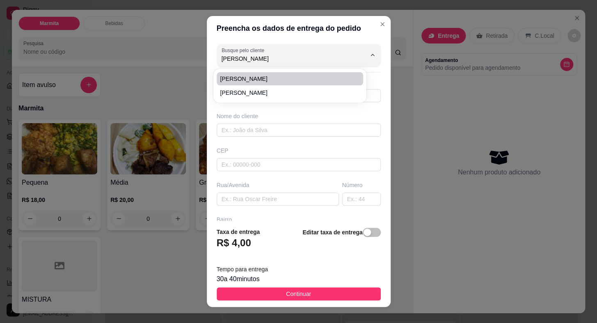
click at [267, 80] on span "[PERSON_NAME]" at bounding box center [286, 79] width 132 height 8
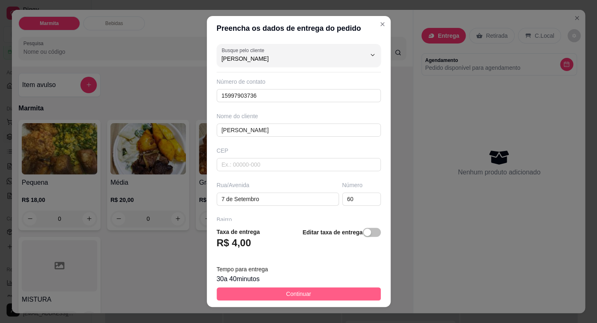
click at [312, 294] on button "Continuar" at bounding box center [299, 293] width 164 height 13
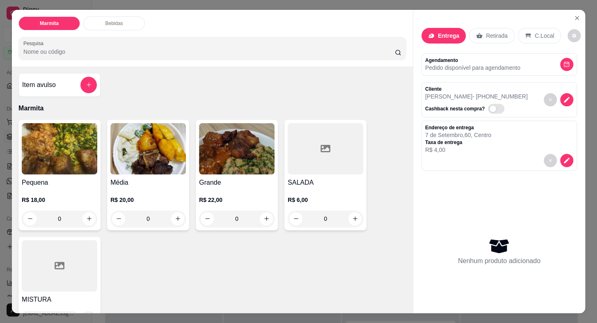
click at [74, 188] on div "R$ 18,00 0" at bounding box center [59, 206] width 75 height 39
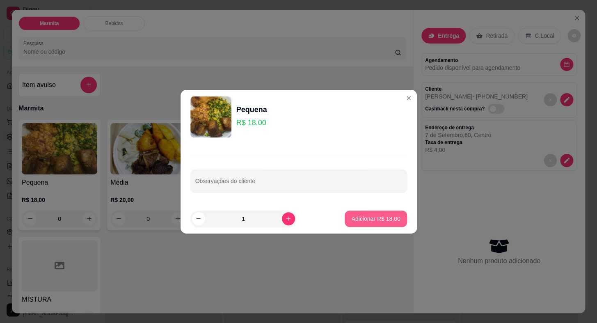
click at [353, 210] on button "Adicionar R$ 18,00" at bounding box center [376, 218] width 62 height 16
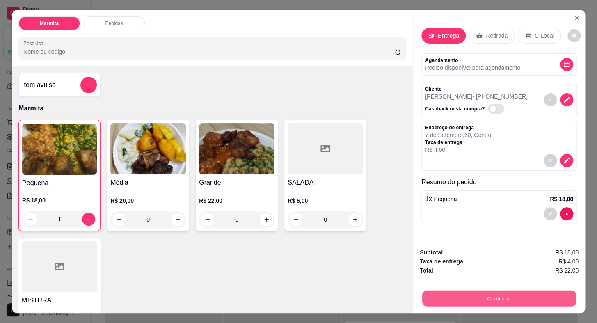
click at [483, 299] on button "Continuar" at bounding box center [499, 298] width 154 height 16
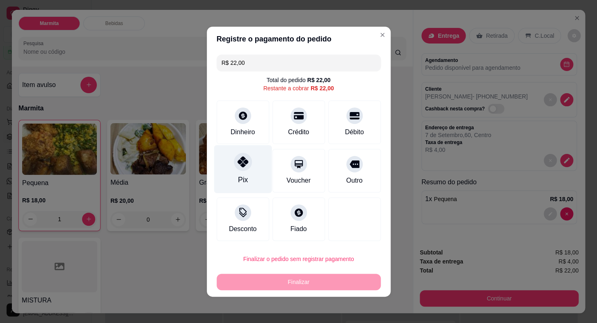
click at [247, 175] on div "Pix" at bounding box center [243, 169] width 58 height 48
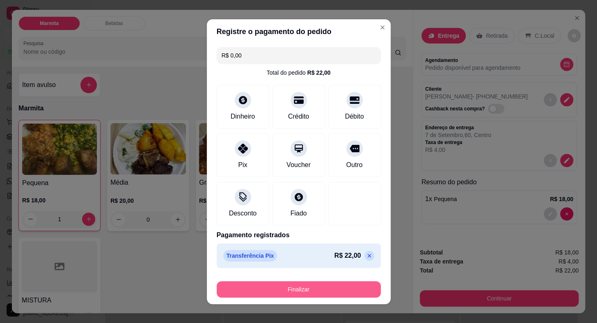
click at [322, 285] on button "Finalizar" at bounding box center [299, 289] width 164 height 16
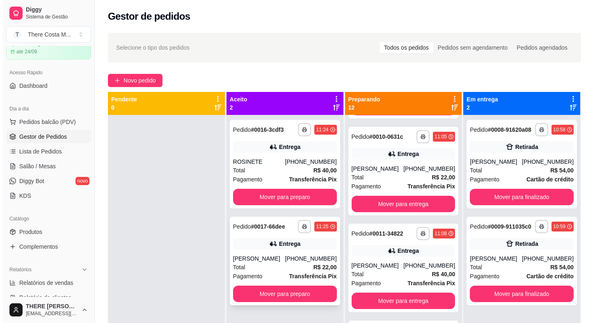
scroll to position [23, 0]
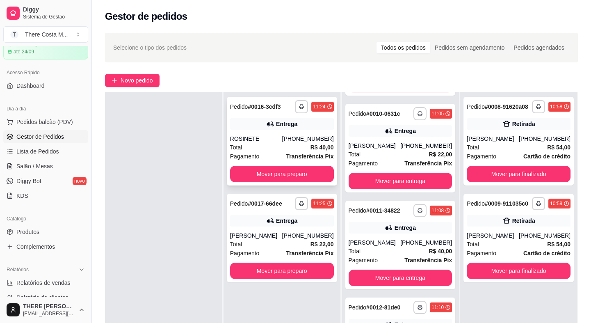
click at [266, 121] on icon at bounding box center [270, 124] width 8 height 8
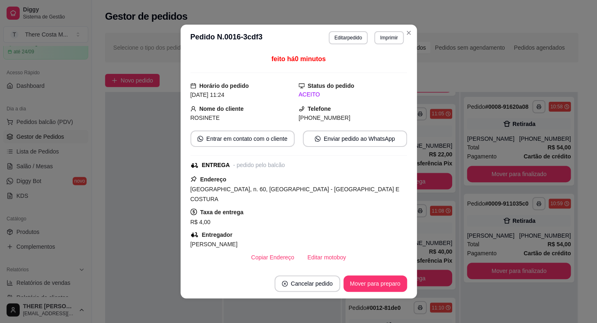
click at [315, 202] on div "Endereço [GEOGRAPHIC_DATA], n. 60, [GEOGRAPHIC_DATA] - LOJA PONTO E COSTURA Tax…" at bounding box center [298, 219] width 217 height 91
click at [335, 33] on button "Editar pedido" at bounding box center [348, 37] width 39 height 13
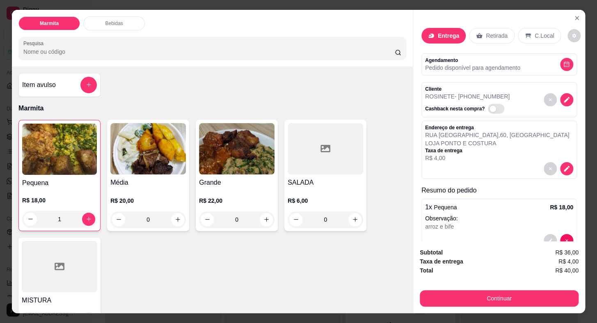
scroll to position [37, 0]
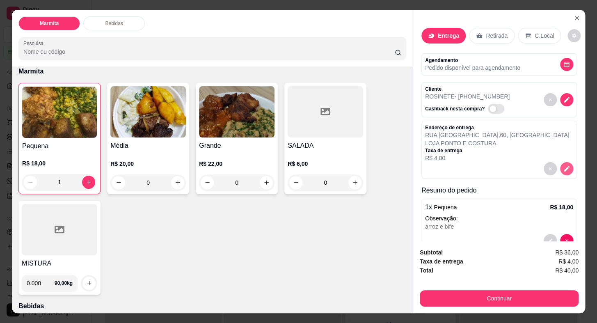
click at [563, 167] on icon "decrease-product-quantity" at bounding box center [566, 168] width 7 height 7
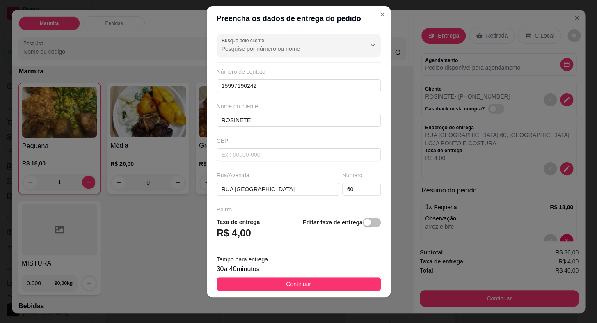
scroll to position [96, 0]
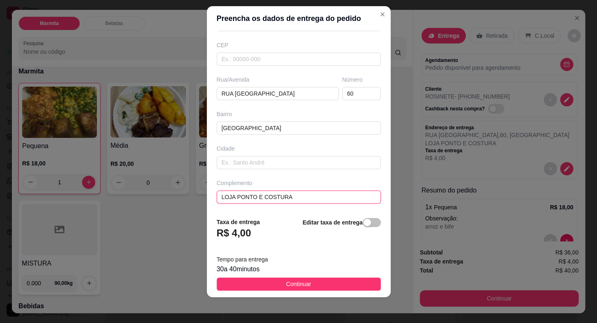
drag, startPoint x: 214, startPoint y: 196, endPoint x: 302, endPoint y: 201, distance: 87.9
click at [302, 201] on input "LOJA PONTO E COSTURA" at bounding box center [299, 196] width 164 height 13
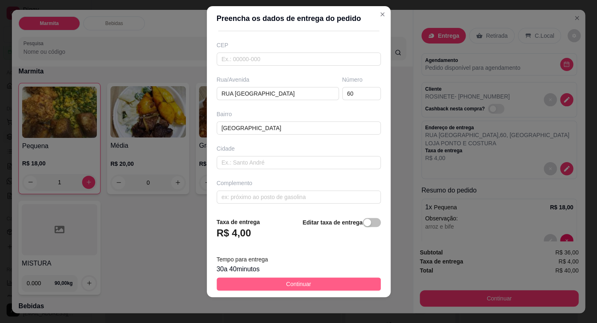
click at [325, 283] on button "Continuar" at bounding box center [299, 283] width 164 height 13
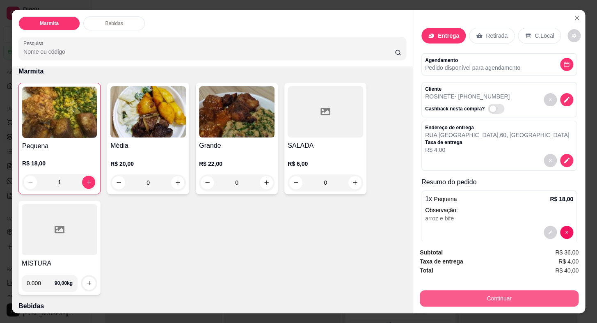
click at [439, 302] on button "Continuar" at bounding box center [499, 298] width 159 height 16
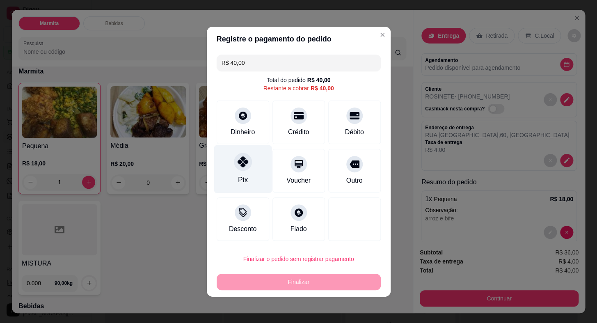
click at [241, 170] on div at bounding box center [243, 162] width 18 height 18
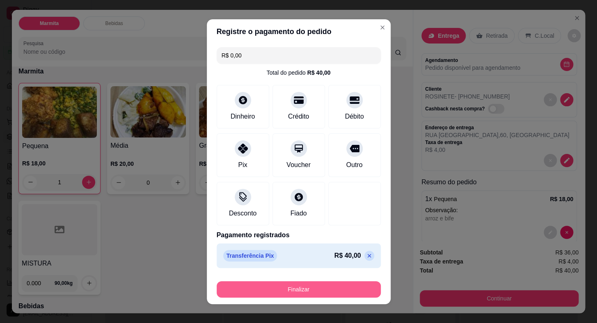
click at [332, 292] on button "Finalizar" at bounding box center [299, 289] width 164 height 16
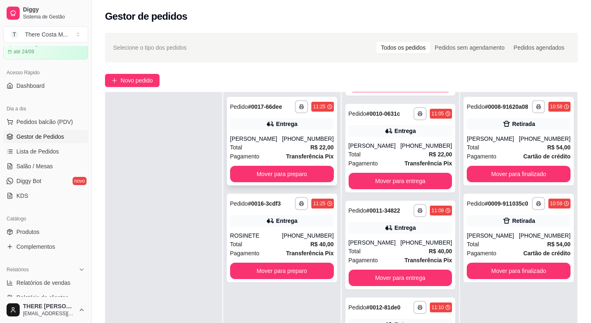
click at [259, 131] on div "**********" at bounding box center [282, 141] width 110 height 89
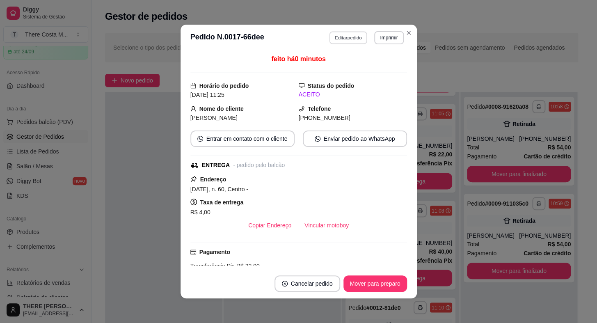
click at [349, 36] on button "Editar pedido" at bounding box center [348, 37] width 38 height 13
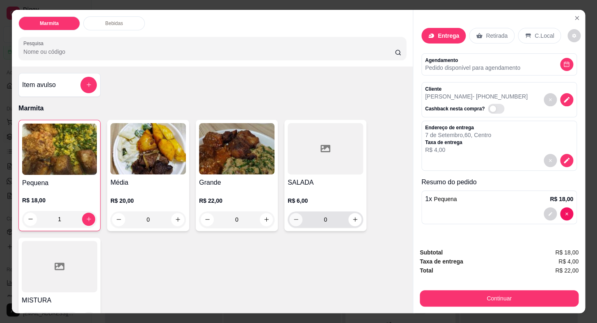
scroll to position [37, 0]
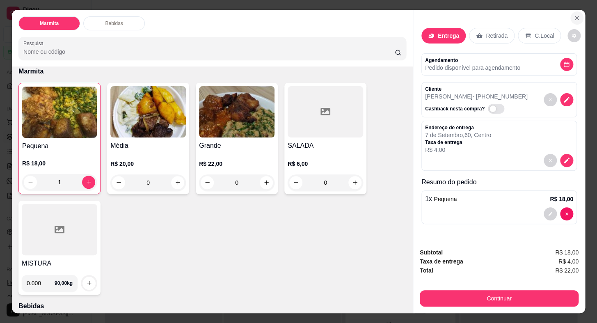
click at [573, 15] on icon "Close" at bounding box center [576, 18] width 7 height 7
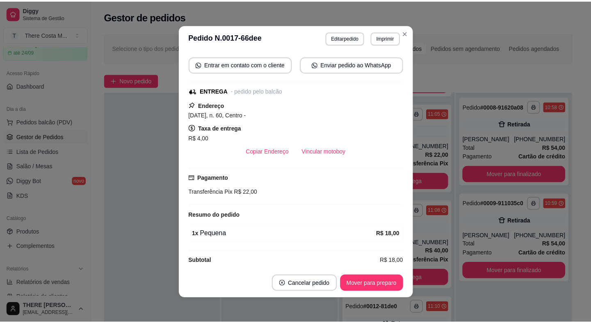
scroll to position [82, 0]
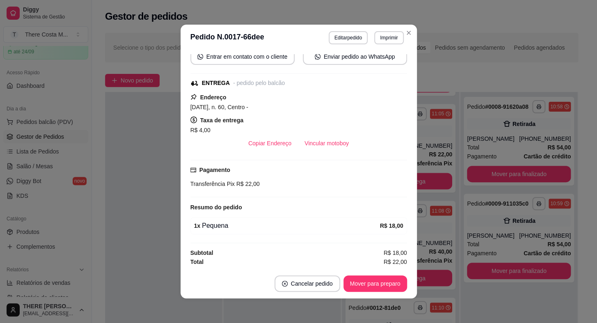
click at [318, 131] on div "R$ 4,00" at bounding box center [298, 130] width 217 height 10
click at [310, 144] on button "Vincular motoboy" at bounding box center [327, 143] width 56 height 16
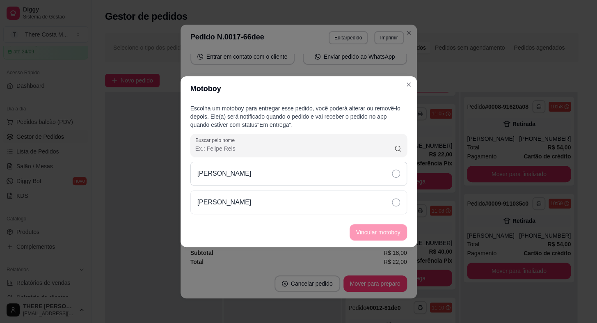
click at [324, 181] on div "[PERSON_NAME]" at bounding box center [298, 174] width 217 height 24
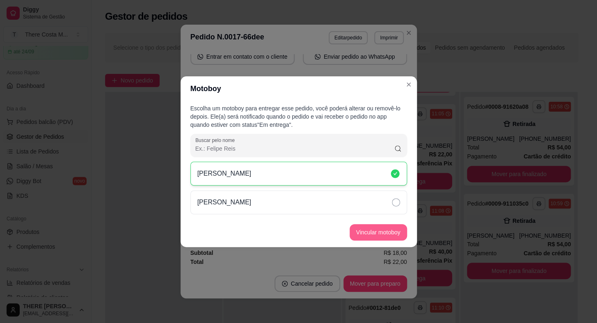
click at [375, 236] on button "Vincular motoboy" at bounding box center [377, 232] width 57 height 16
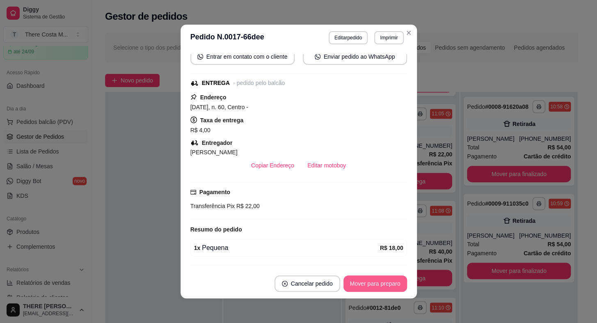
click at [366, 288] on button "Mover para preparo" at bounding box center [375, 283] width 64 height 16
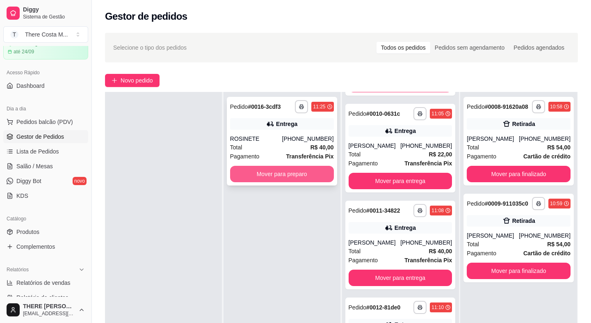
click at [274, 153] on div "Pagamento Transferência Pix" at bounding box center [282, 156] width 104 height 9
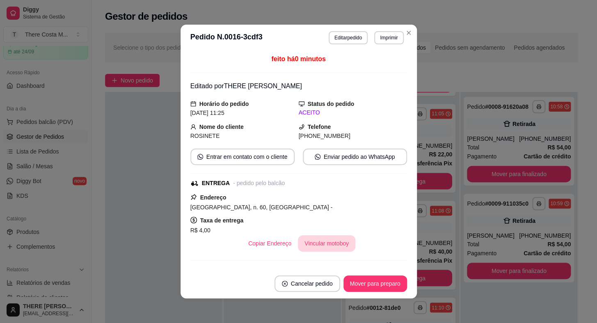
click at [328, 240] on button "Vincular motoboy" at bounding box center [326, 243] width 57 height 16
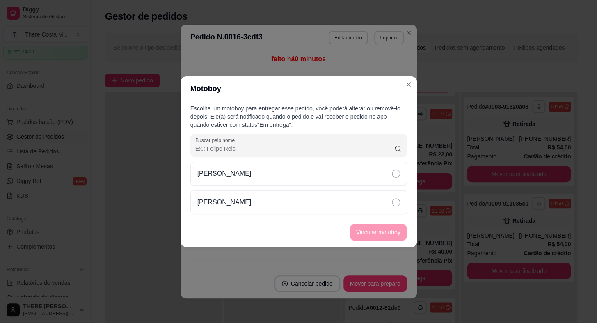
click at [308, 185] on div "[PERSON_NAME]" at bounding box center [298, 188] width 217 height 52
click at [319, 172] on div "[PERSON_NAME]" at bounding box center [298, 174] width 217 height 24
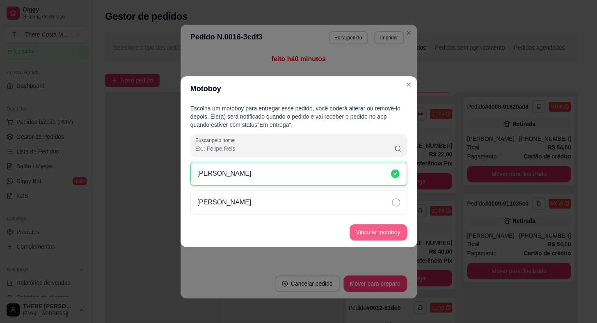
click at [390, 236] on button "Vincular motoboy" at bounding box center [377, 232] width 57 height 16
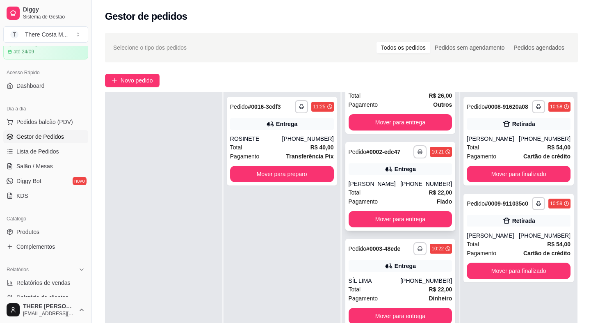
scroll to position [0, 0]
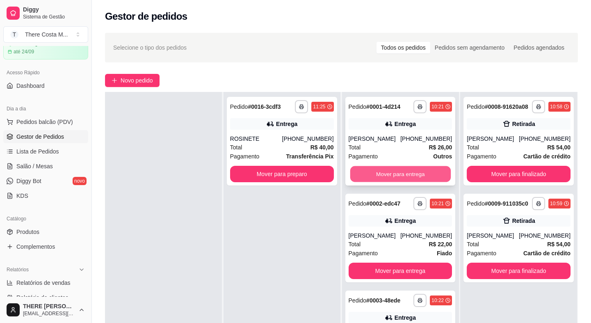
click at [389, 174] on button "Mover para entrega" at bounding box center [400, 174] width 100 height 16
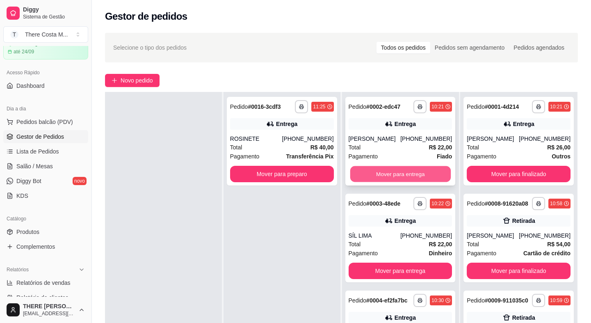
click at [389, 173] on button "Mover para entrega" at bounding box center [400, 174] width 100 height 16
click at [390, 170] on button "Mover para entrega" at bounding box center [400, 174] width 100 height 16
click at [388, 176] on button "Mover para entrega" at bounding box center [400, 174] width 100 height 16
click at [388, 177] on button "Mover para entrega" at bounding box center [400, 174] width 100 height 16
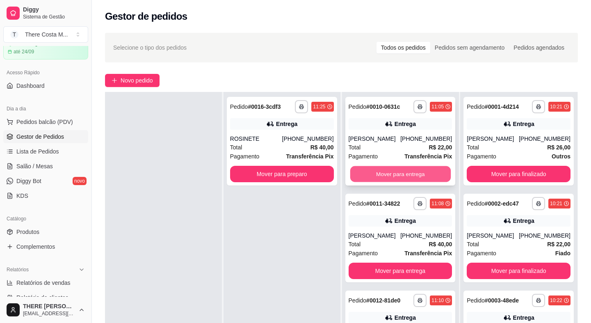
click at [385, 170] on button "Mover para entrega" at bounding box center [400, 174] width 100 height 16
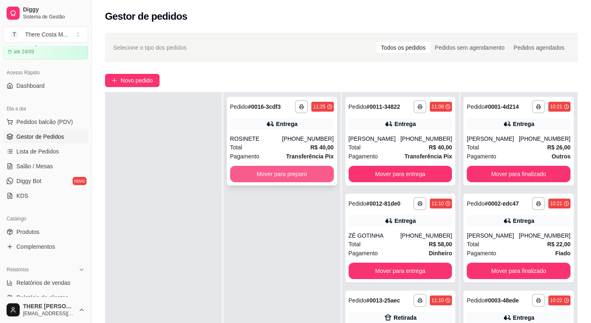
click at [283, 176] on button "Mover para preparo" at bounding box center [282, 174] width 104 height 16
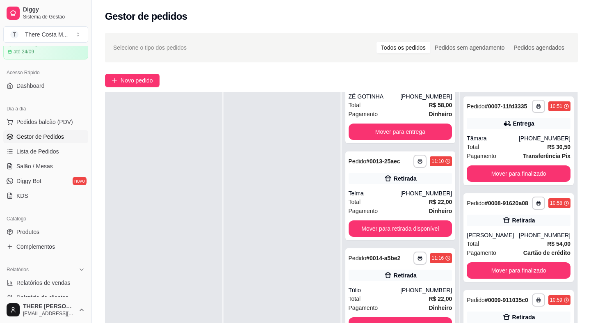
scroll to position [589, 0]
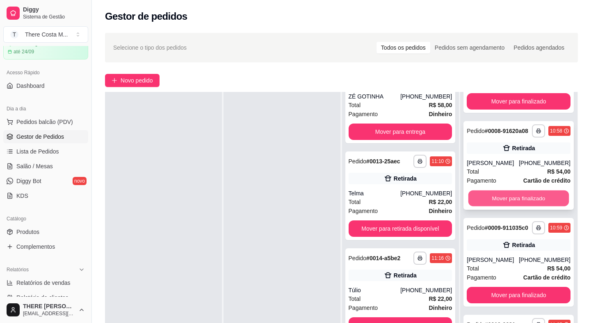
click at [500, 192] on button "Mover para finalizado" at bounding box center [518, 198] width 100 height 16
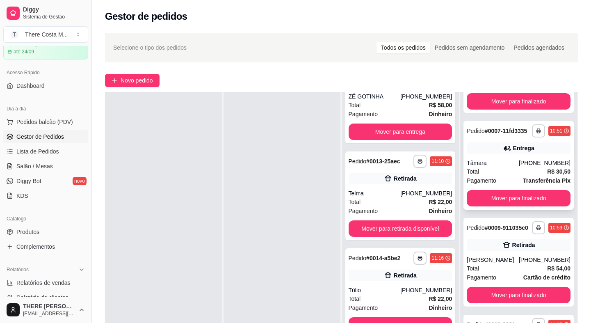
scroll to position [486, 0]
click at [503, 299] on button "Mover para finalizado" at bounding box center [518, 295] width 100 height 16
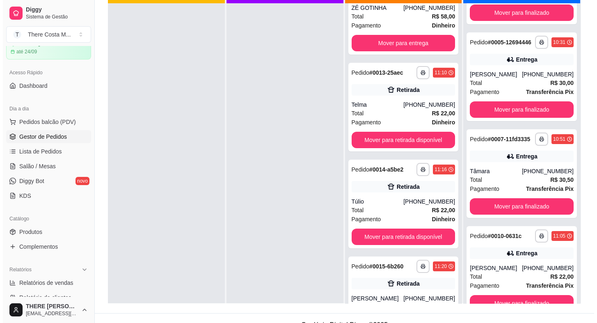
scroll to position [0, 0]
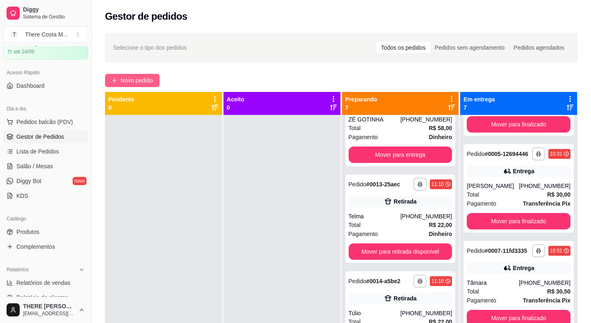
click at [130, 78] on span "Novo pedido" at bounding box center [137, 80] width 32 height 9
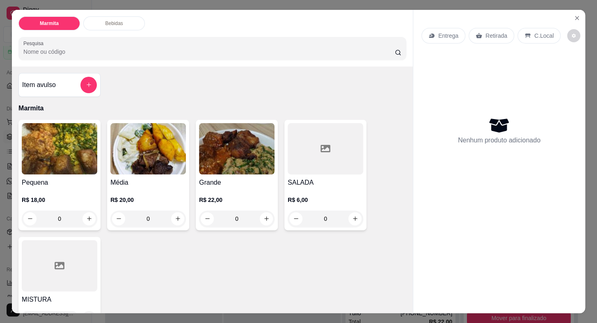
click at [444, 33] on p "Entrega" at bounding box center [448, 36] width 20 height 8
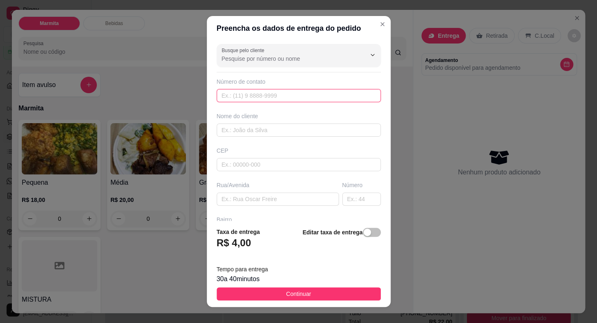
click at [299, 95] on input "text" at bounding box center [299, 95] width 164 height 13
paste input "[PHONE_NUMBER]"
click at [283, 127] on input "text" at bounding box center [299, 129] width 164 height 13
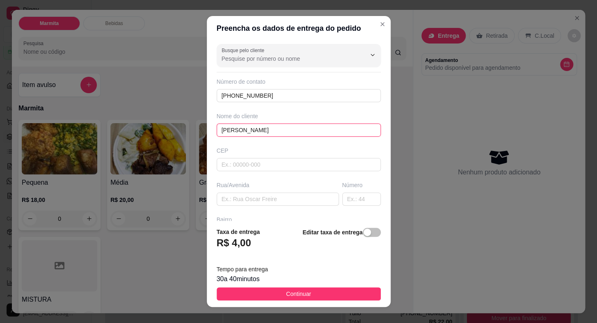
scroll to position [74, 0]
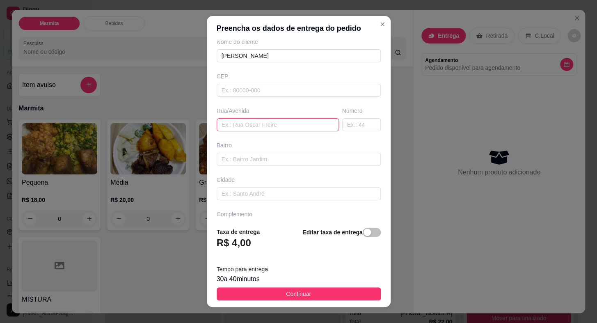
click at [272, 123] on input "text" at bounding box center [278, 124] width 122 height 13
click at [260, 164] on input "text" at bounding box center [299, 159] width 164 height 13
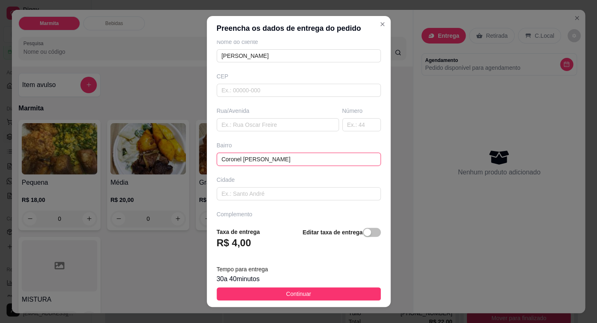
scroll to position [0, 0]
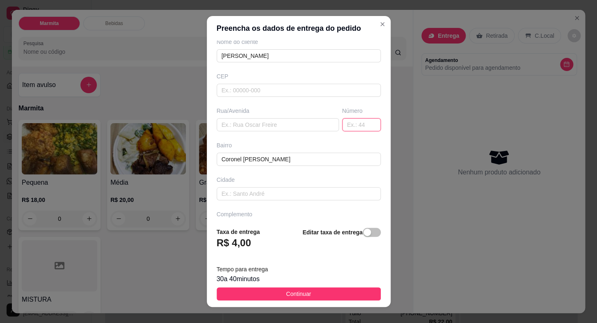
click at [342, 127] on input "text" at bounding box center [361, 124] width 39 height 13
click at [223, 156] on div "Bairro Coronel [PERSON_NAME]" at bounding box center [298, 153] width 167 height 25
drag, startPoint x: 213, startPoint y: 157, endPoint x: 259, endPoint y: 168, distance: 46.7
click at [265, 164] on input "Coronel [PERSON_NAME]" at bounding box center [299, 159] width 164 height 13
click at [250, 119] on input "text" at bounding box center [278, 124] width 122 height 13
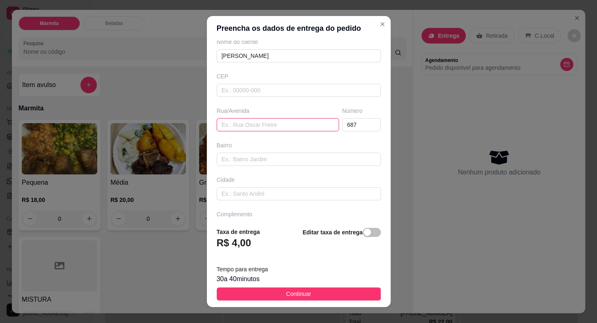
paste input "Coronel [PERSON_NAME]"
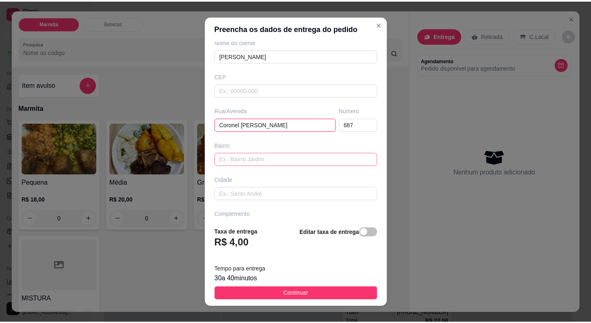
scroll to position [96, 0]
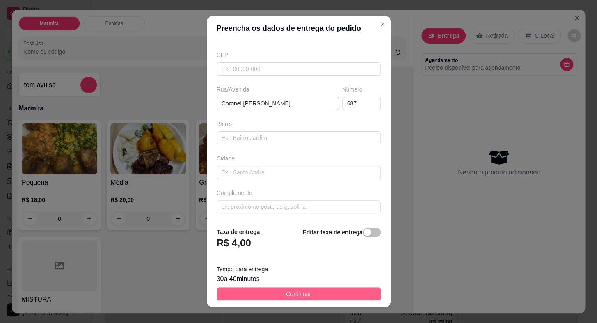
click at [291, 291] on span "Continuar" at bounding box center [298, 293] width 25 height 9
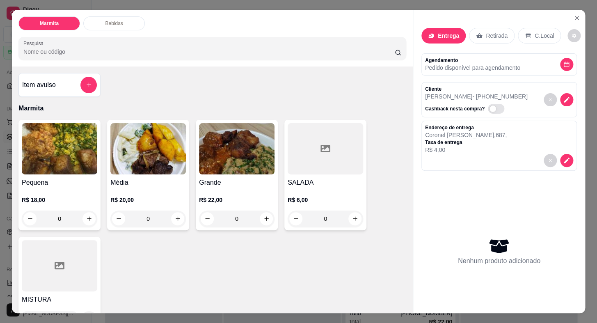
click at [60, 178] on h4 "Pequena" at bounding box center [59, 183] width 75 height 10
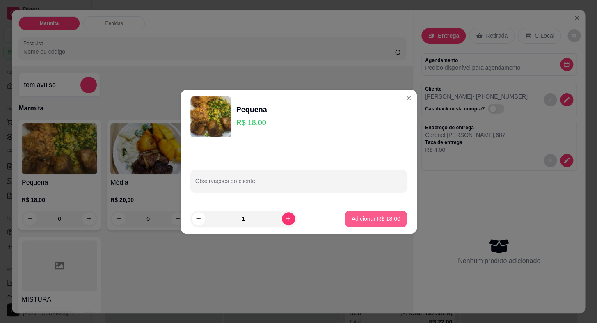
click at [374, 217] on p "Adicionar R$ 18,00" at bounding box center [375, 218] width 49 height 8
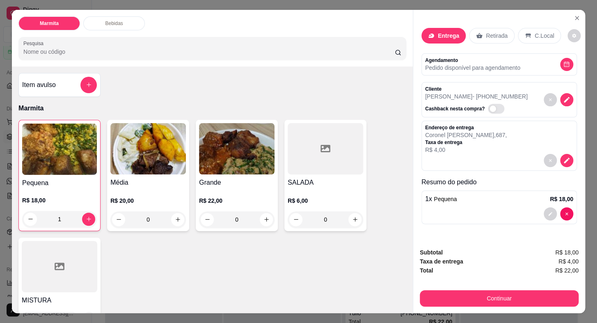
click at [157, 182] on h4 "Média" at bounding box center [147, 183] width 75 height 10
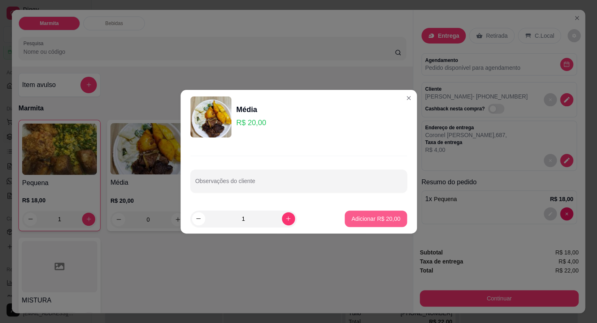
click at [354, 218] on p "Adicionar R$ 20,00" at bounding box center [375, 218] width 49 height 8
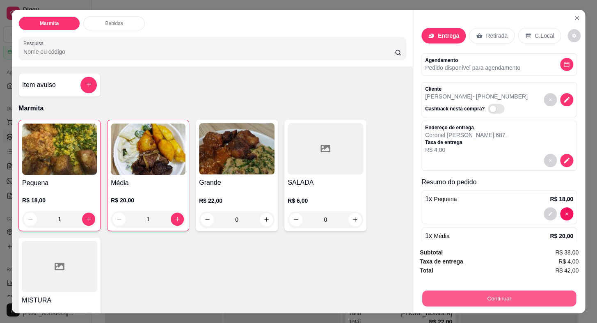
click at [524, 290] on button "Continuar" at bounding box center [499, 298] width 154 height 16
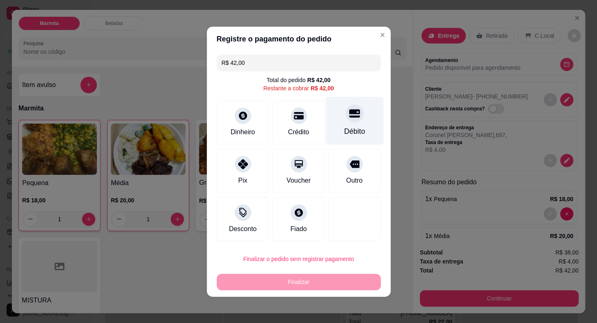
click at [348, 125] on div "Débito" at bounding box center [354, 120] width 58 height 48
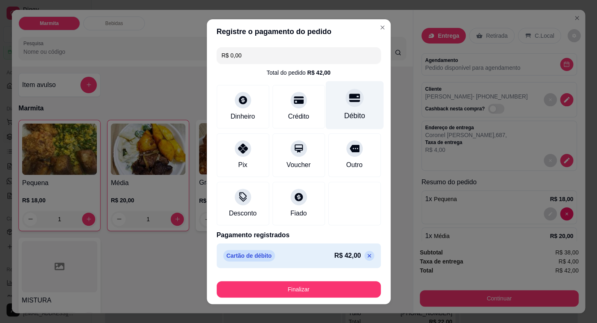
click at [353, 111] on div "Débito" at bounding box center [354, 115] width 21 height 11
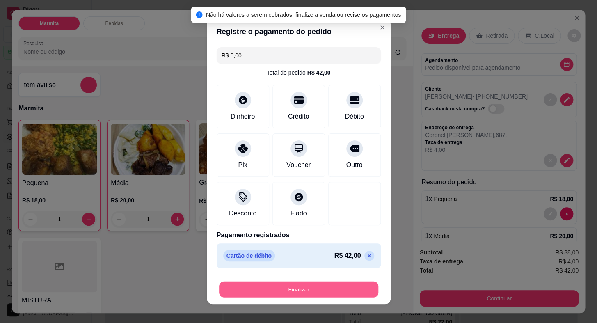
click at [329, 287] on button "Finalizar" at bounding box center [298, 289] width 159 height 16
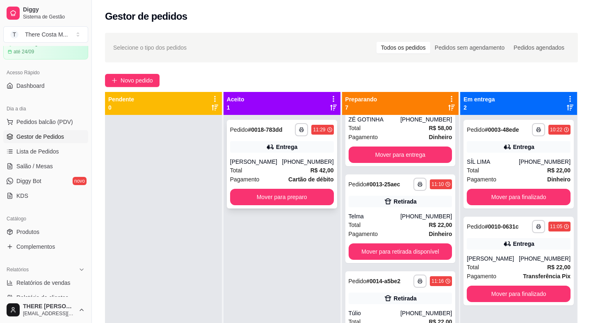
click at [276, 150] on div "Entrega" at bounding box center [286, 147] width 21 height 8
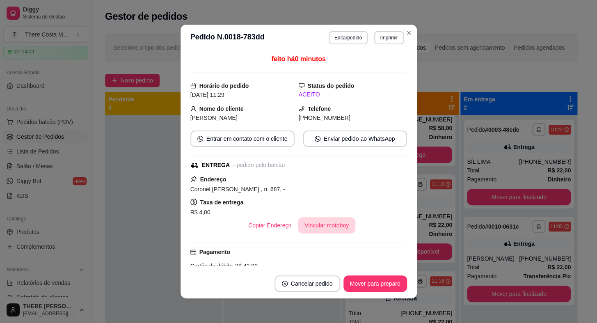
click at [329, 224] on button "Vincular motoboy" at bounding box center [326, 225] width 57 height 16
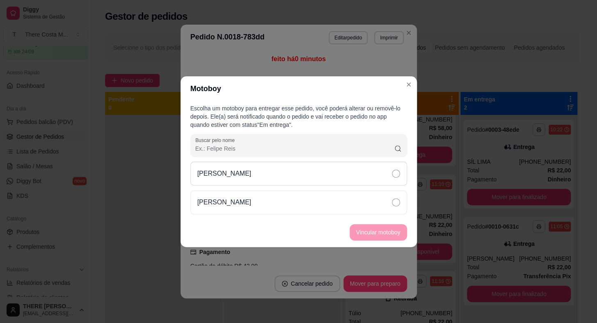
click at [382, 177] on div "[PERSON_NAME]" at bounding box center [298, 174] width 217 height 24
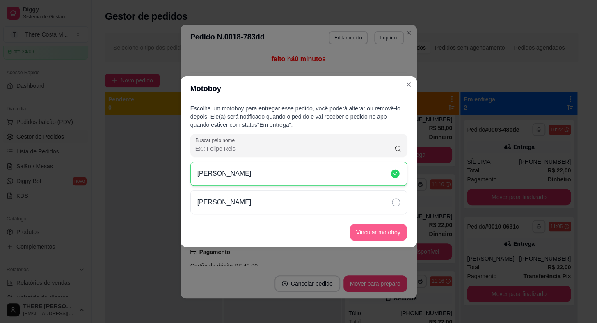
click at [380, 233] on button "Vincular motoboy" at bounding box center [377, 232] width 57 height 16
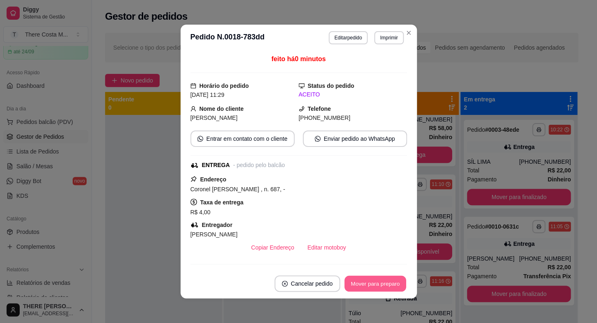
click at [374, 285] on button "Mover para preparo" at bounding box center [375, 284] width 62 height 16
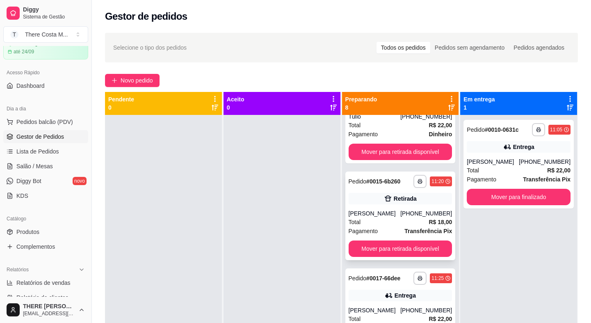
scroll to position [373, 0]
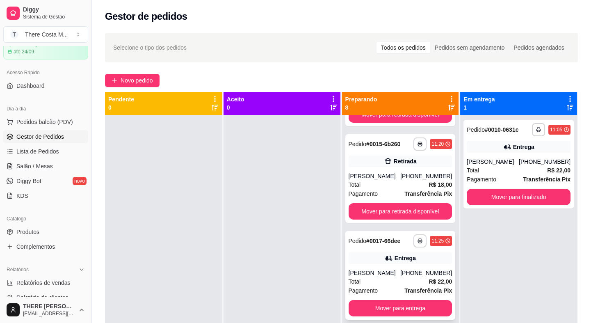
click at [381, 262] on div "Entrega" at bounding box center [401, 257] width 104 height 11
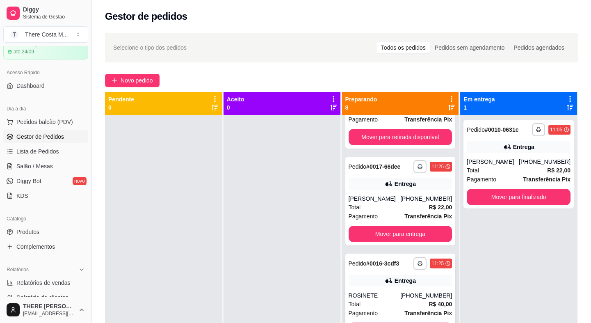
click at [386, 283] on icon at bounding box center [389, 280] width 8 height 8
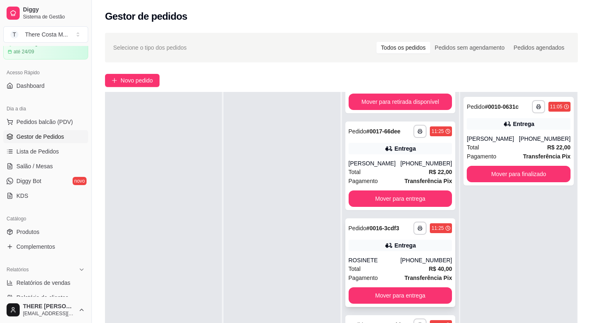
scroll to position [112, 0]
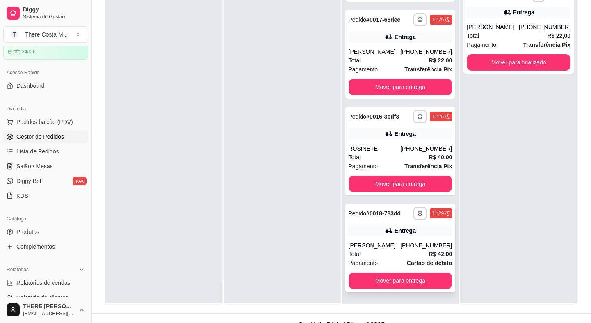
click at [386, 244] on div "[PERSON_NAME]" at bounding box center [375, 245] width 52 height 8
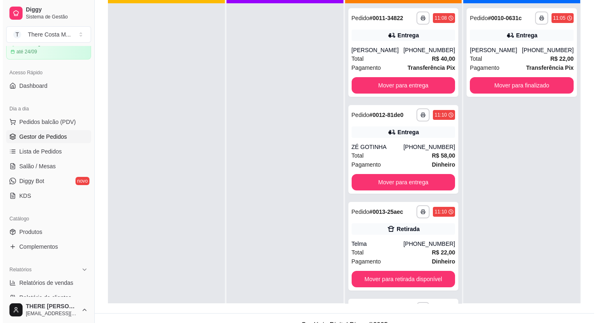
scroll to position [0, 0]
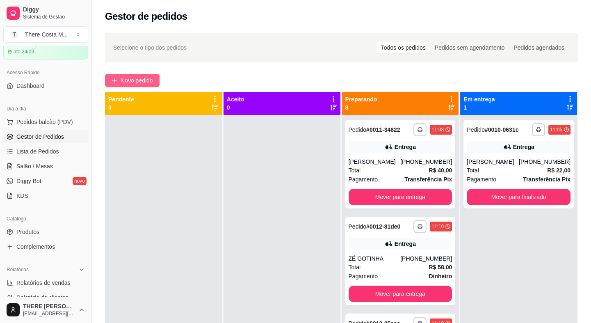
click at [146, 82] on span "Novo pedido" at bounding box center [137, 80] width 32 height 9
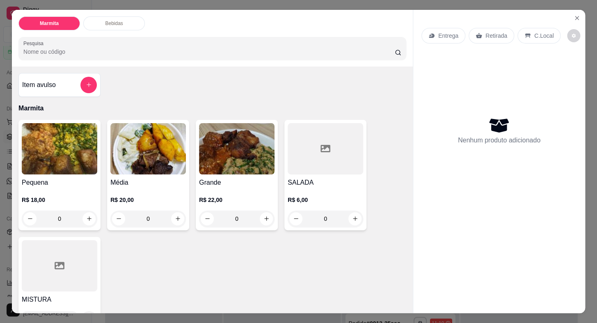
click at [441, 32] on p "Entrega" at bounding box center [448, 36] width 20 height 8
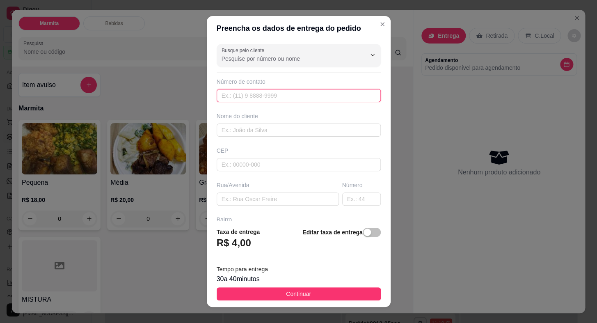
click at [259, 94] on input "text" at bounding box center [299, 95] width 164 height 13
paste input "[PHONE_NUMBER]"
click at [251, 138] on div "Busque pelo cliente Número de contato [PHONE_NUMBER] Nome do cliente CEP Rua/[G…" at bounding box center [299, 131] width 184 height 180
click at [255, 126] on input "text" at bounding box center [299, 129] width 164 height 13
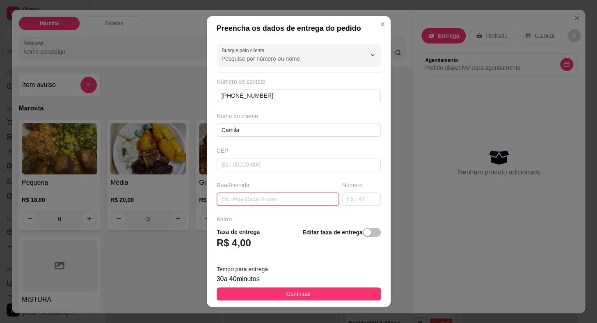
click at [258, 199] on input "text" at bounding box center [278, 198] width 122 height 13
paste input "[PERSON_NAME]"
click at [223, 199] on input "[PERSON_NAME]" at bounding box center [278, 198] width 122 height 13
click at [345, 201] on input "text" at bounding box center [361, 198] width 39 height 13
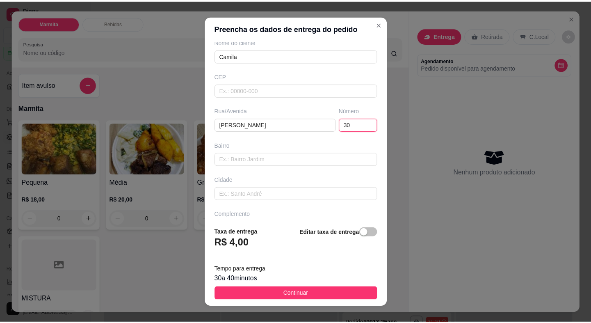
scroll to position [96, 0]
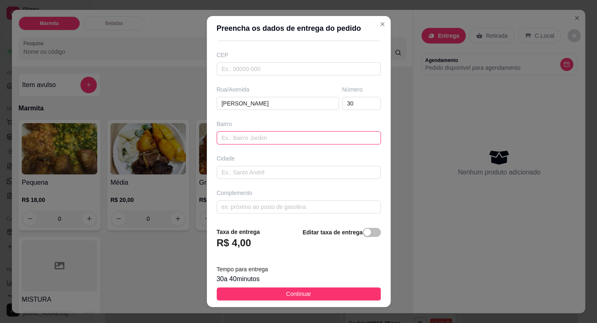
click at [273, 132] on input "text" at bounding box center [299, 137] width 164 height 13
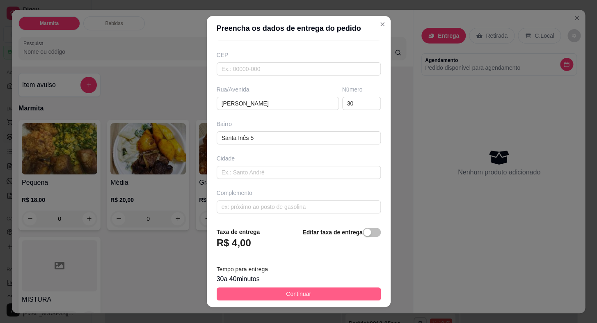
click at [298, 290] on span "Continuar" at bounding box center [298, 293] width 25 height 9
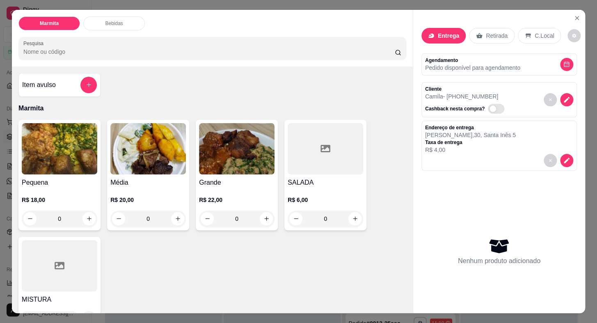
click at [23, 165] on img at bounding box center [59, 148] width 75 height 51
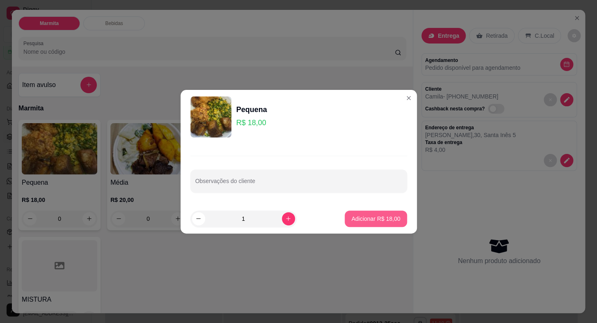
click at [385, 217] on p "Adicionar R$ 18,00" at bounding box center [375, 218] width 49 height 8
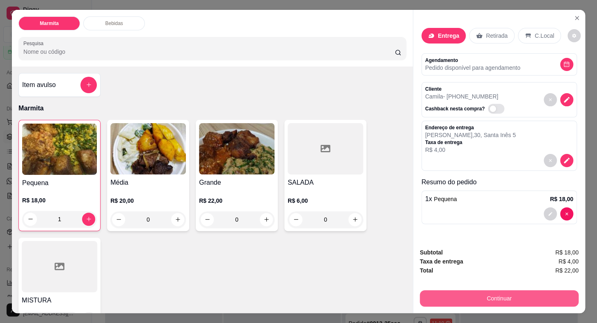
click at [468, 296] on button "Continuar" at bounding box center [499, 298] width 159 height 16
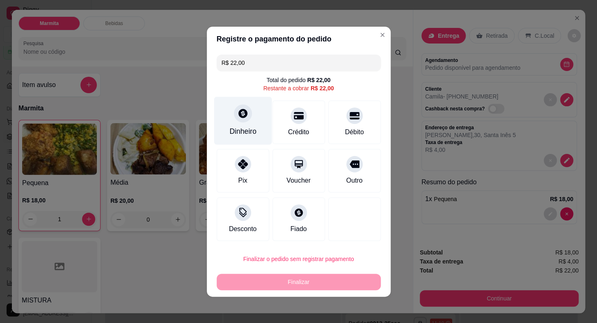
click at [238, 130] on div "Dinheiro" at bounding box center [242, 131] width 27 height 11
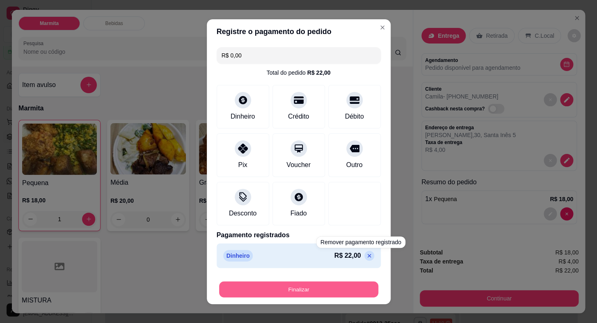
click at [356, 282] on button "Finalizar" at bounding box center [298, 289] width 159 height 16
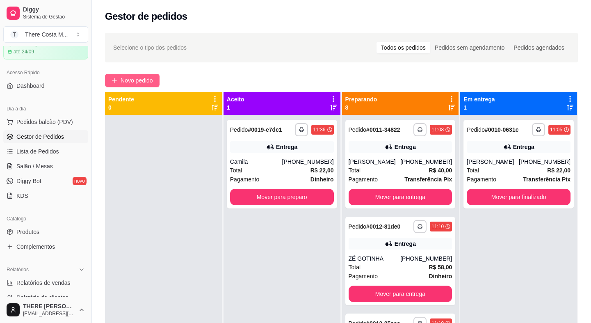
click at [142, 83] on span "Novo pedido" at bounding box center [137, 80] width 32 height 9
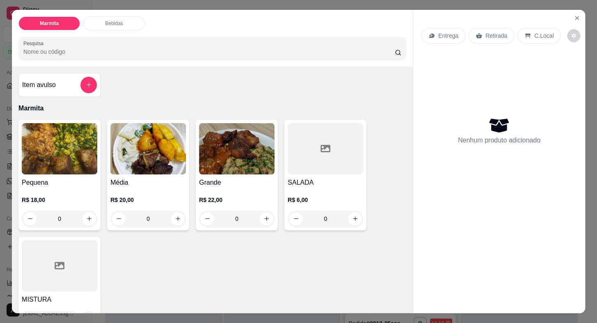
click at [459, 32] on div "Entrega" at bounding box center [443, 36] width 44 height 16
click at [441, 28] on div "Entrega" at bounding box center [443, 36] width 44 height 16
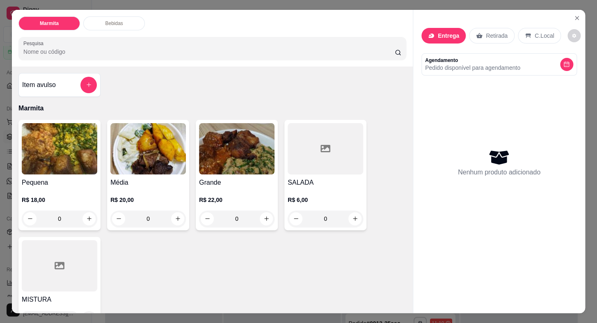
click at [307, 59] on input "Busque pelo cliente" at bounding box center [286, 59] width 131 height 8
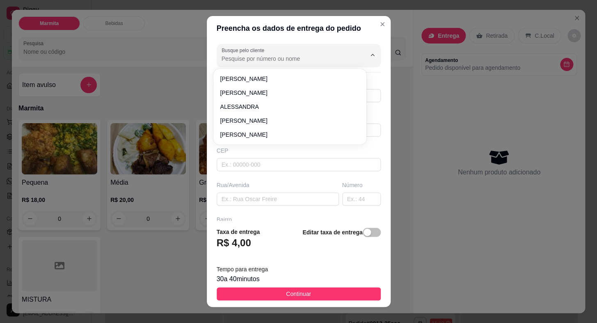
click at [359, 56] on icon "Show suggestions" at bounding box center [360, 54] width 3 height 3
click at [269, 199] on input "text" at bounding box center [278, 198] width 122 height 13
click at [252, 59] on input "Busque pelo cliente" at bounding box center [286, 59] width 131 height 8
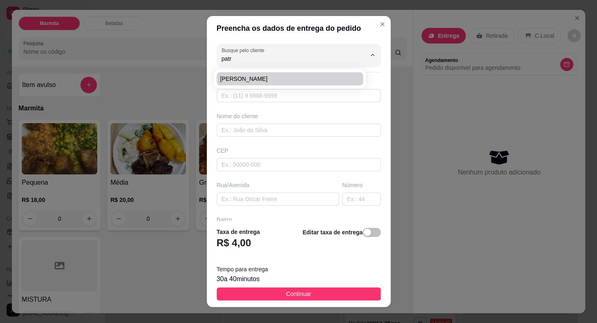
click at [262, 84] on li "[PERSON_NAME]" at bounding box center [290, 78] width 146 height 13
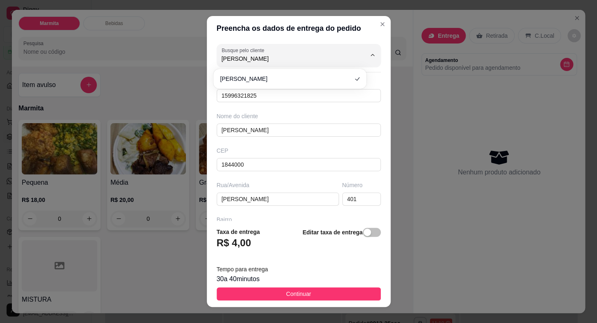
click at [430, 164] on div "Preencha os dados de entrega do pedido Busque pelo cliente [PERSON_NAME] de con…" at bounding box center [298, 161] width 597 height 323
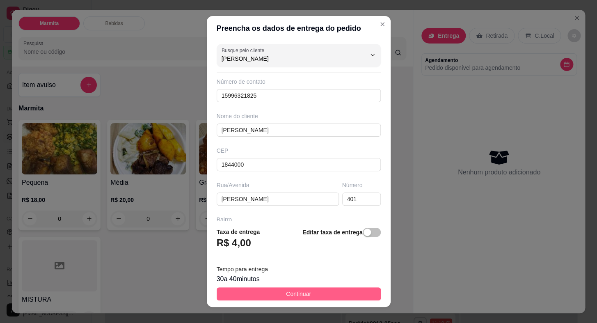
click at [322, 294] on button "Continuar" at bounding box center [299, 293] width 164 height 13
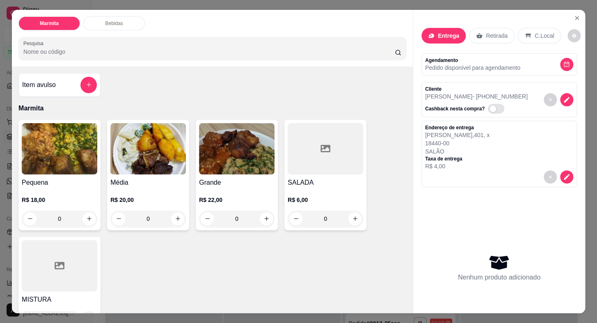
click at [76, 183] on h4 "Pequena" at bounding box center [59, 183] width 75 height 10
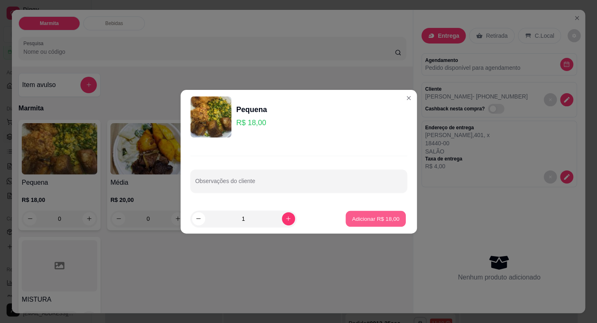
click at [353, 221] on p "Adicionar R$ 18,00" at bounding box center [376, 218] width 48 height 8
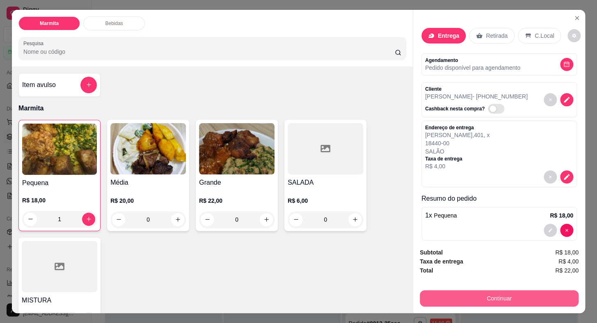
click at [465, 292] on button "Continuar" at bounding box center [499, 298] width 159 height 16
click at [480, 290] on button "Continuar" at bounding box center [499, 298] width 154 height 16
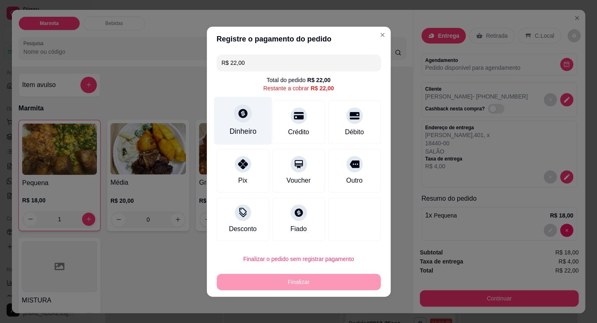
click at [242, 128] on div "Dinheiro" at bounding box center [242, 131] width 27 height 11
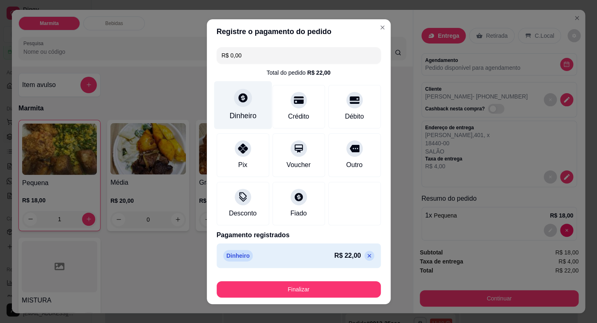
click at [248, 114] on div "Dinheiro" at bounding box center [242, 115] width 27 height 11
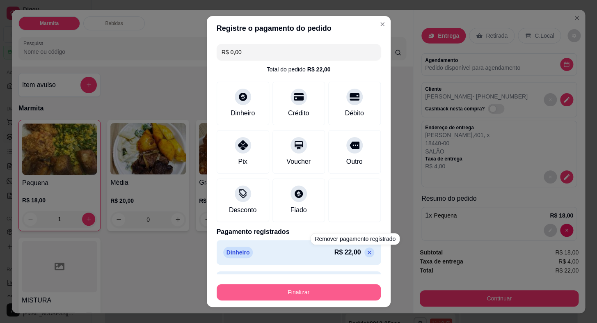
click at [339, 290] on button "Finalizar" at bounding box center [299, 292] width 164 height 16
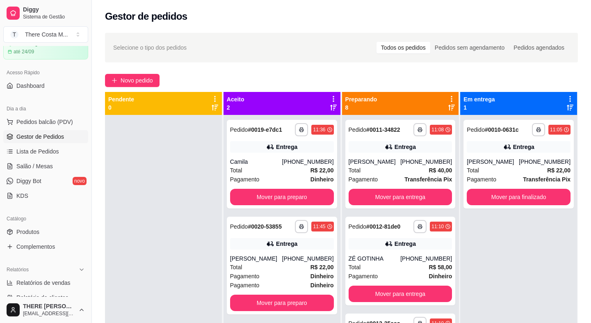
click at [372, 23] on div "Gestor de pedidos" at bounding box center [341, 14] width 499 height 28
click at [297, 164] on div "[PHONE_NUMBER]" at bounding box center [308, 161] width 52 height 8
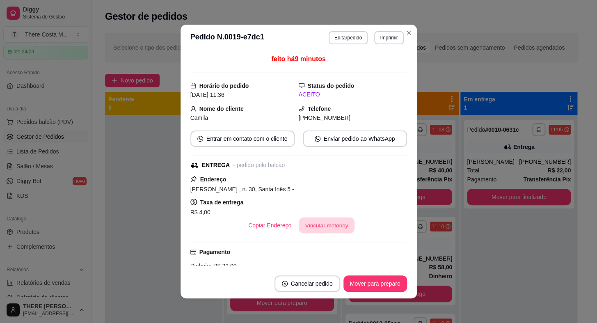
click at [329, 230] on button "Vincular motoboy" at bounding box center [327, 225] width 56 height 16
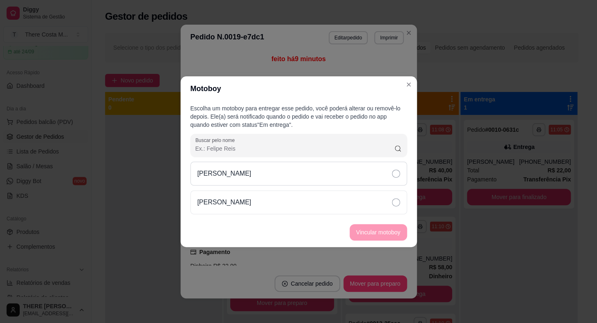
click at [390, 169] on div "[PERSON_NAME]" at bounding box center [298, 174] width 217 height 24
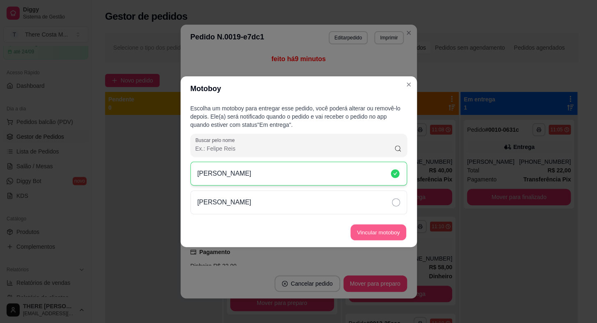
click at [372, 230] on button "Vincular motoboy" at bounding box center [378, 232] width 56 height 16
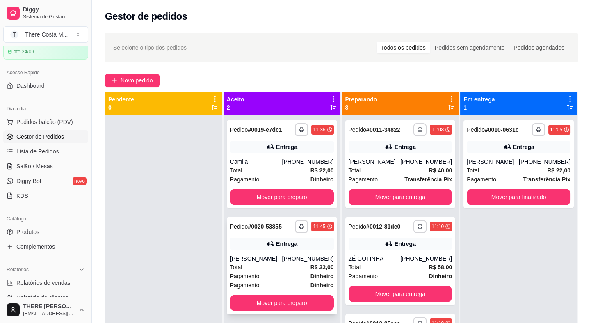
click at [277, 254] on div "[PERSON_NAME]" at bounding box center [256, 258] width 52 height 8
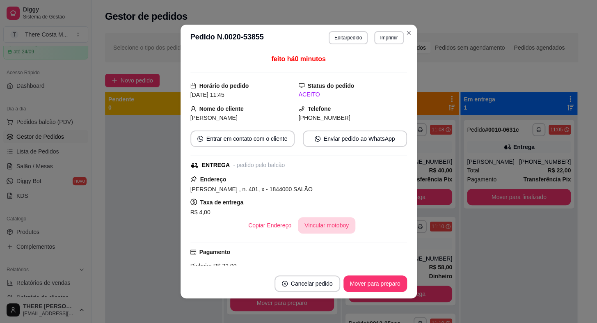
click at [324, 228] on button "Vincular motoboy" at bounding box center [326, 225] width 57 height 16
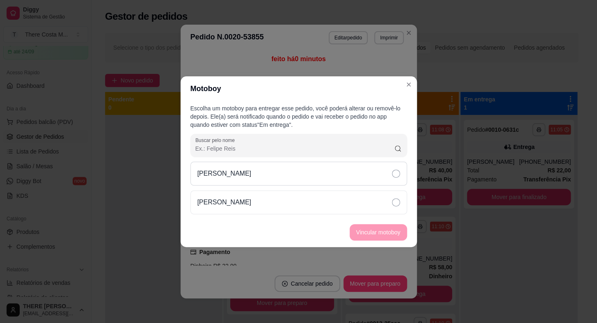
click at [381, 167] on div "[PERSON_NAME]" at bounding box center [298, 174] width 217 height 24
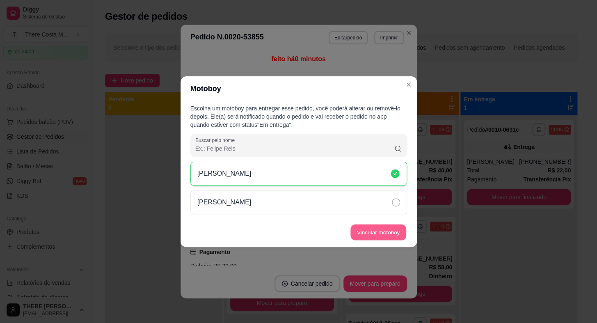
click at [366, 230] on button "Vincular motoboy" at bounding box center [378, 232] width 56 height 16
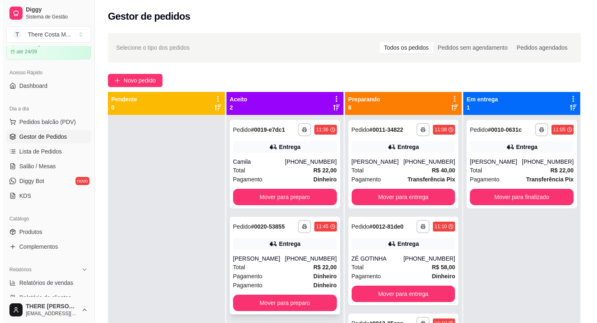
scroll to position [23, 0]
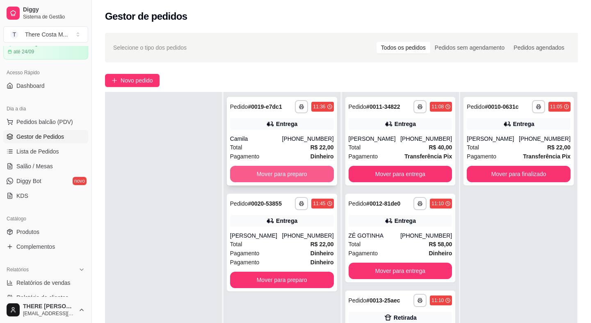
click at [286, 176] on button "Mover para preparo" at bounding box center [282, 174] width 104 height 16
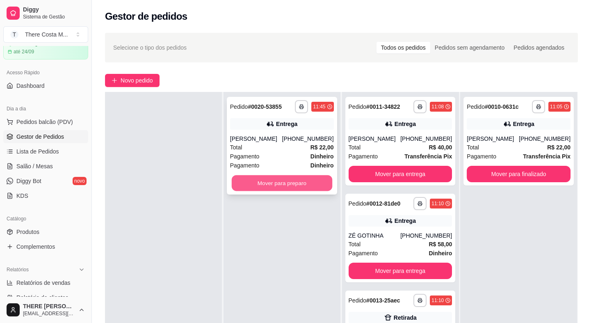
click at [294, 176] on button "Mover para preparo" at bounding box center [282, 183] width 100 height 16
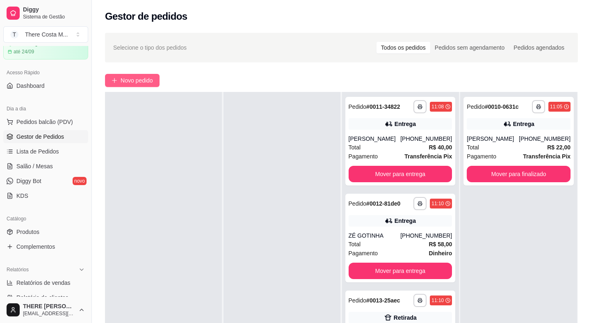
click at [130, 80] on span "Novo pedido" at bounding box center [137, 80] width 32 height 9
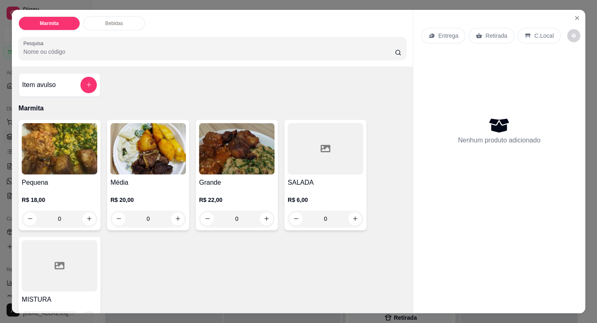
click at [440, 32] on p "Entrega" at bounding box center [448, 36] width 20 height 8
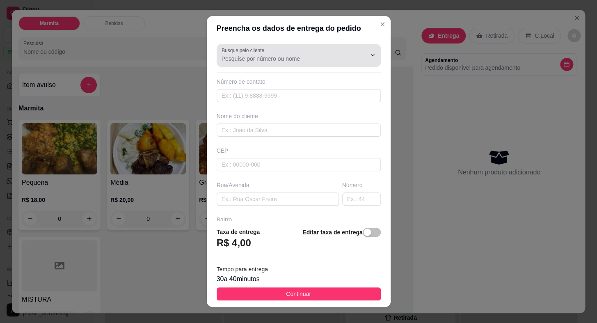
drag, startPoint x: 313, startPoint y: 46, endPoint x: 307, endPoint y: 55, distance: 10.8
click at [312, 49] on div "Busque pelo cliente" at bounding box center [299, 55] width 164 height 23
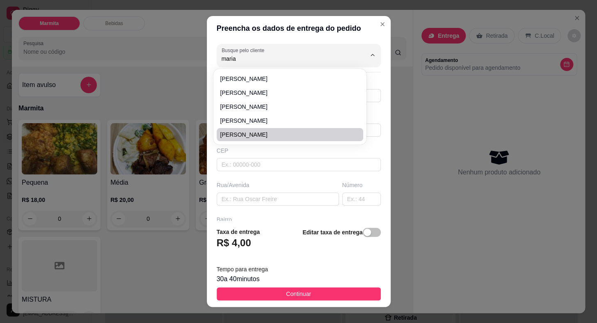
click at [258, 136] on span "[PERSON_NAME]" at bounding box center [286, 134] width 132 height 8
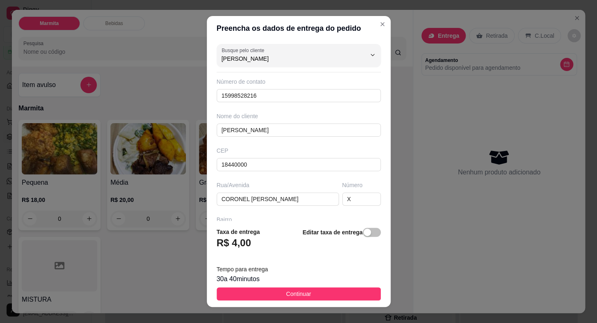
scroll to position [96, 0]
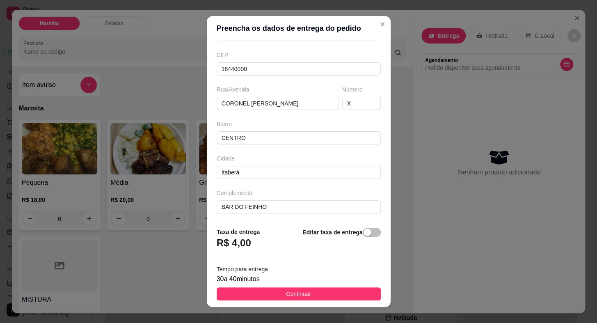
drag, startPoint x: 301, startPoint y: 289, endPoint x: 298, endPoint y: 294, distance: 5.7
click at [301, 289] on span "Continuar" at bounding box center [298, 293] width 25 height 9
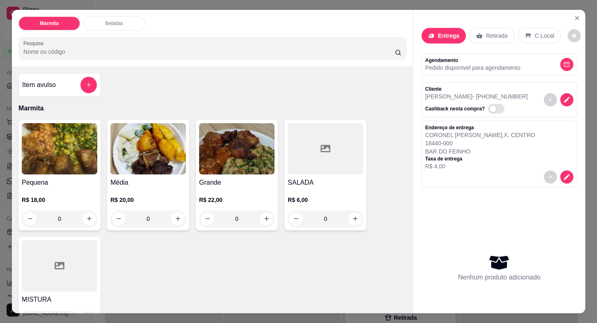
click at [58, 172] on div "Pequena R$ 18,00 0" at bounding box center [59, 175] width 82 height 110
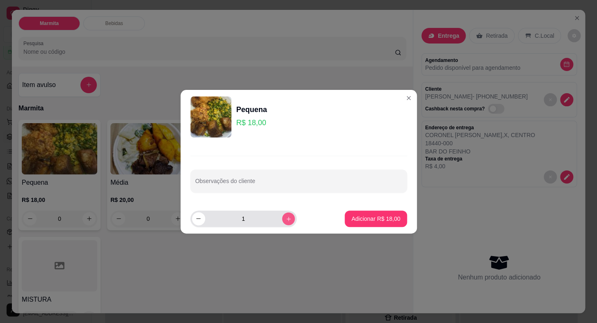
click at [285, 221] on icon "increase-product-quantity" at bounding box center [288, 218] width 6 height 6
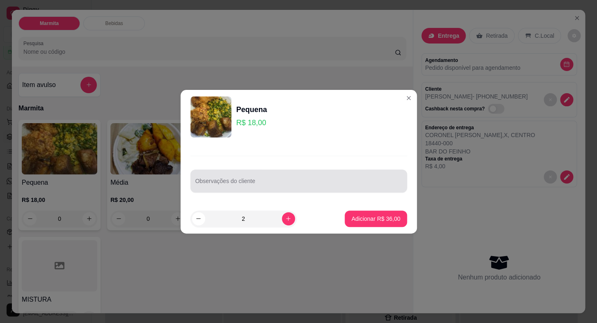
click at [268, 173] on div at bounding box center [298, 181] width 207 height 16
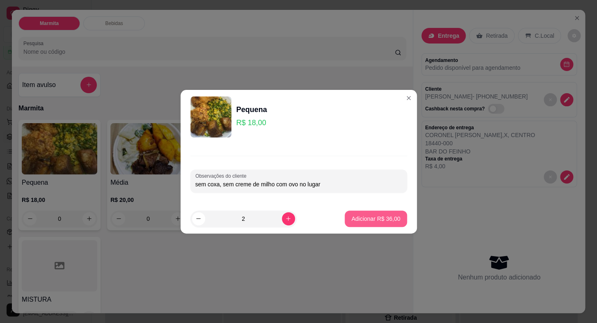
click at [356, 217] on p "Adicionar R$ 36,00" at bounding box center [375, 218] width 49 height 8
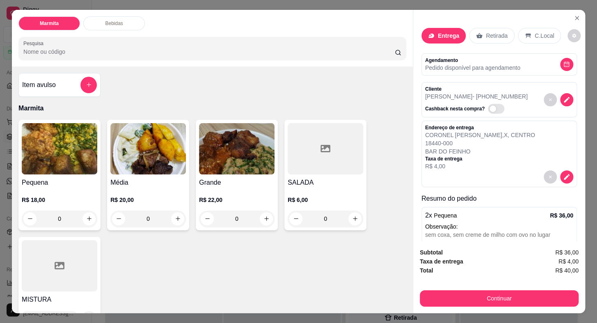
click at [141, 196] on p "R$ 20,00" at bounding box center [147, 200] width 75 height 8
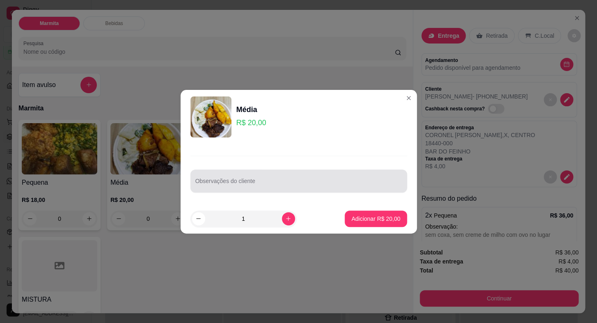
click at [244, 173] on div at bounding box center [298, 181] width 207 height 16
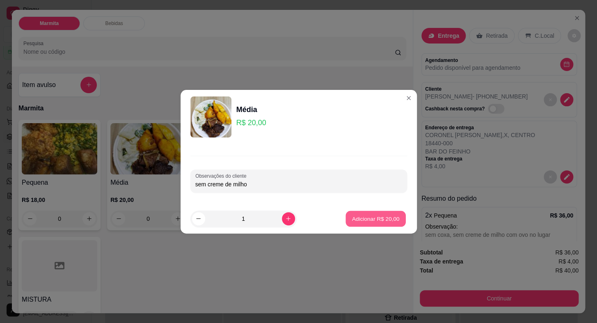
click at [361, 212] on button "Adicionar R$ 20,00" at bounding box center [376, 218] width 60 height 16
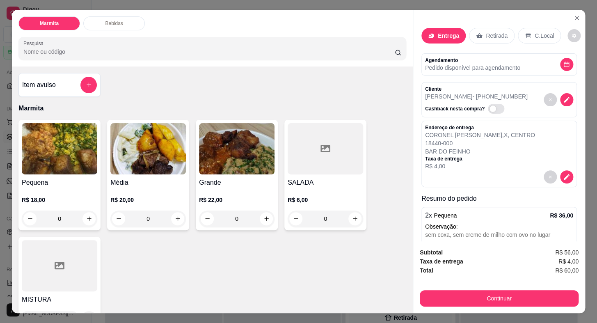
scroll to position [83, 0]
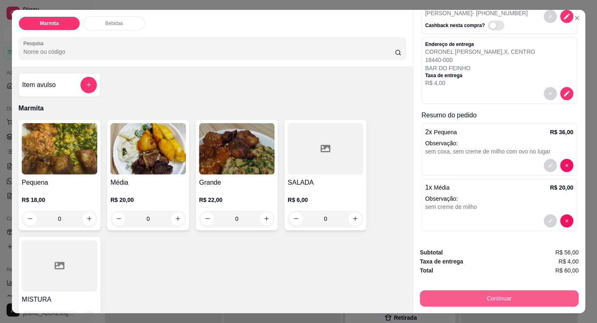
click at [487, 292] on button "Continuar" at bounding box center [499, 298] width 159 height 16
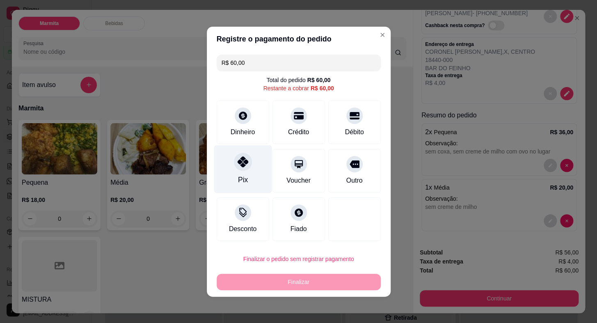
click at [239, 176] on div "Pix" at bounding box center [242, 179] width 10 height 11
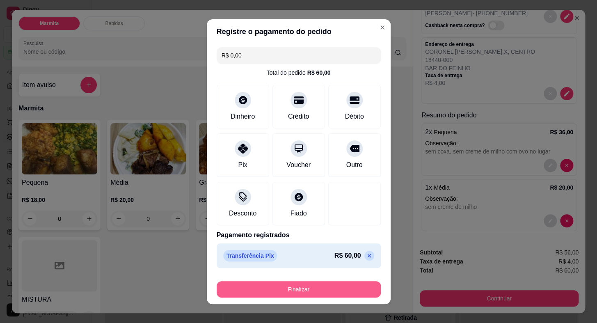
click at [324, 288] on button "Finalizar" at bounding box center [299, 289] width 164 height 16
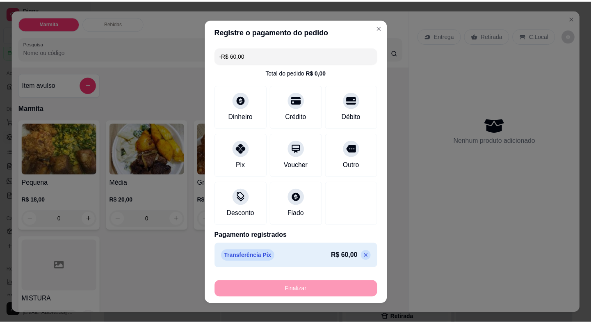
scroll to position [0, 0]
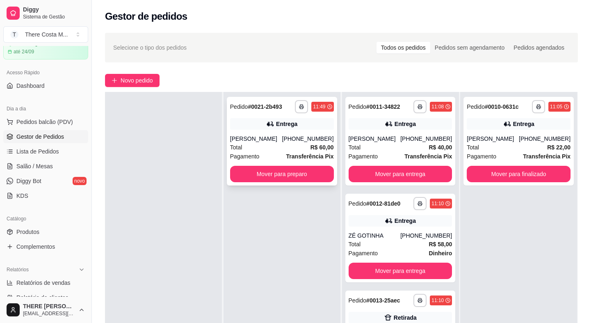
click at [280, 144] on div "Total R$ 60,00" at bounding box center [282, 147] width 104 height 9
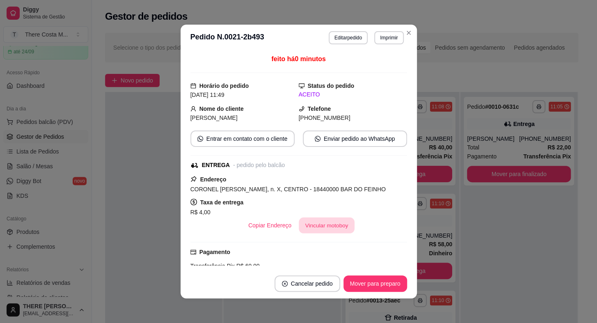
click at [316, 222] on button "Vincular motoboy" at bounding box center [327, 225] width 56 height 16
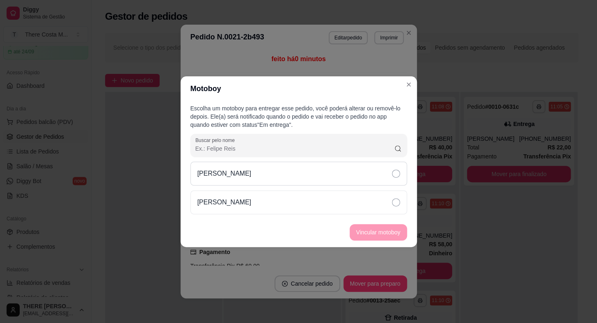
click at [324, 174] on div "[PERSON_NAME]" at bounding box center [298, 174] width 217 height 24
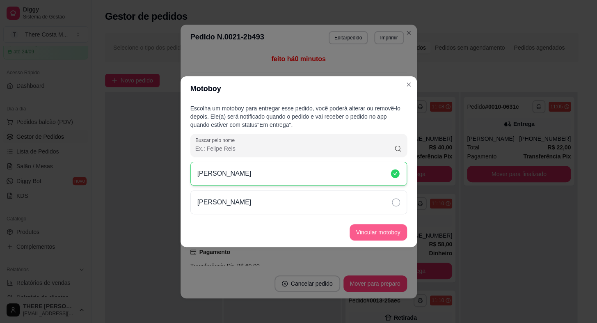
click at [376, 236] on button "Vincular motoboy" at bounding box center [377, 232] width 57 height 16
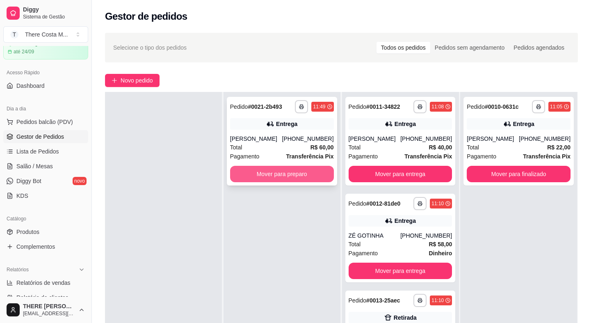
click at [287, 166] on button "Mover para preparo" at bounding box center [282, 174] width 104 height 16
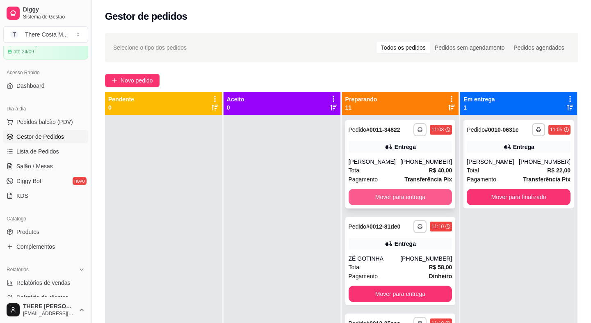
click at [414, 201] on button "Mover para entrega" at bounding box center [401, 197] width 104 height 16
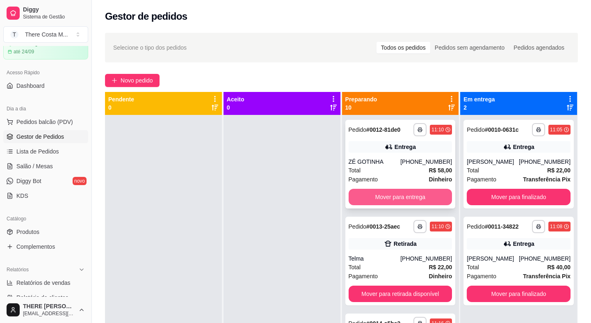
click at [414, 200] on button "Mover para entrega" at bounding box center [401, 197] width 104 height 16
click at [414, 200] on button "Mover para retirada disponível" at bounding box center [400, 197] width 100 height 16
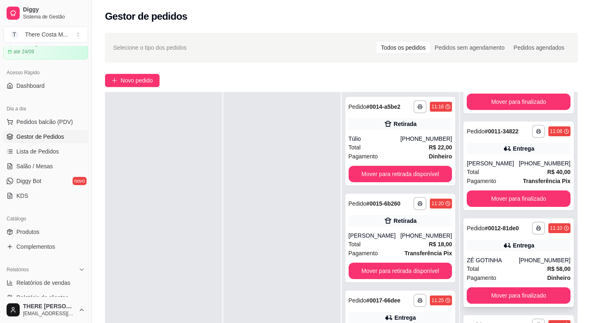
scroll to position [112, 0]
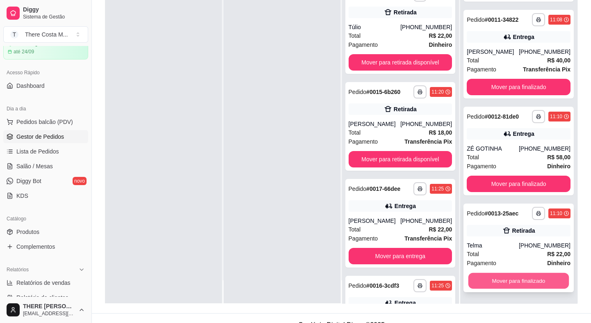
click at [493, 282] on button "Mover para finalizado" at bounding box center [518, 281] width 100 height 16
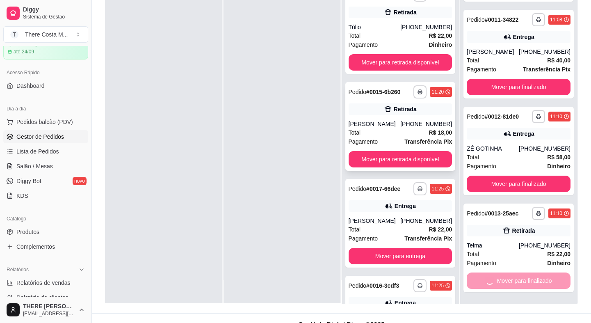
scroll to position [0, 0]
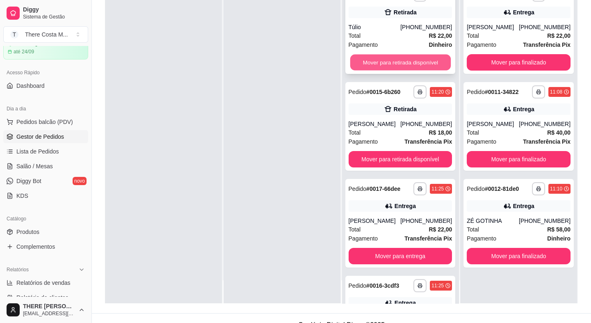
click at [370, 60] on button "Mover para retirada disponível" at bounding box center [400, 63] width 100 height 16
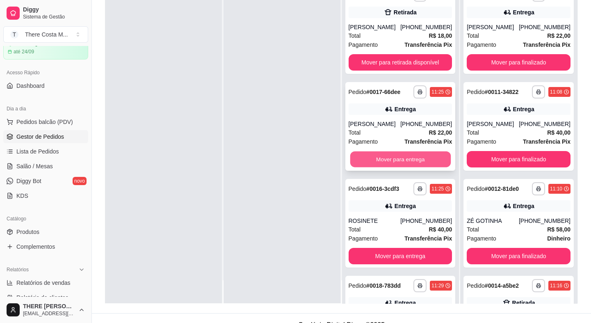
click at [397, 160] on button "Mover para entrega" at bounding box center [400, 159] width 100 height 16
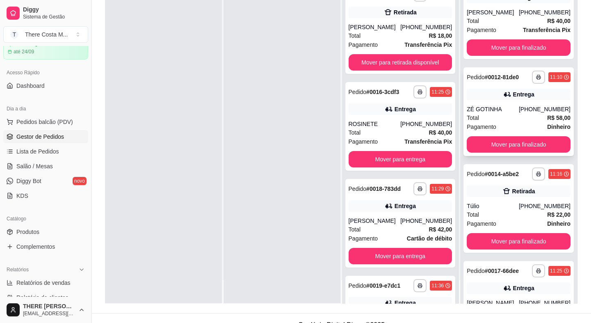
scroll to position [169, 0]
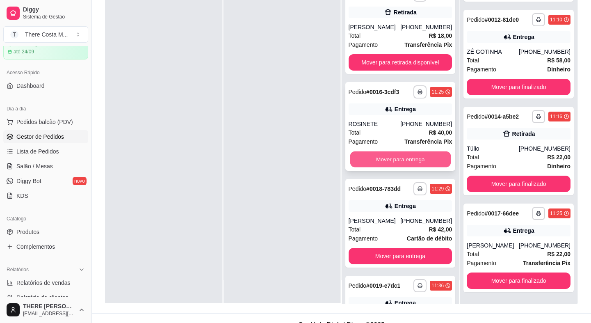
click at [391, 158] on button "Mover para entrega" at bounding box center [400, 159] width 100 height 16
click at [391, 158] on div "Mover para entrega" at bounding box center [401, 159] width 104 height 16
click at [404, 158] on button "Mover para entrega" at bounding box center [400, 159] width 100 height 16
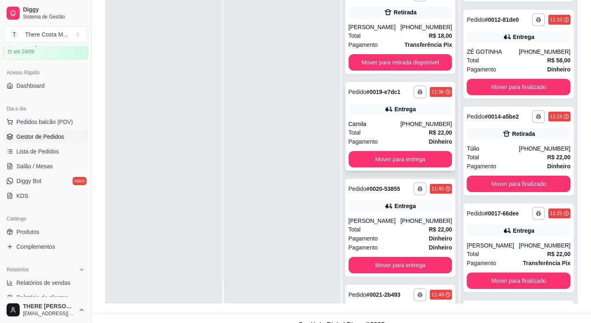
click at [391, 125] on div "Camila" at bounding box center [375, 124] width 52 height 8
click at [367, 228] on div "Total R$ 22,00" at bounding box center [401, 229] width 104 height 9
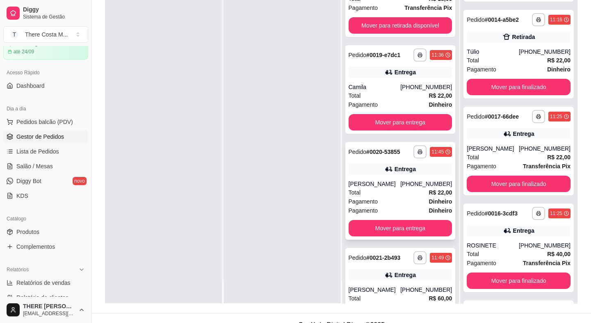
click at [383, 195] on div "Total R$ 22,00" at bounding box center [401, 192] width 104 height 9
click at [281, 172] on div at bounding box center [282, 141] width 117 height 323
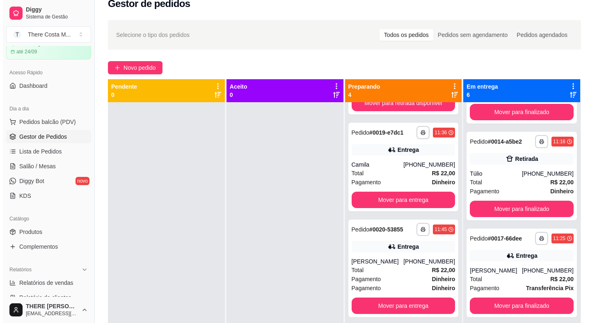
scroll to position [0, 0]
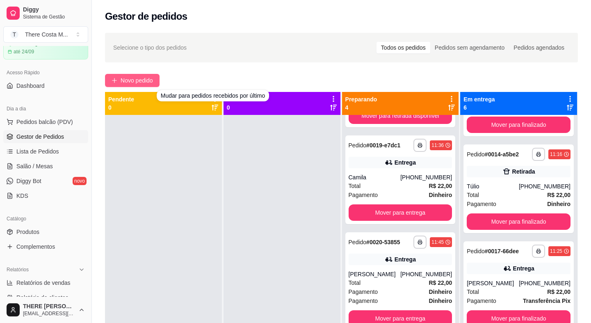
click at [143, 78] on span "Novo pedido" at bounding box center [137, 80] width 32 height 9
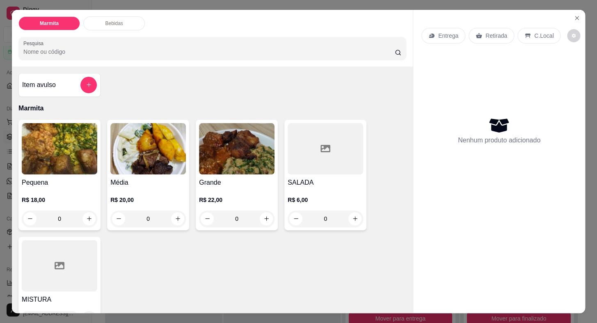
click at [440, 34] on p "Entrega" at bounding box center [448, 36] width 20 height 8
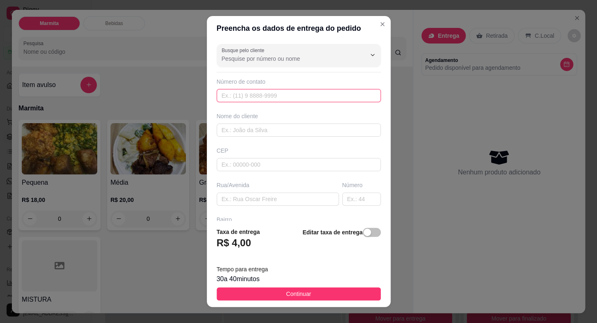
click at [288, 98] on input "text" at bounding box center [299, 95] width 164 height 13
paste input "[PHONE_NUMBER]"
click at [301, 123] on input "text" at bounding box center [299, 129] width 164 height 13
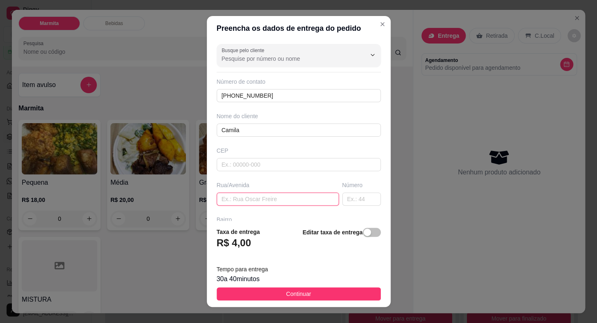
click at [239, 196] on input "text" at bounding box center [278, 198] width 122 height 13
paste input "[GEOGRAPHIC_DATA]"
click at [342, 198] on input "text" at bounding box center [361, 198] width 39 height 13
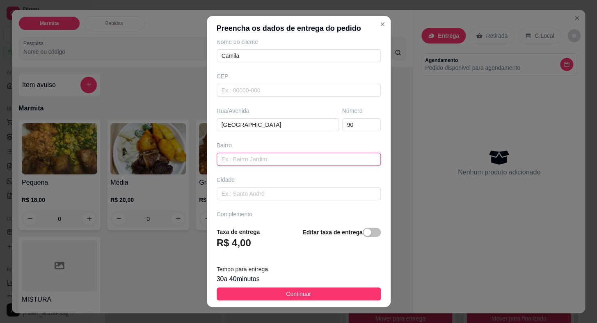
click at [261, 162] on input "text" at bounding box center [299, 159] width 164 height 13
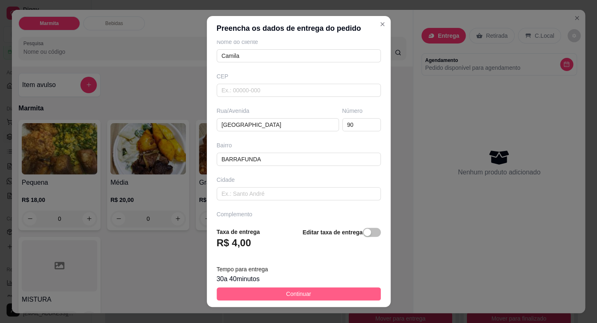
click at [308, 291] on button "Continuar" at bounding box center [299, 293] width 164 height 13
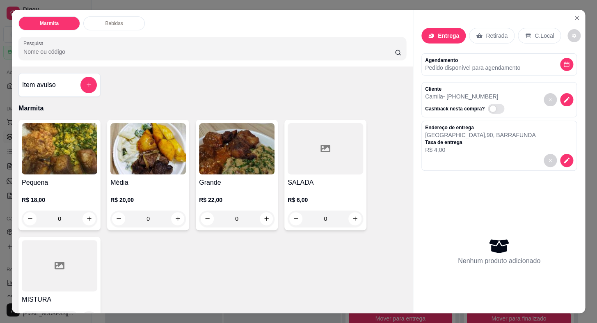
click at [65, 165] on img at bounding box center [59, 148] width 75 height 51
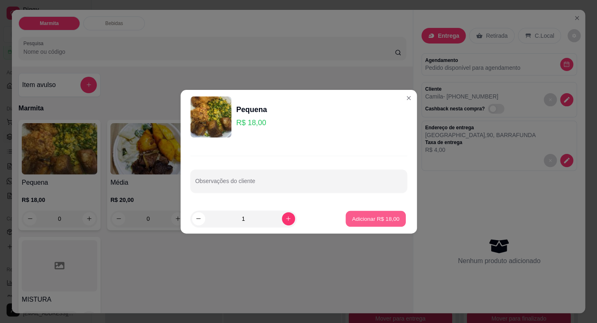
click at [366, 219] on p "Adicionar R$ 18,00" at bounding box center [376, 218] width 48 height 8
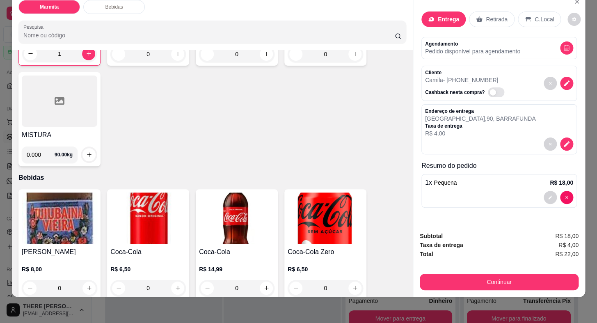
scroll to position [186, 0]
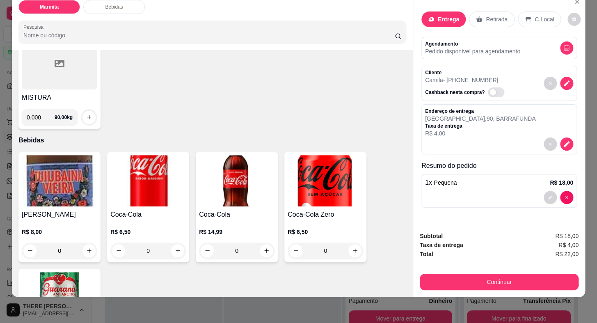
click at [157, 210] on h4 "Coca-Cola" at bounding box center [147, 215] width 75 height 10
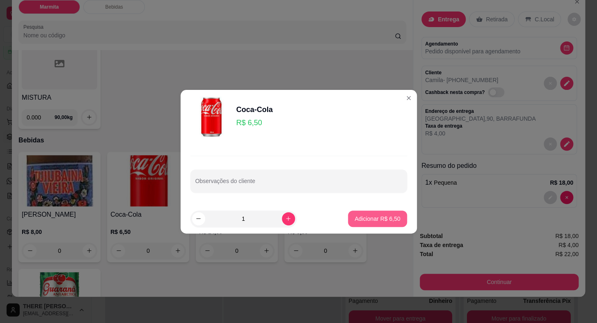
click at [371, 219] on p "Adicionar R$ 6,50" at bounding box center [377, 218] width 46 height 8
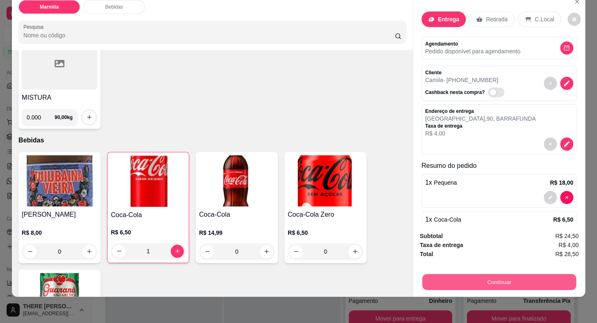
click at [480, 274] on button "Continuar" at bounding box center [499, 282] width 154 height 16
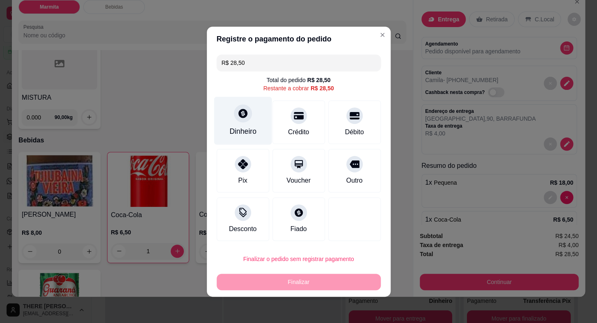
click at [229, 114] on div "Dinheiro" at bounding box center [243, 120] width 58 height 48
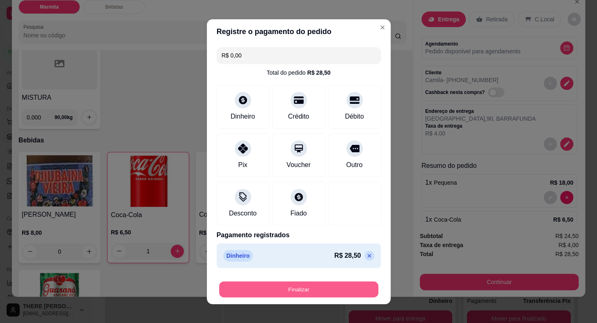
click at [317, 290] on button "Finalizar" at bounding box center [298, 289] width 159 height 16
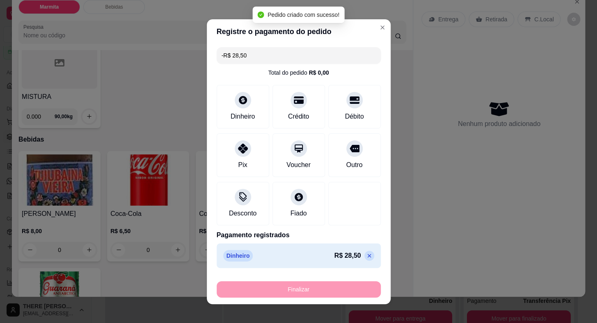
scroll to position [185, 0]
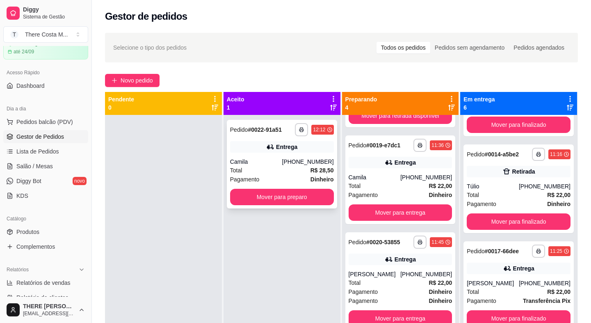
click at [282, 158] on div "Camila" at bounding box center [256, 161] width 52 height 8
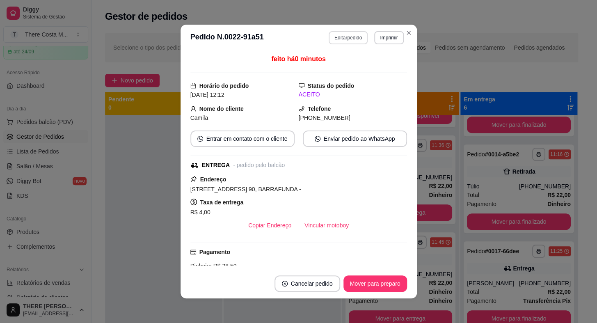
click at [353, 40] on button "Editar pedido" at bounding box center [348, 37] width 39 height 13
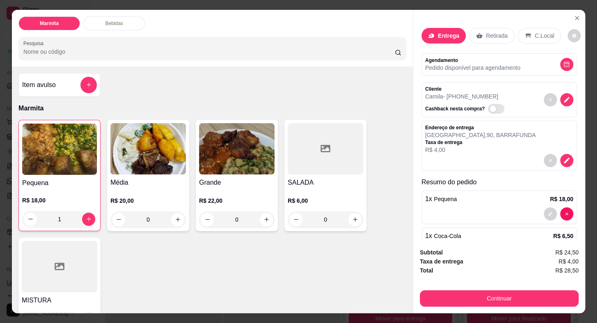
scroll to position [30, 0]
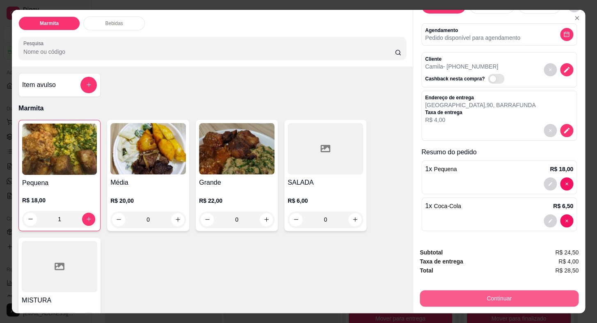
click at [495, 295] on button "Continuar" at bounding box center [499, 298] width 159 height 16
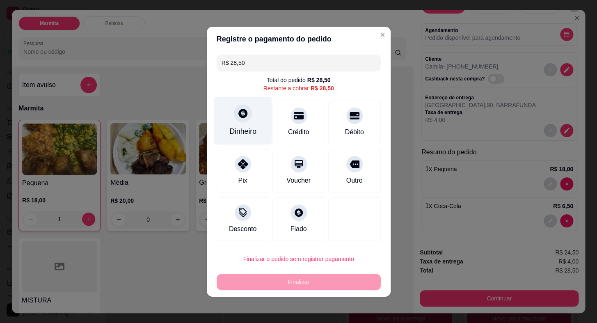
click at [252, 126] on div "Dinheiro" at bounding box center [243, 120] width 58 height 48
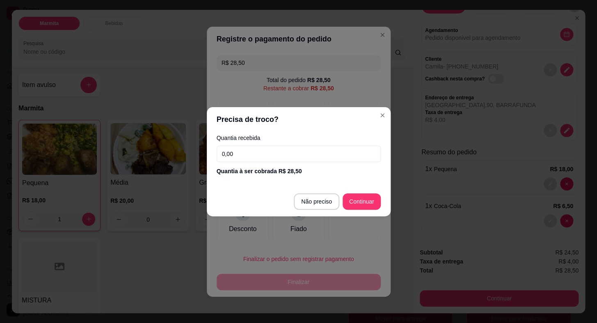
click at [272, 159] on input "0,00" at bounding box center [299, 154] width 164 height 16
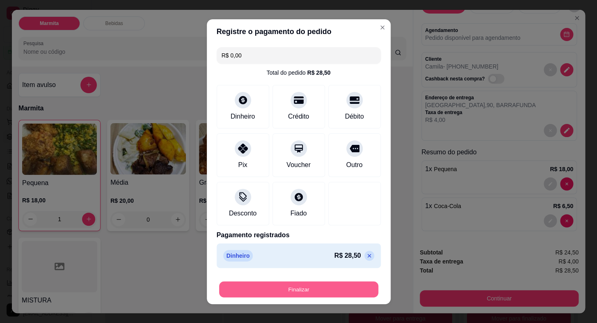
click at [317, 290] on button "Finalizar" at bounding box center [298, 289] width 159 height 16
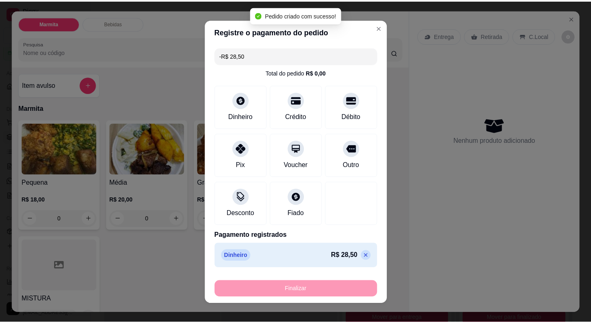
scroll to position [0, 0]
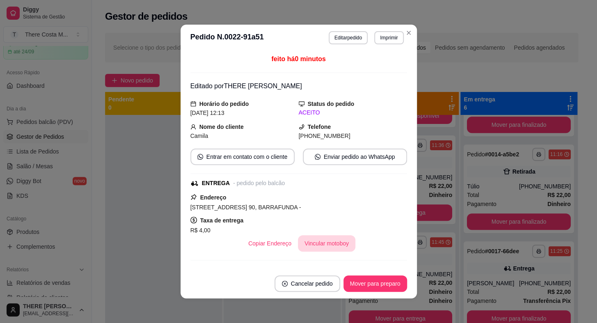
click at [311, 241] on button "Vincular motoboy" at bounding box center [326, 243] width 57 height 16
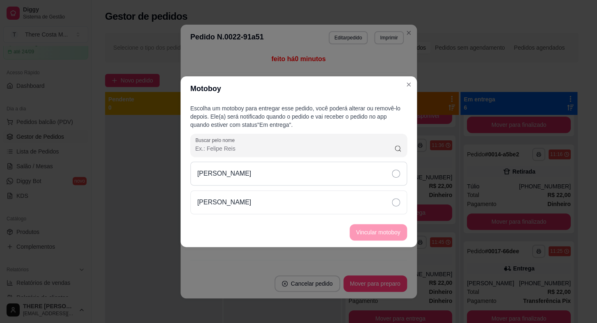
click at [335, 167] on div "[PERSON_NAME]" at bounding box center [298, 174] width 217 height 24
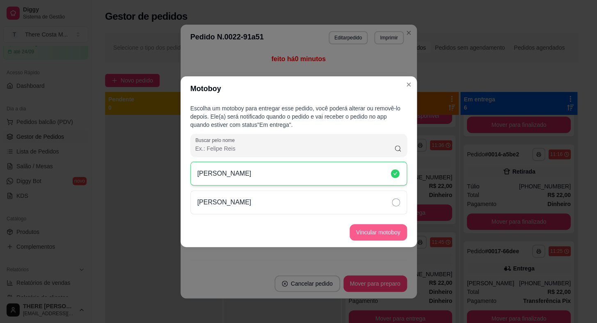
click at [387, 237] on button "Vincular motoboy" at bounding box center [377, 232] width 57 height 16
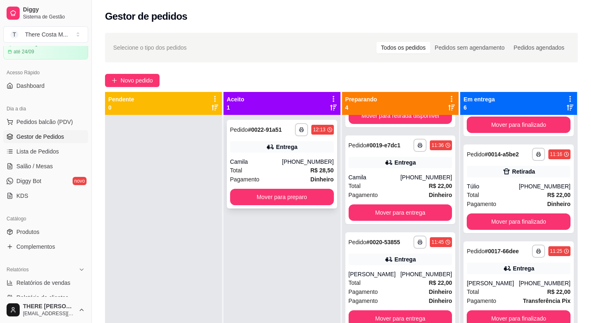
click at [278, 158] on div "Camila" at bounding box center [256, 161] width 52 height 8
click at [288, 197] on button "Mover para preparo" at bounding box center [282, 197] width 104 height 16
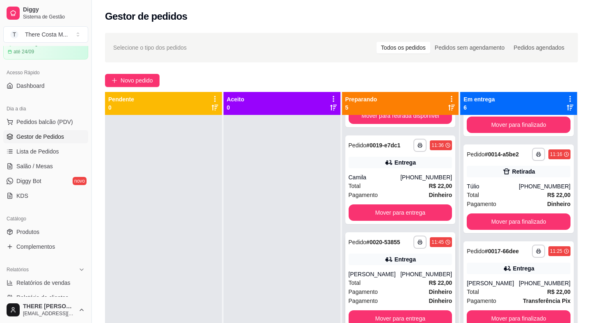
scroll to position [156, 0]
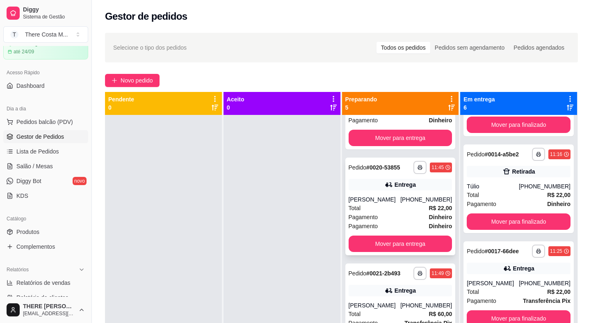
click at [385, 219] on div "Pagamento Dinheiro" at bounding box center [401, 216] width 104 height 9
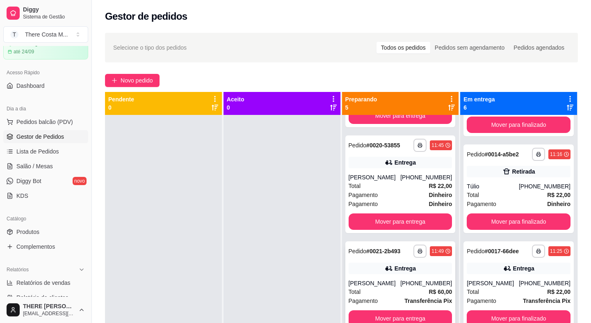
click at [377, 271] on div "Entrega" at bounding box center [401, 267] width 104 height 11
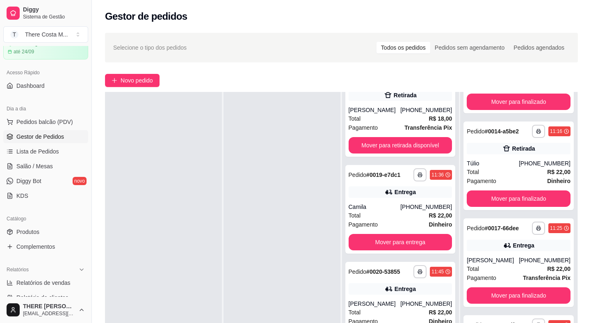
scroll to position [0, 0]
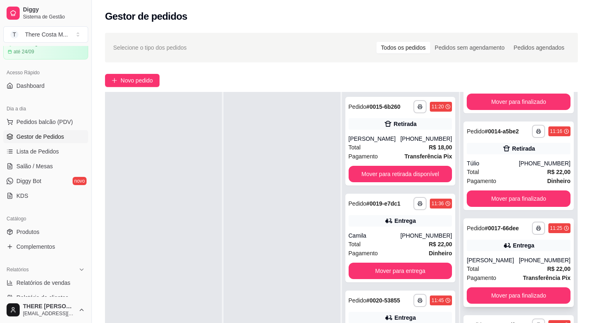
click at [512, 251] on div "**********" at bounding box center [518, 262] width 110 height 89
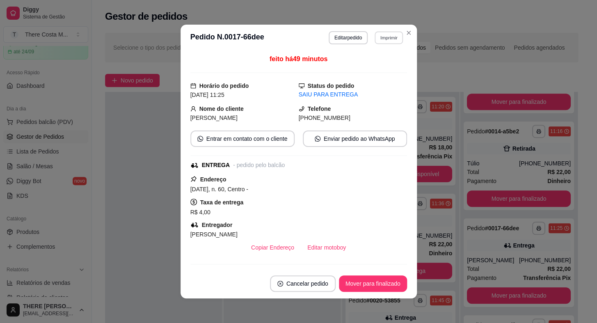
click at [393, 37] on button "Imprimir" at bounding box center [388, 37] width 28 height 13
click at [374, 66] on button "IMPRESSORA" at bounding box center [370, 66] width 57 height 13
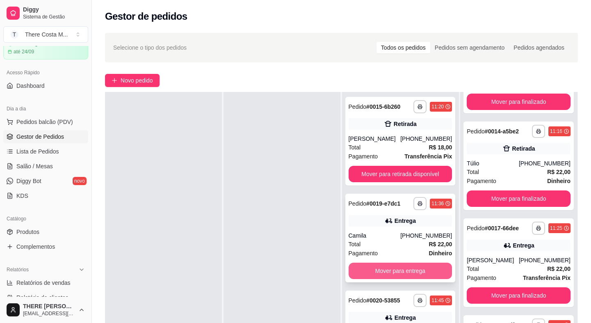
click at [394, 270] on button "Mover para entrega" at bounding box center [401, 270] width 104 height 16
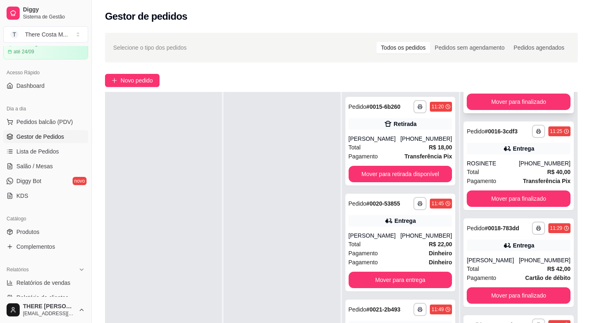
scroll to position [74, 0]
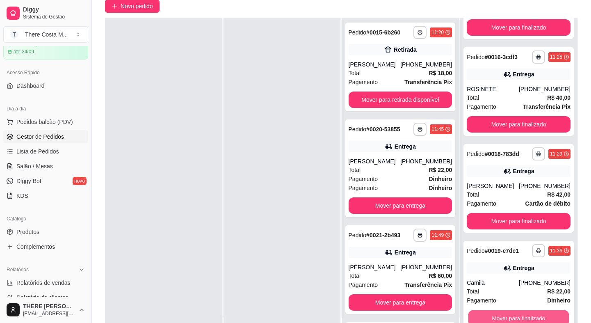
click at [490, 311] on button "Mover para finalizado" at bounding box center [518, 318] width 100 height 16
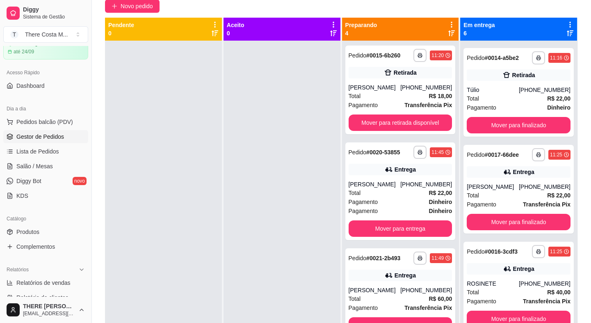
scroll to position [0, 0]
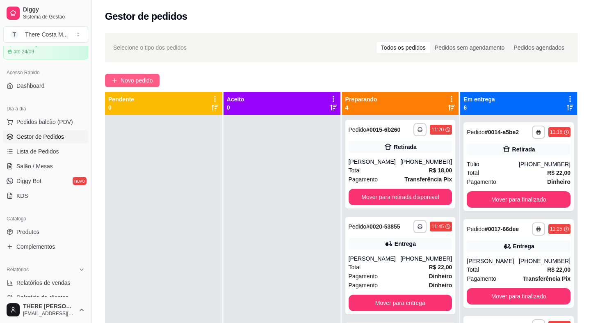
click at [137, 83] on span "Novo pedido" at bounding box center [137, 80] width 32 height 9
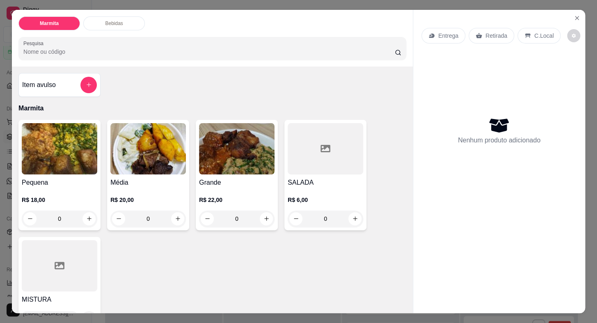
click at [477, 32] on icon at bounding box center [478, 35] width 7 height 7
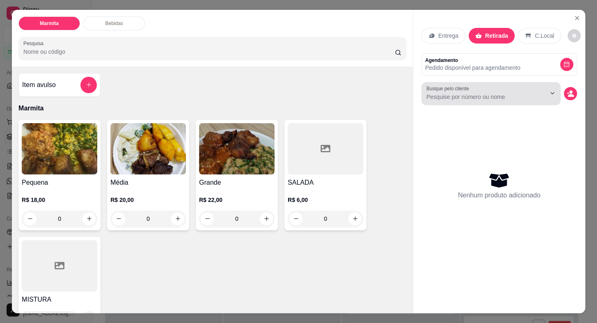
click at [463, 93] on input "Busque pelo cliente" at bounding box center [479, 97] width 106 height 8
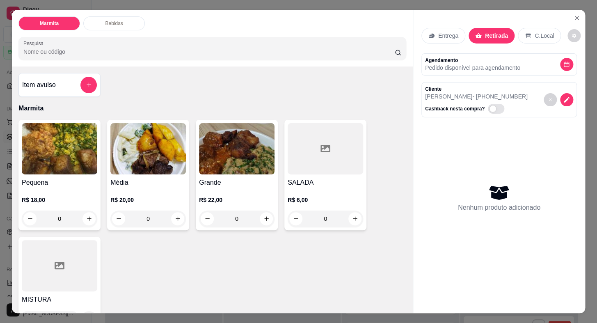
click at [34, 160] on img at bounding box center [59, 148] width 75 height 51
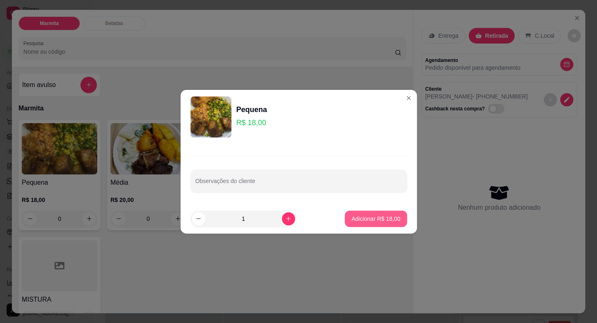
click at [375, 222] on p "Adicionar R$ 18,00" at bounding box center [375, 218] width 49 height 8
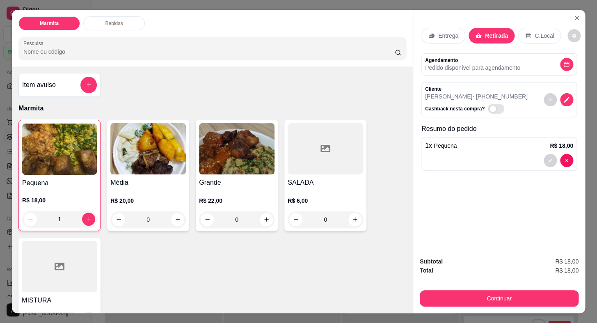
click at [142, 162] on img at bounding box center [147, 148] width 75 height 51
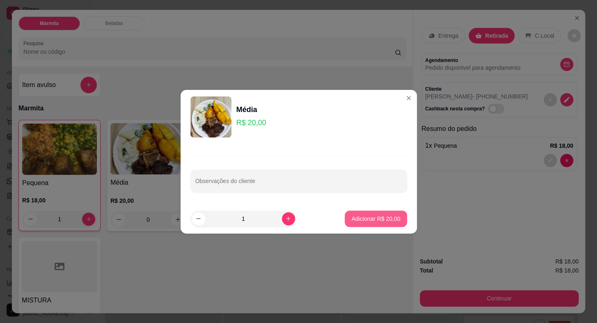
click at [381, 217] on p "Adicionar R$ 20,00" at bounding box center [375, 218] width 49 height 8
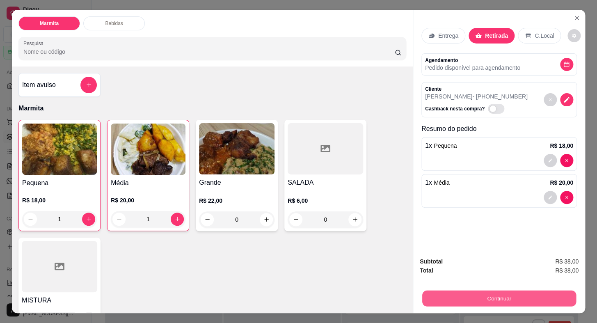
click at [497, 292] on button "Continuar" at bounding box center [499, 298] width 154 height 16
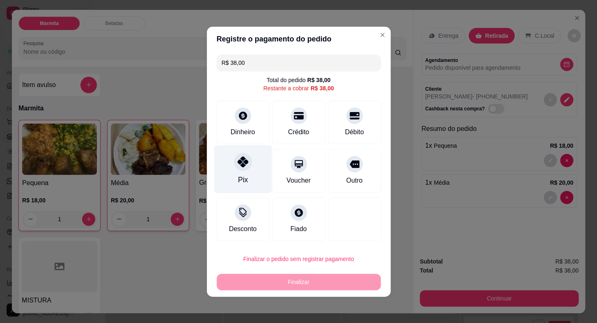
click at [254, 180] on div "Pix" at bounding box center [243, 169] width 58 height 48
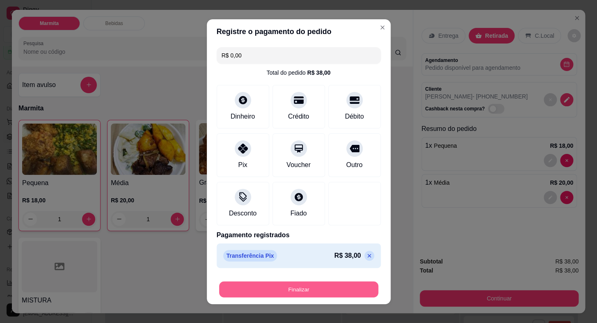
click at [318, 291] on button "Finalizar" at bounding box center [298, 289] width 159 height 16
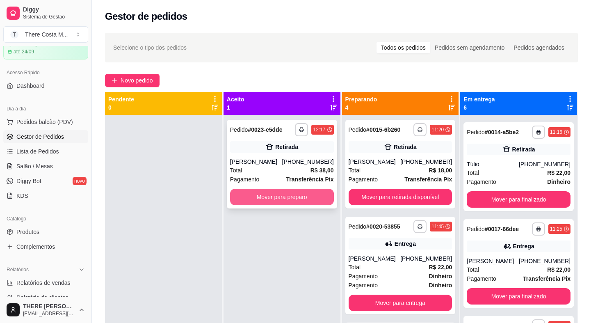
click at [283, 197] on button "Mover para preparo" at bounding box center [282, 197] width 104 height 16
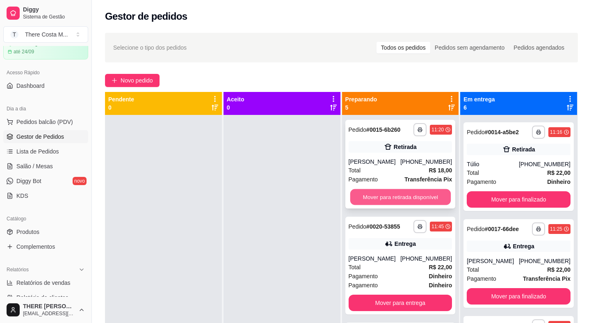
click at [382, 193] on button "Mover para retirada disponível" at bounding box center [400, 197] width 100 height 16
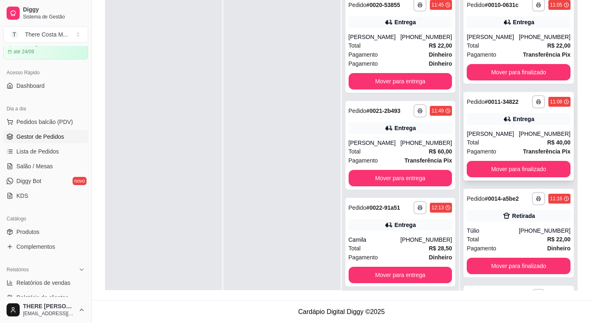
click at [519, 73] on button "Mover para finalizado" at bounding box center [519, 72] width 104 height 16
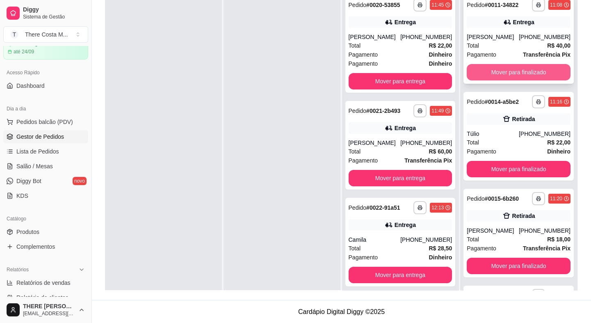
click at [519, 73] on button "Mover para finalizado" at bounding box center [519, 72] width 104 height 16
click at [519, 73] on button "Mover para finalizado" at bounding box center [518, 72] width 100 height 16
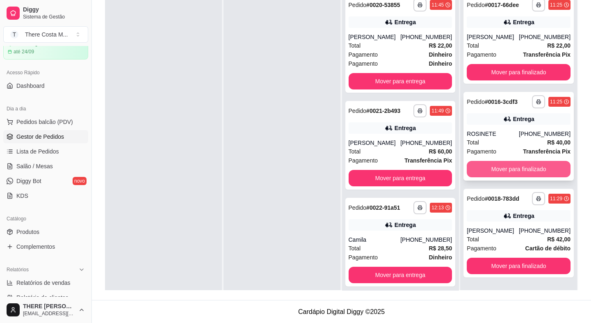
click at [511, 168] on button "Mover para finalizado" at bounding box center [519, 169] width 104 height 16
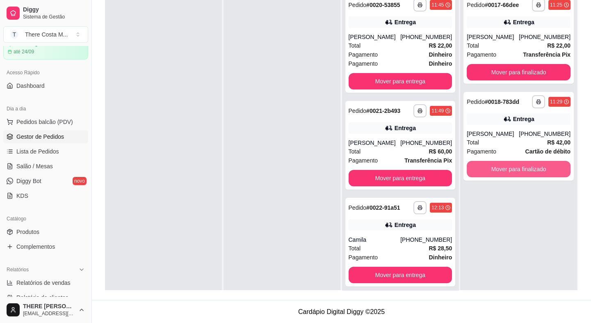
click at [511, 168] on button "Mover para finalizado" at bounding box center [519, 169] width 104 height 16
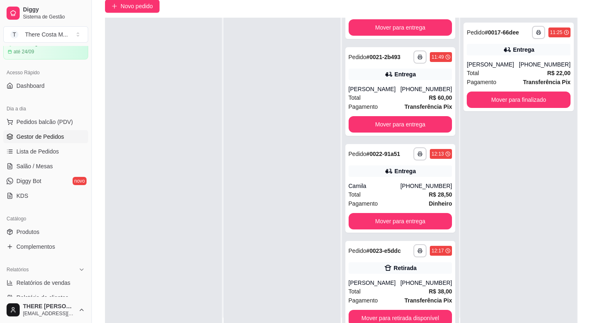
scroll to position [125, 0]
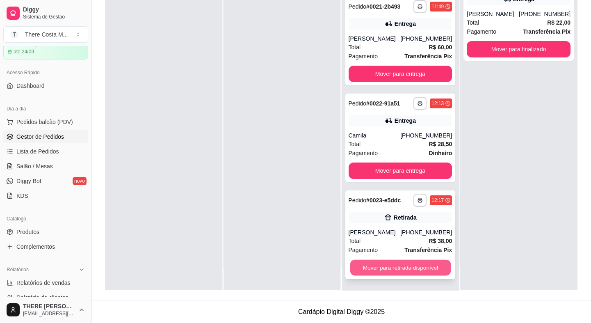
click at [405, 265] on button "Mover para retirada disponível" at bounding box center [400, 268] width 100 height 16
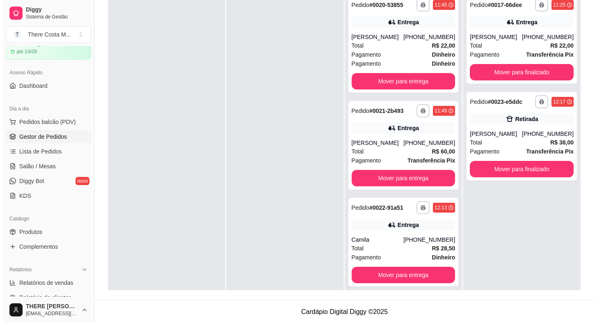
scroll to position [13, 0]
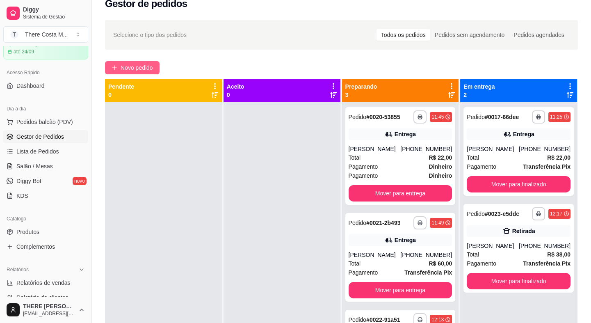
click at [132, 66] on span "Novo pedido" at bounding box center [137, 67] width 32 height 9
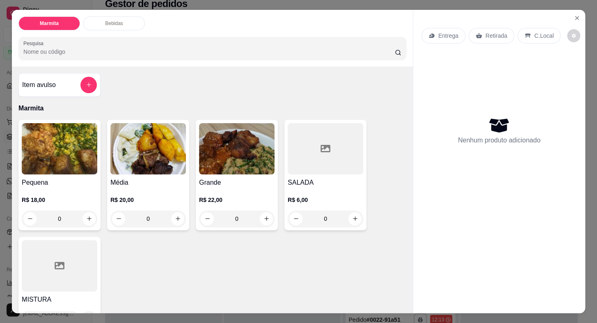
click at [479, 29] on div "Retirada" at bounding box center [491, 36] width 46 height 16
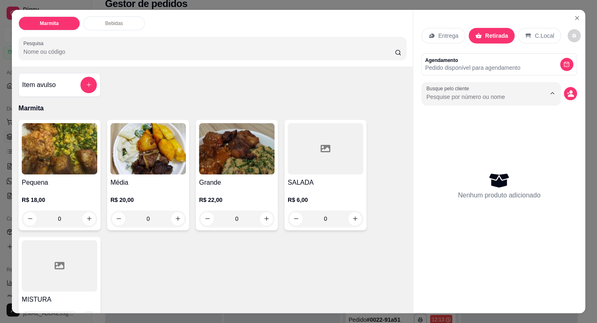
click at [458, 93] on input "Busque pelo cliente" at bounding box center [479, 97] width 106 height 8
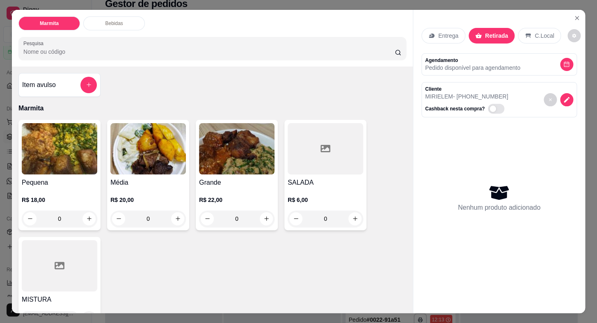
click at [69, 178] on h4 "Pequena" at bounding box center [59, 183] width 75 height 10
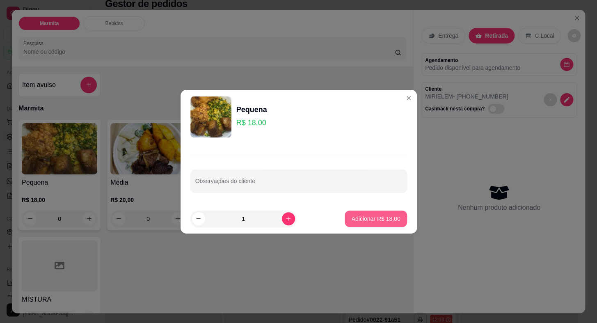
click at [356, 220] on p "Adicionar R$ 18,00" at bounding box center [375, 218] width 49 height 8
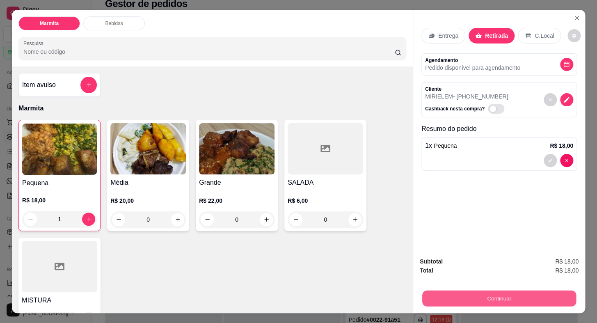
click at [525, 293] on button "Continuar" at bounding box center [499, 298] width 154 height 16
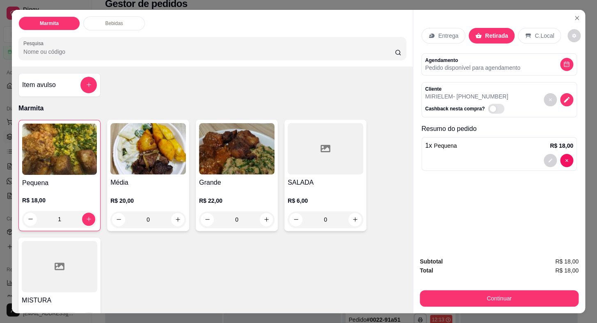
click at [443, 33] on p "Entrega" at bounding box center [448, 36] width 20 height 8
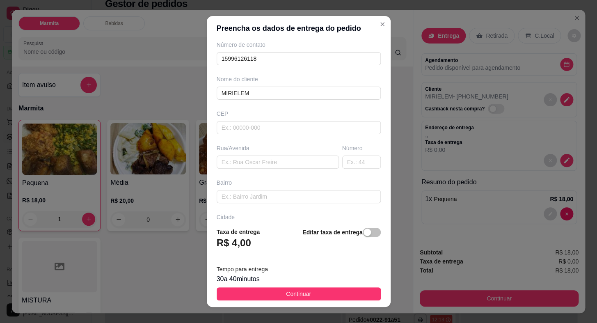
scroll to position [74, 0]
click at [298, 125] on input "text" at bounding box center [278, 124] width 122 height 13
click at [363, 232] on div "button" at bounding box center [366, 231] width 7 height 7
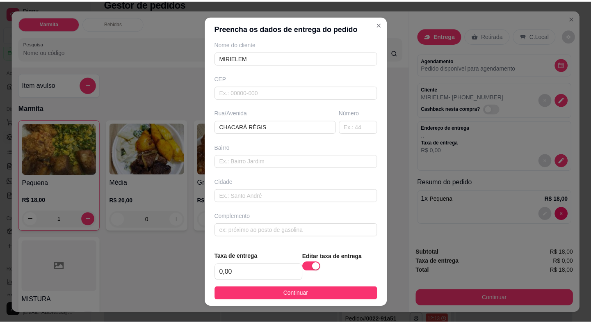
scroll to position [71, 0]
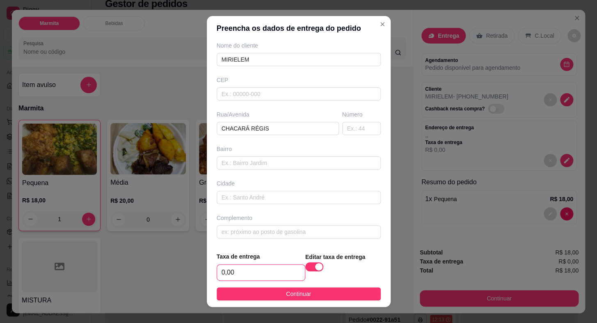
click at [242, 269] on input "0,00" at bounding box center [261, 273] width 88 height 16
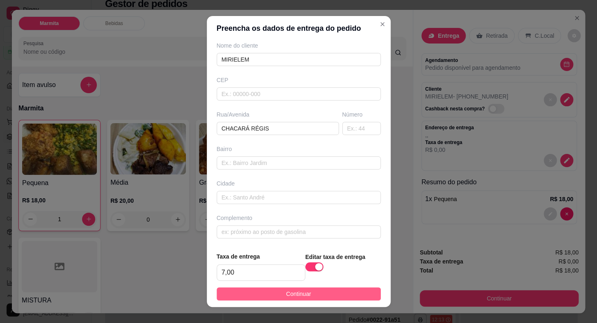
click at [296, 288] on button "Continuar" at bounding box center [299, 293] width 164 height 13
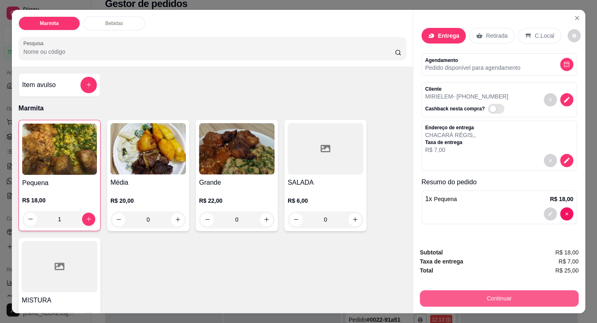
click at [536, 294] on button "Continuar" at bounding box center [499, 298] width 159 height 16
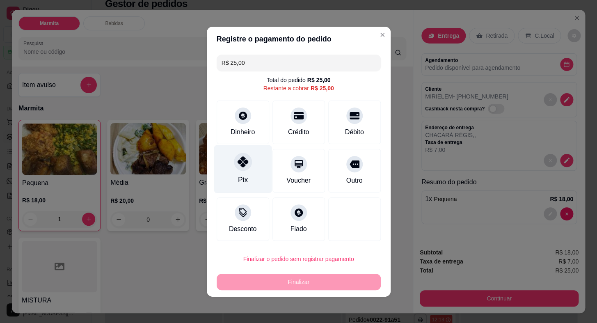
click at [236, 170] on div "Pix" at bounding box center [243, 169] width 58 height 48
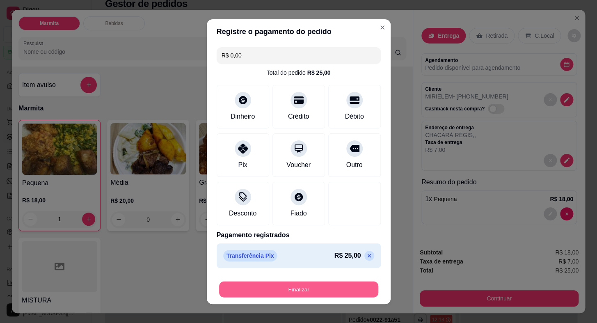
click at [316, 287] on button "Finalizar" at bounding box center [298, 289] width 159 height 16
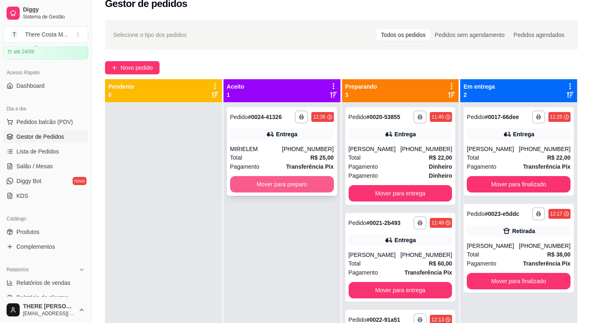
click at [267, 185] on button "Mover para preparo" at bounding box center [282, 184] width 104 height 16
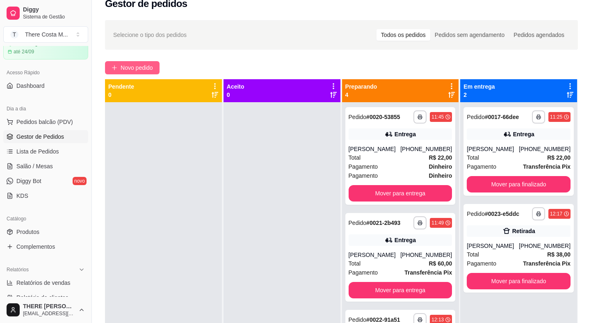
click at [135, 69] on span "Novo pedido" at bounding box center [137, 67] width 32 height 9
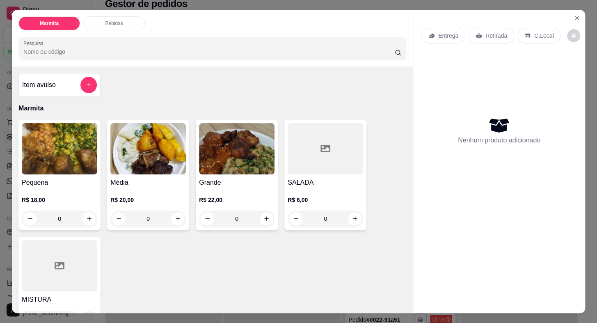
click at [479, 28] on div "Retirada" at bounding box center [491, 36] width 46 height 16
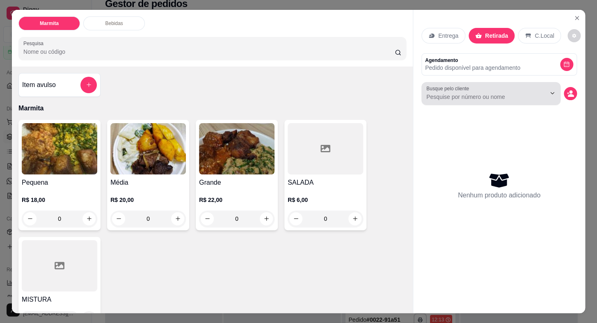
click at [456, 93] on input "Busque pelo cliente" at bounding box center [479, 97] width 106 height 8
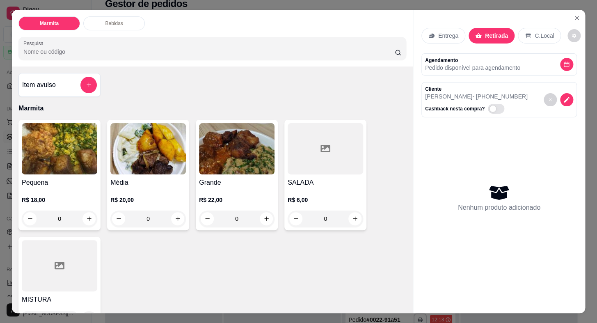
click at [135, 178] on h4 "Média" at bounding box center [147, 183] width 75 height 10
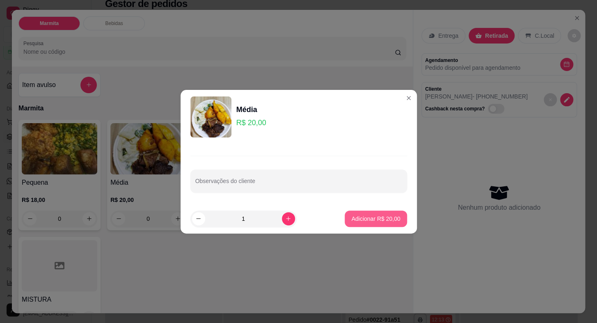
click at [372, 221] on p "Adicionar R$ 20,00" at bounding box center [375, 218] width 49 height 8
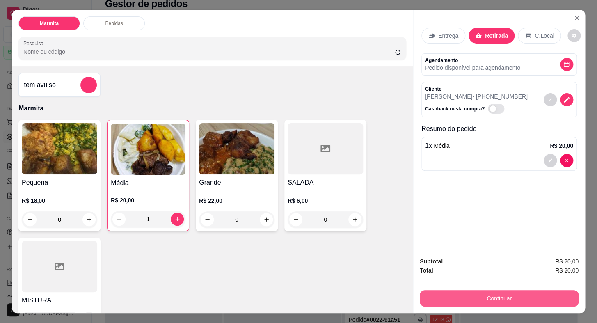
click at [480, 295] on button "Continuar" at bounding box center [499, 298] width 159 height 16
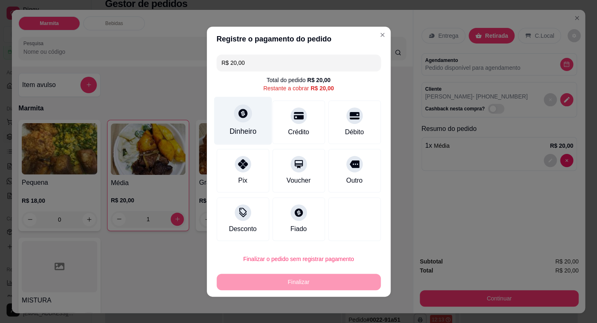
click at [255, 112] on div "Dinheiro" at bounding box center [243, 120] width 58 height 48
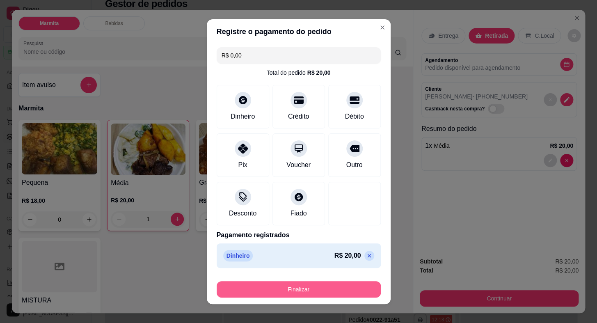
click at [330, 289] on button "Finalizar" at bounding box center [299, 289] width 164 height 16
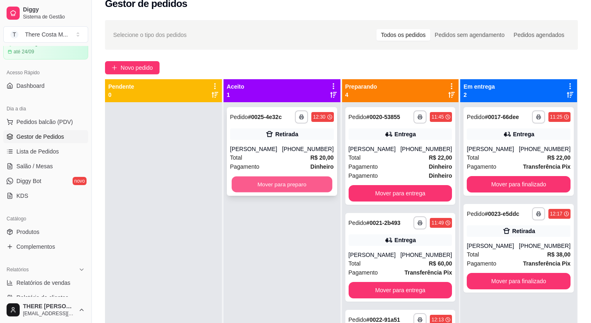
click at [278, 179] on button "Mover para preparo" at bounding box center [282, 184] width 100 height 16
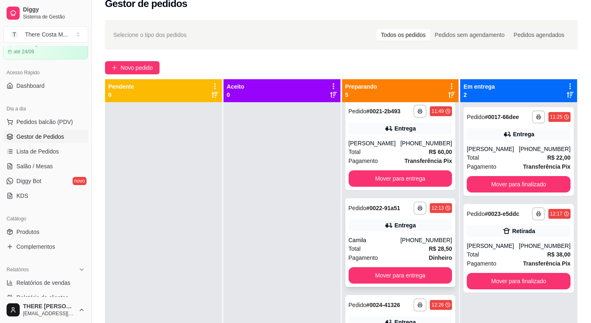
scroll to position [178, 0]
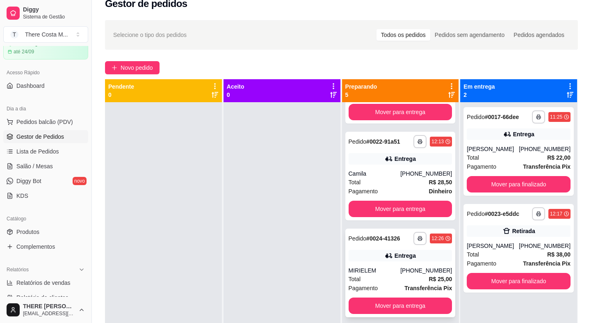
click at [370, 261] on div "**********" at bounding box center [400, 272] width 110 height 89
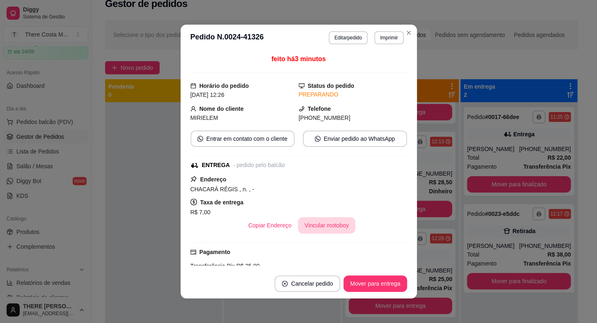
click at [310, 225] on button "Vincular motoboy" at bounding box center [326, 225] width 57 height 16
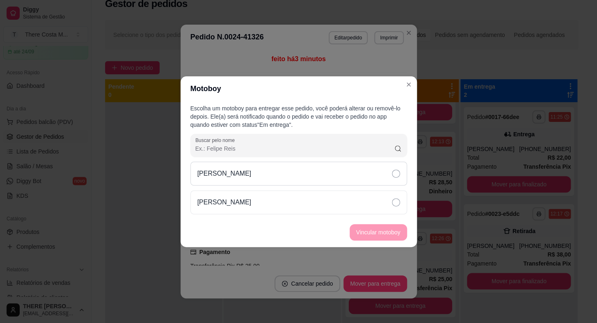
click at [376, 179] on div "[PERSON_NAME]" at bounding box center [298, 174] width 217 height 24
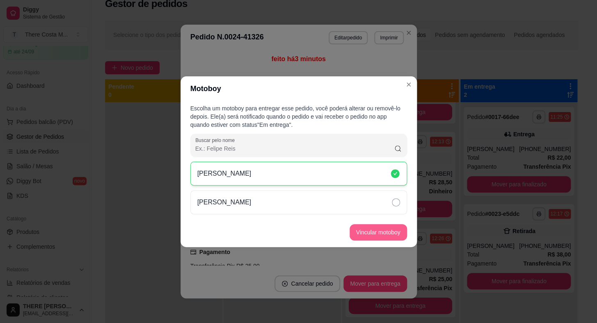
click at [369, 237] on button "Vincular motoboy" at bounding box center [377, 232] width 57 height 16
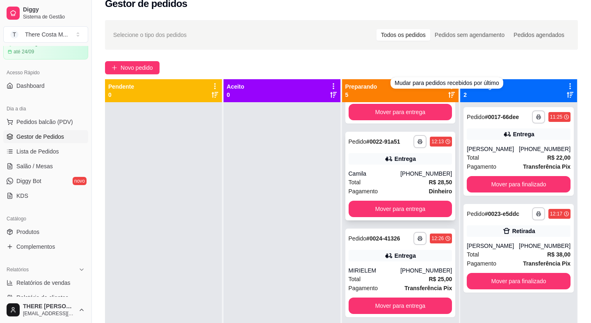
click at [390, 178] on div "Total R$ 28,50" at bounding box center [401, 182] width 104 height 9
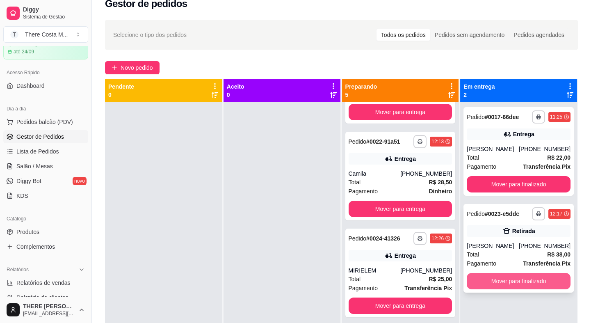
click at [529, 279] on button "Mover para finalizado" at bounding box center [519, 281] width 104 height 16
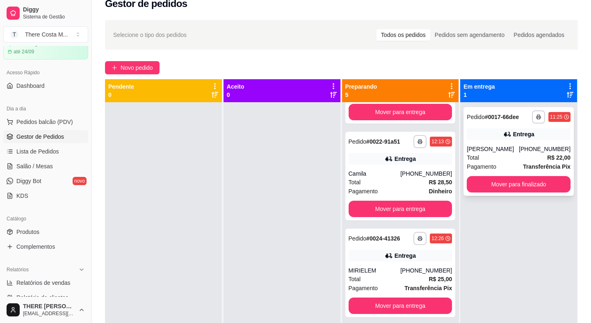
scroll to position [0, 0]
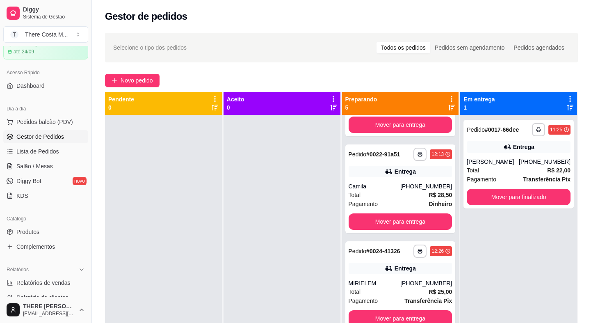
click at [134, 71] on div "**********" at bounding box center [341, 226] width 499 height 397
click at [127, 79] on span "Novo pedido" at bounding box center [137, 80] width 32 height 9
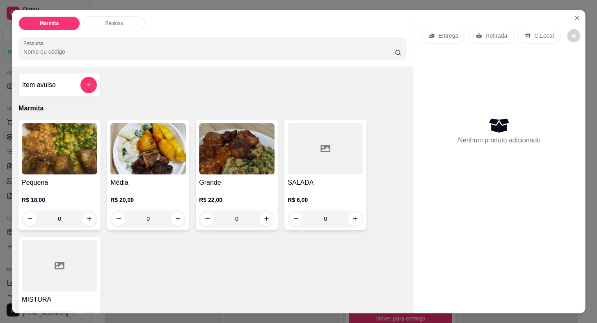
click at [492, 32] on p "Retirada" at bounding box center [496, 36] width 22 height 8
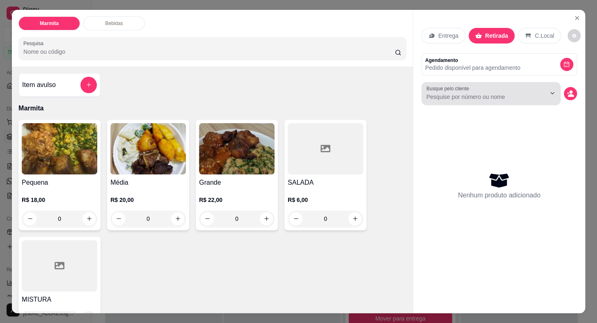
click at [466, 97] on input "Busque pelo cliente" at bounding box center [479, 97] width 106 height 8
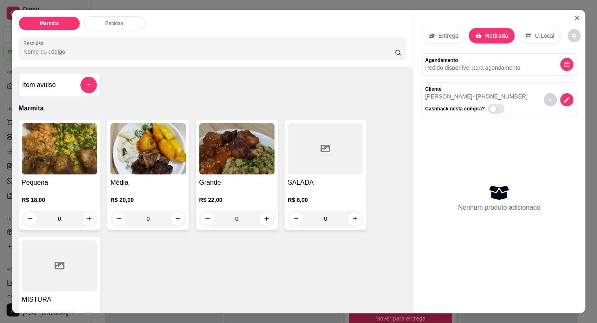
click at [116, 178] on h4 "Média" at bounding box center [147, 183] width 75 height 10
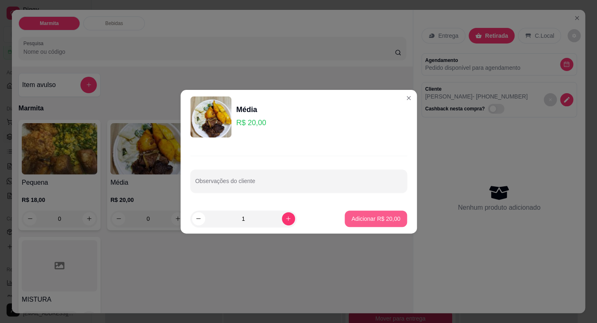
click at [374, 224] on button "Adicionar R$ 20,00" at bounding box center [376, 218] width 62 height 16
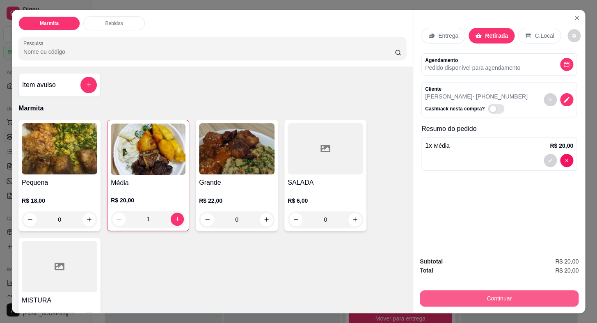
click at [508, 295] on button "Continuar" at bounding box center [499, 298] width 159 height 16
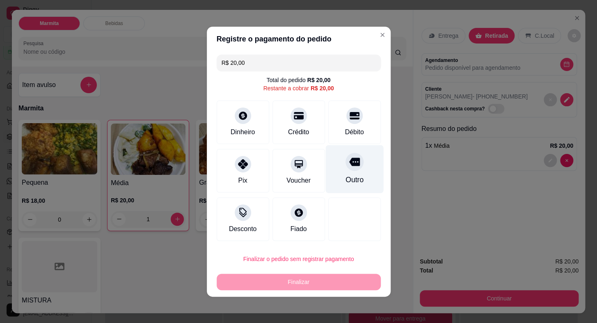
click at [358, 169] on div "Outro" at bounding box center [354, 169] width 58 height 48
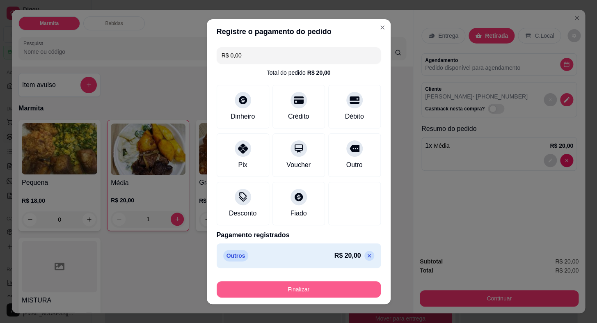
click at [324, 293] on button "Finalizar" at bounding box center [299, 289] width 164 height 16
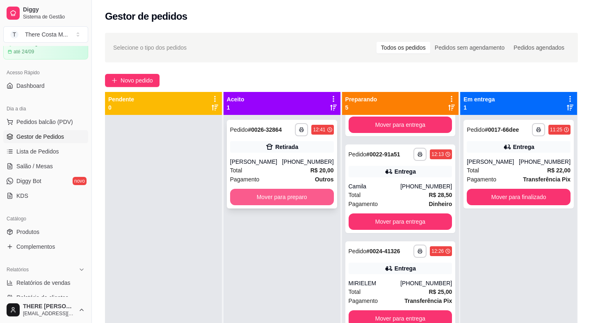
click at [272, 197] on button "Mover para preparo" at bounding box center [282, 197] width 104 height 16
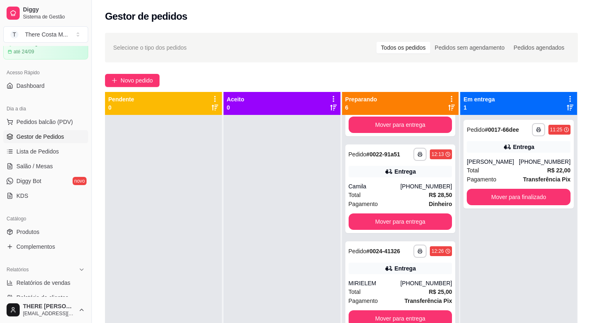
click at [113, 71] on div "**********" at bounding box center [341, 226] width 499 height 397
click at [119, 78] on button "Novo pedido" at bounding box center [132, 80] width 55 height 13
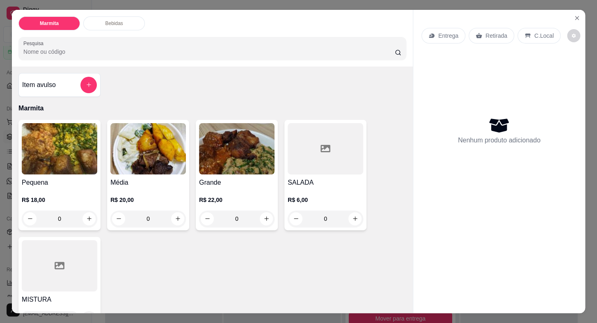
click at [449, 32] on p "Entrega" at bounding box center [448, 36] width 20 height 8
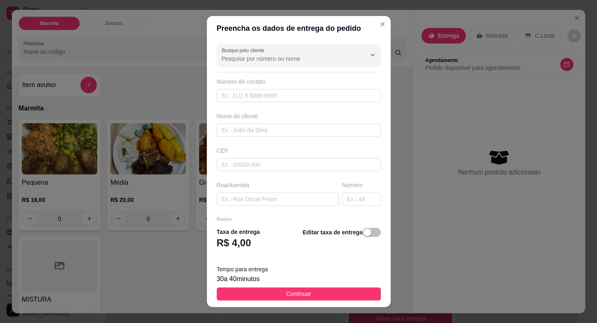
click at [301, 67] on div "Busque pelo cliente Número de contato Nome do cliente CEP Rua/[GEOGRAPHIC_DATA]" at bounding box center [299, 131] width 184 height 180
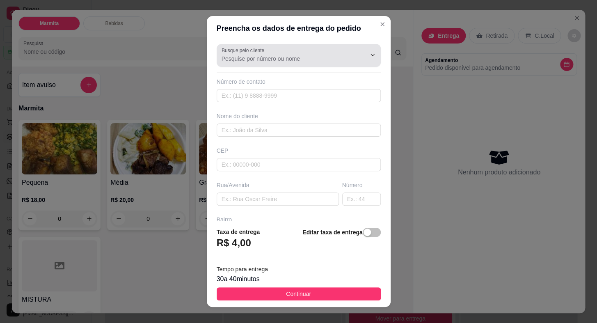
drag, startPoint x: 304, startPoint y: 58, endPoint x: 306, endPoint y: 63, distance: 5.0
click at [305, 58] on input "Busque pelo cliente" at bounding box center [286, 59] width 131 height 8
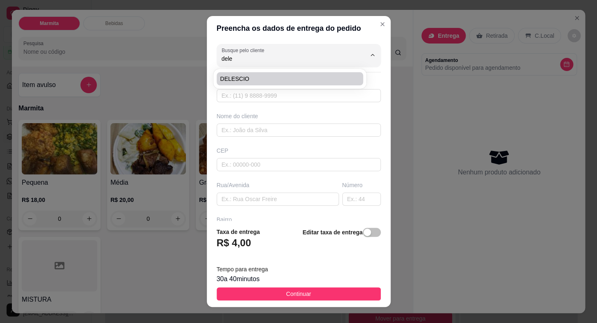
click at [309, 75] on span "DELESCIO" at bounding box center [286, 79] width 132 height 8
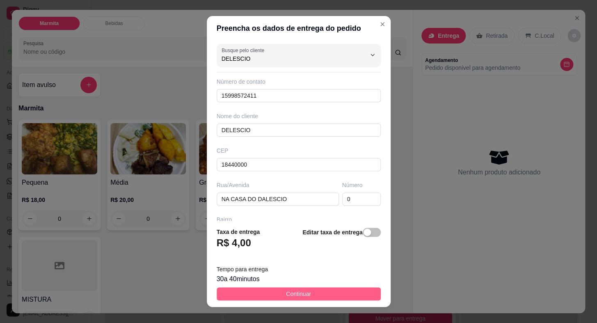
click at [333, 296] on button "Continuar" at bounding box center [299, 293] width 164 height 13
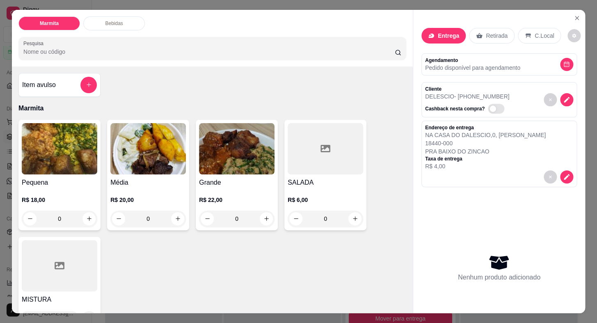
click at [131, 150] on img at bounding box center [147, 148] width 75 height 51
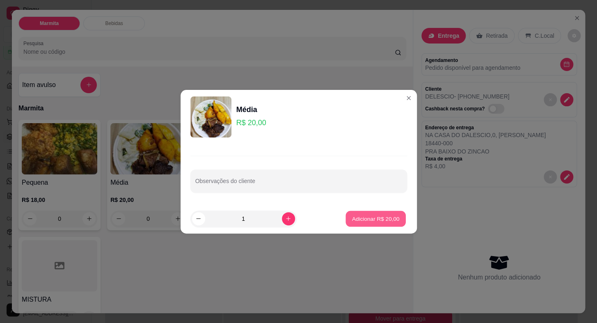
click at [375, 214] on p "Adicionar R$ 20,00" at bounding box center [376, 218] width 48 height 8
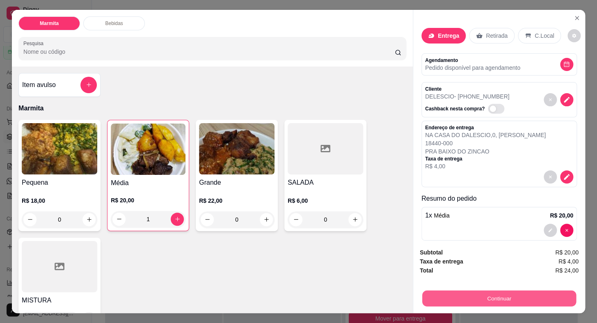
click at [485, 300] on button "Continuar" at bounding box center [499, 298] width 154 height 16
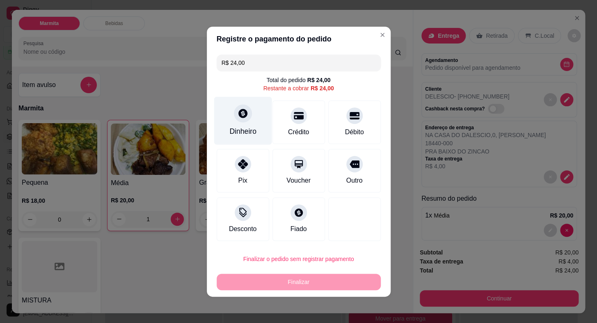
click at [244, 133] on div "Dinheiro" at bounding box center [242, 131] width 27 height 11
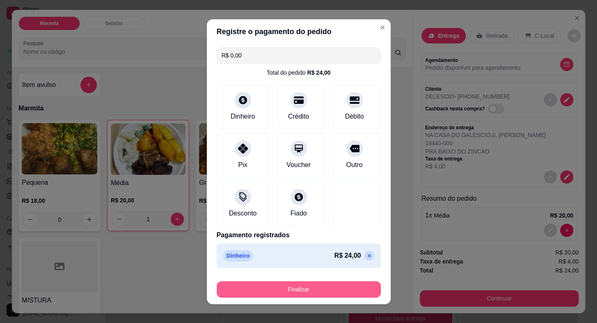
click at [308, 285] on button "Finalizar" at bounding box center [299, 289] width 164 height 16
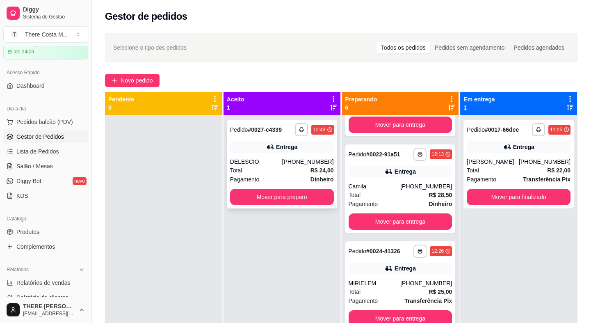
click at [293, 163] on div "[PHONE_NUMBER]" at bounding box center [308, 161] width 52 height 8
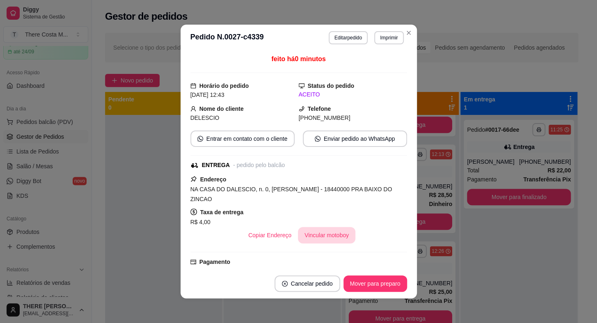
click at [311, 227] on button "Vincular motoboy" at bounding box center [326, 235] width 57 height 16
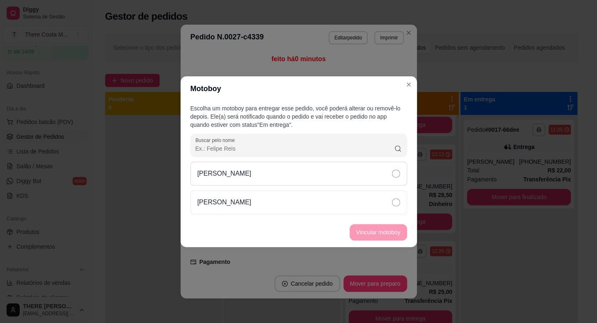
click at [393, 179] on div "[PERSON_NAME]" at bounding box center [298, 174] width 217 height 24
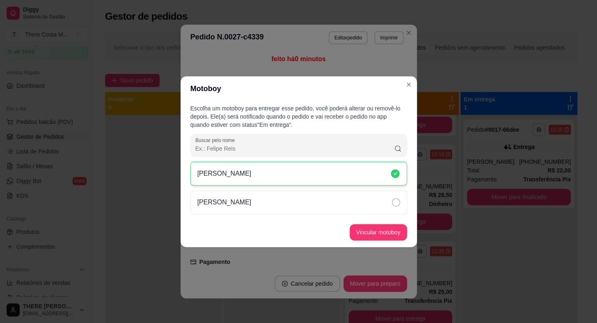
click at [386, 240] on footer "Vincular motoboy" at bounding box center [298, 232] width 236 height 30
click at [391, 236] on button "Vincular motoboy" at bounding box center [377, 232] width 57 height 16
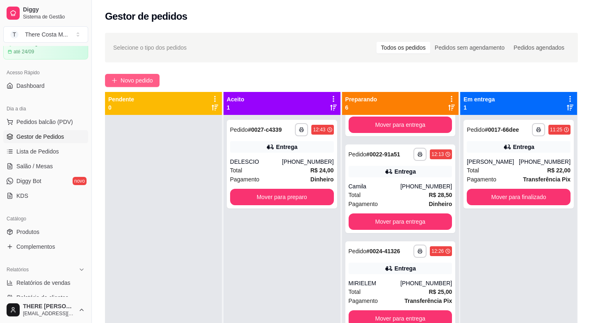
click at [146, 82] on span "Novo pedido" at bounding box center [137, 80] width 32 height 9
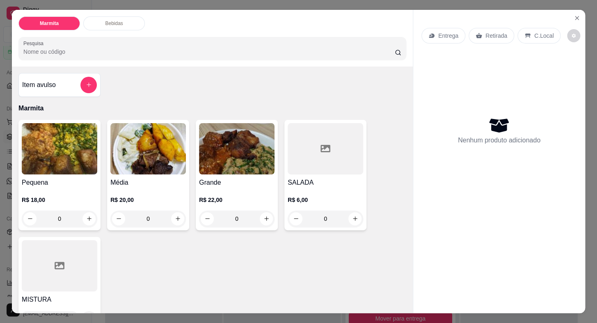
click at [450, 37] on p "Entrega" at bounding box center [448, 36] width 20 height 8
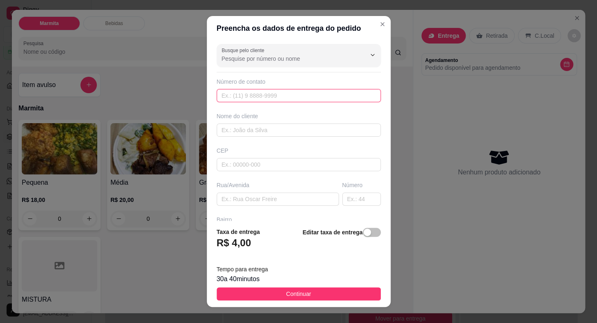
click at [310, 96] on input "text" at bounding box center [299, 95] width 164 height 13
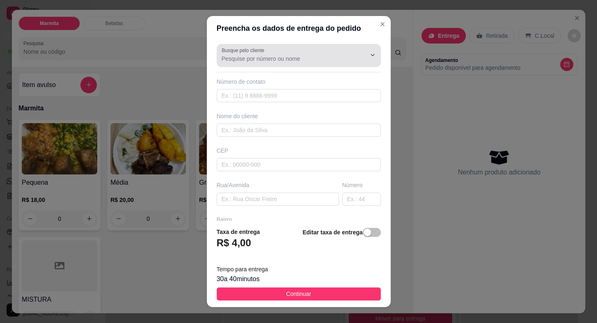
click at [272, 58] on input "Busque pelo cliente" at bounding box center [286, 59] width 131 height 8
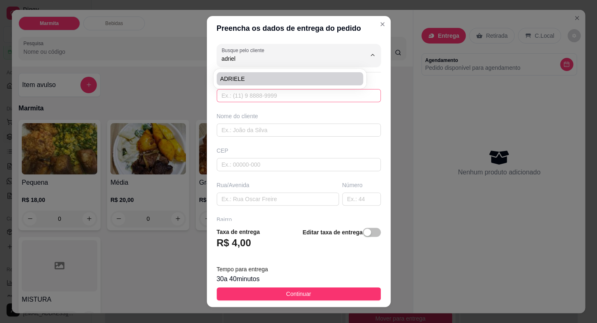
click at [274, 89] on input "text" at bounding box center [299, 95] width 164 height 13
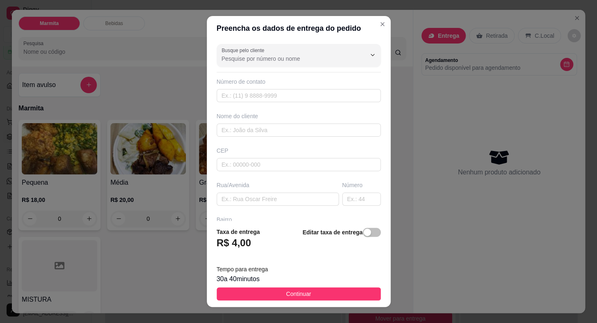
click at [272, 59] on input "Busque pelo cliente" at bounding box center [286, 59] width 131 height 8
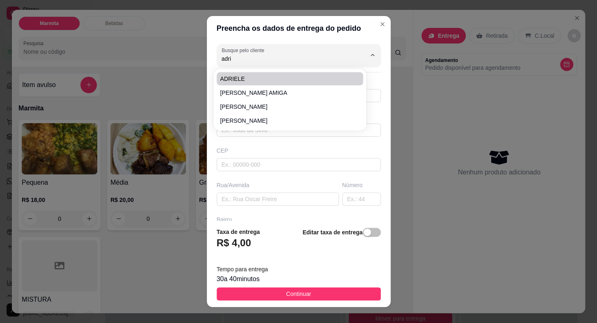
click at [264, 79] on span "ADRIELE" at bounding box center [286, 79] width 132 height 8
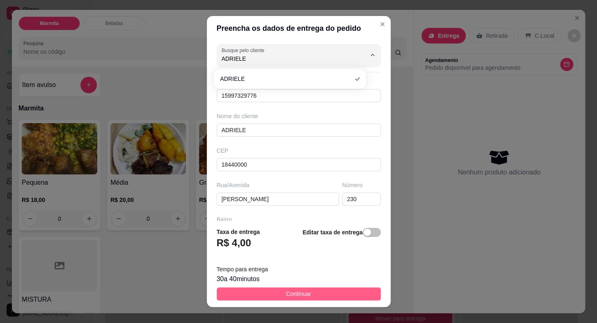
click at [310, 299] on button "Continuar" at bounding box center [299, 293] width 164 height 13
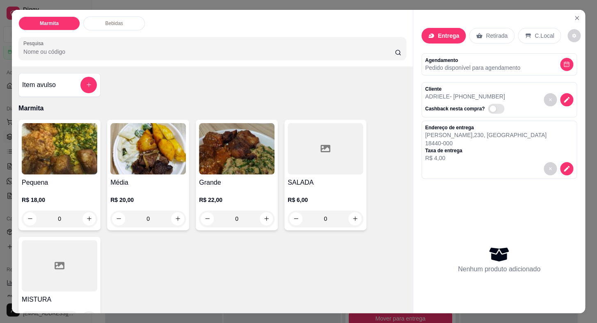
click at [79, 156] on img at bounding box center [59, 148] width 75 height 51
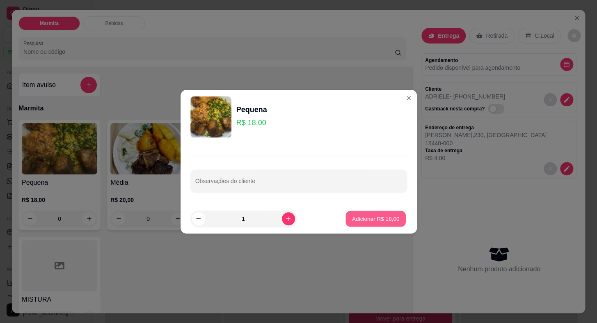
click at [349, 224] on button "Adicionar R$ 18,00" at bounding box center [376, 218] width 60 height 16
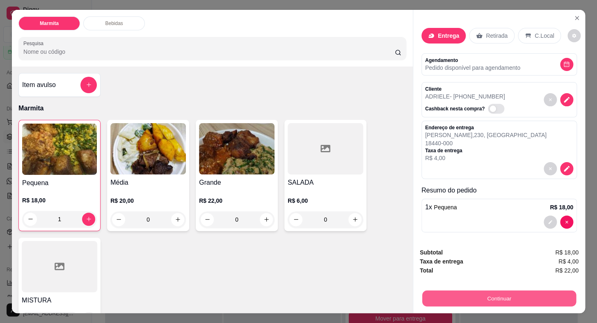
click at [452, 295] on button "Continuar" at bounding box center [499, 298] width 154 height 16
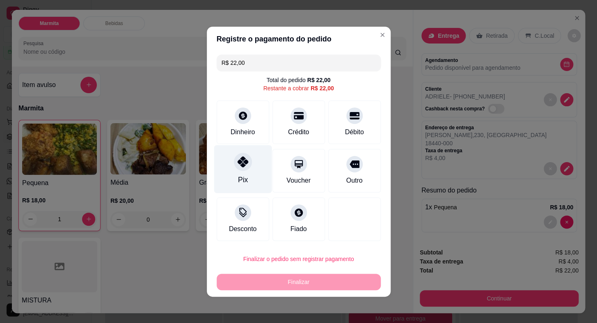
click at [234, 168] on div "Pix" at bounding box center [243, 169] width 58 height 48
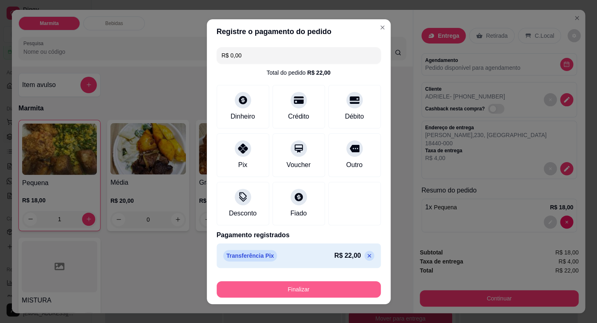
click at [315, 294] on button "Finalizar" at bounding box center [299, 289] width 164 height 16
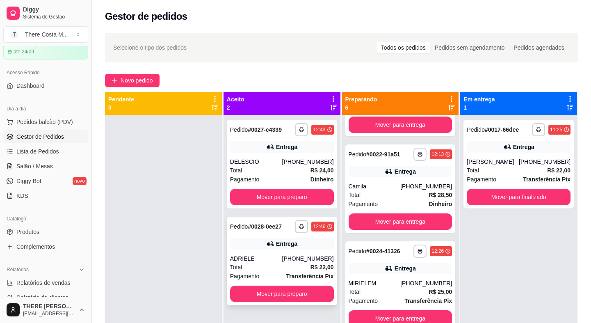
click at [274, 269] on div "Total R$ 22,00" at bounding box center [282, 266] width 104 height 9
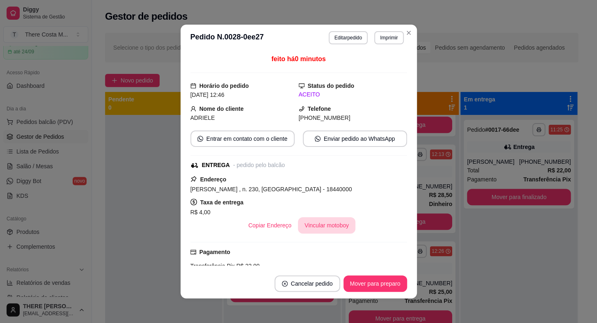
click at [318, 228] on button "Vincular motoboy" at bounding box center [326, 225] width 57 height 16
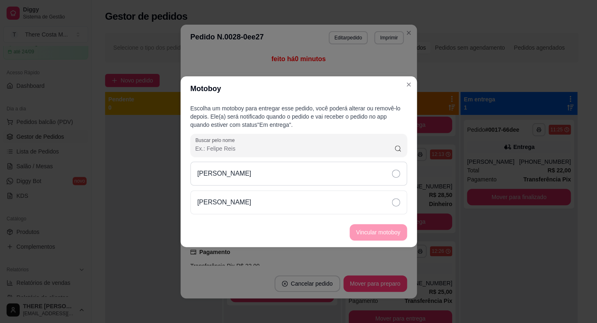
click at [399, 174] on icon at bounding box center [396, 173] width 8 height 8
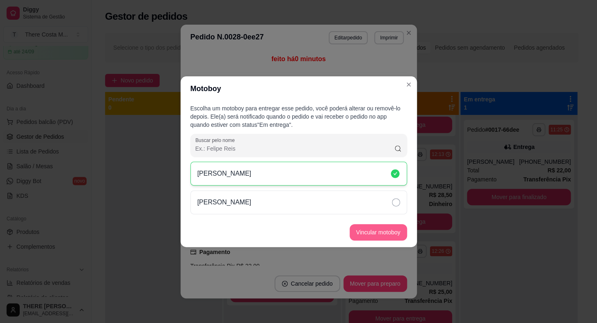
click at [364, 236] on button "Vincular motoboy" at bounding box center [377, 232] width 57 height 16
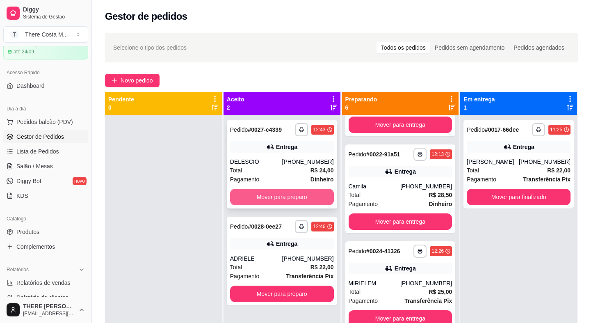
click at [279, 198] on button "Mover para preparo" at bounding box center [282, 197] width 104 height 16
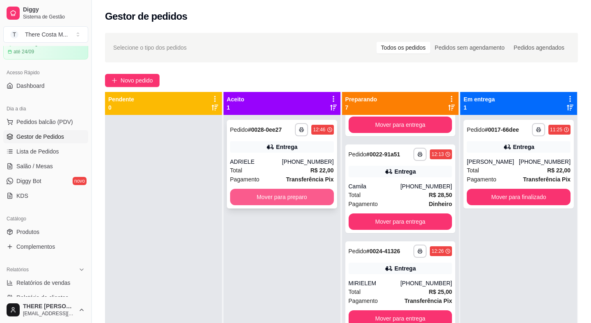
click at [297, 198] on button "Mover para preparo" at bounding box center [282, 197] width 104 height 16
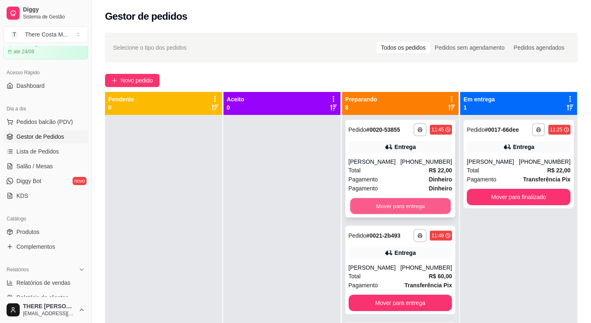
click at [379, 210] on button "Mover para entrega" at bounding box center [400, 206] width 100 height 16
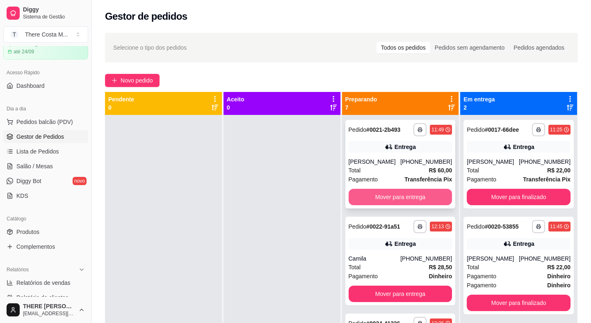
click at [381, 199] on button "Mover para entrega" at bounding box center [401, 197] width 104 height 16
click at [381, 199] on button "Mover para entrega" at bounding box center [400, 197] width 100 height 16
click at [381, 199] on button "Mover para retirada disponível" at bounding box center [401, 197] width 104 height 16
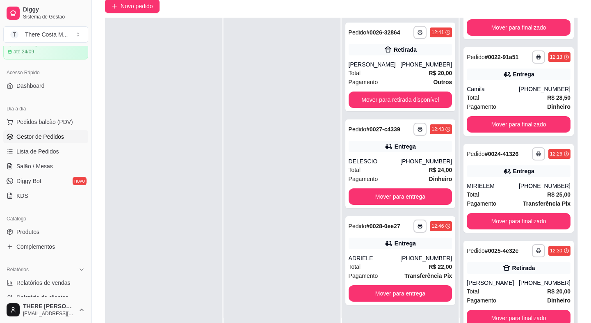
scroll to position [125, 0]
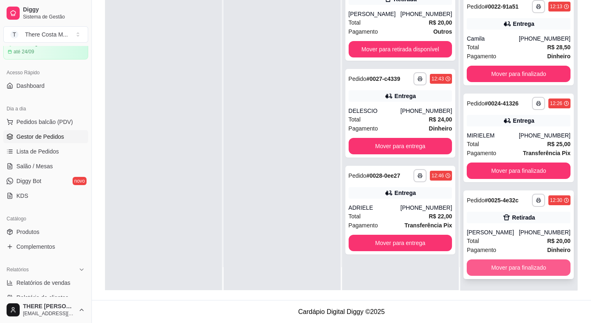
click at [517, 263] on button "Mover para finalizado" at bounding box center [519, 267] width 104 height 16
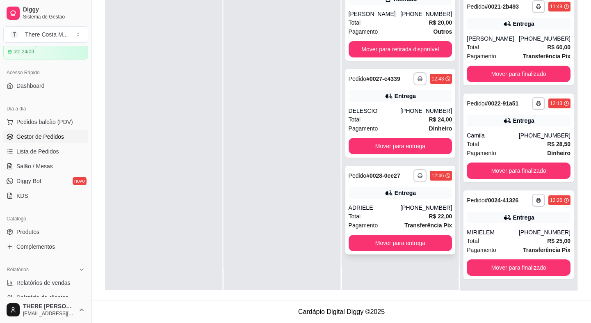
scroll to position [0, 0]
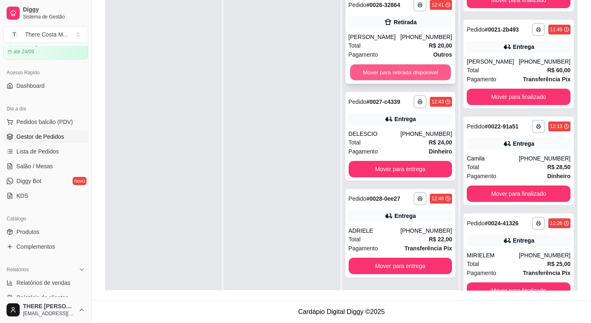
click at [407, 72] on button "Mover para retirada disponível" at bounding box center [400, 72] width 100 height 16
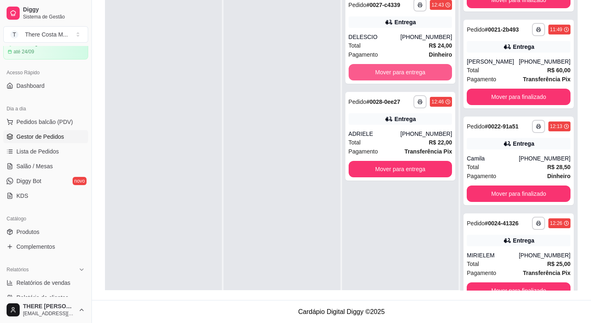
scroll to position [275, 0]
click at [397, 75] on button "Mover para entrega" at bounding box center [400, 72] width 100 height 16
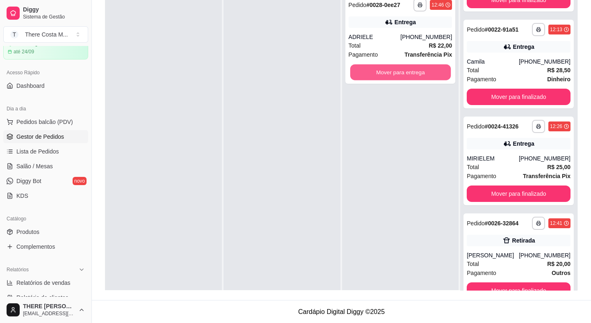
click at [397, 75] on button "Mover para entrega" at bounding box center [400, 72] width 100 height 16
